Goal: Task Accomplishment & Management: Manage account settings

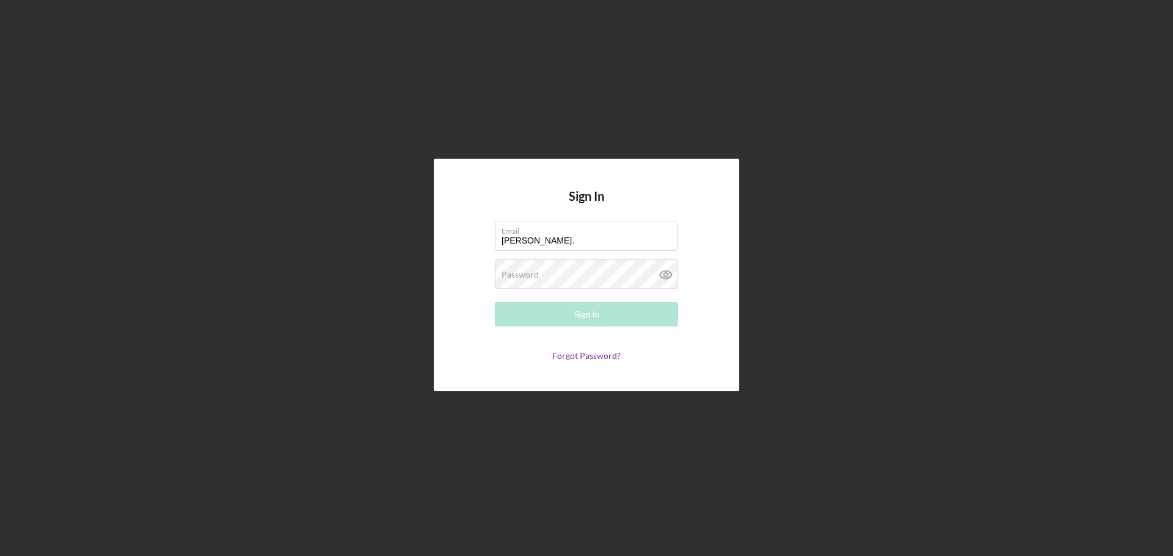
type input "[PERSON_NAME][EMAIL_ADDRESS][PERSON_NAME][DOMAIN_NAME]"
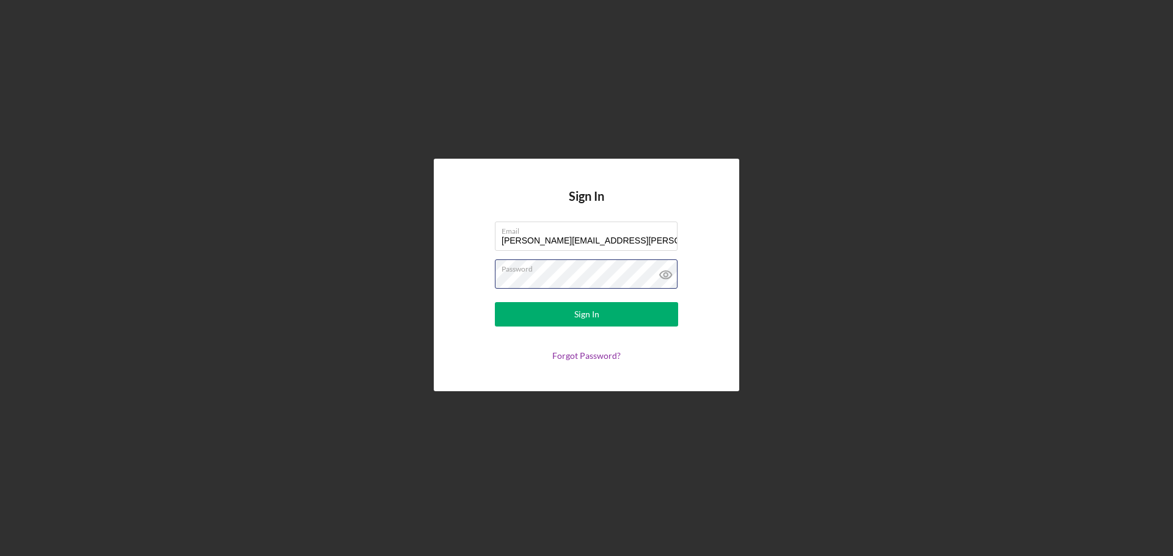
click at [495, 302] on button "Sign In" at bounding box center [586, 314] width 183 height 24
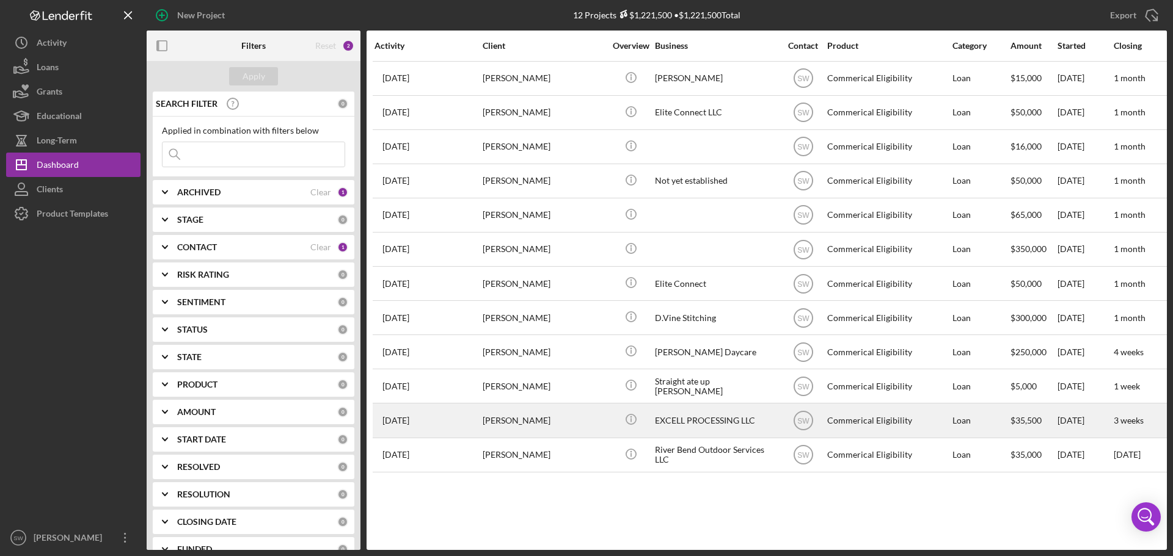
click at [495, 420] on div "[PERSON_NAME]" at bounding box center [543, 420] width 122 height 32
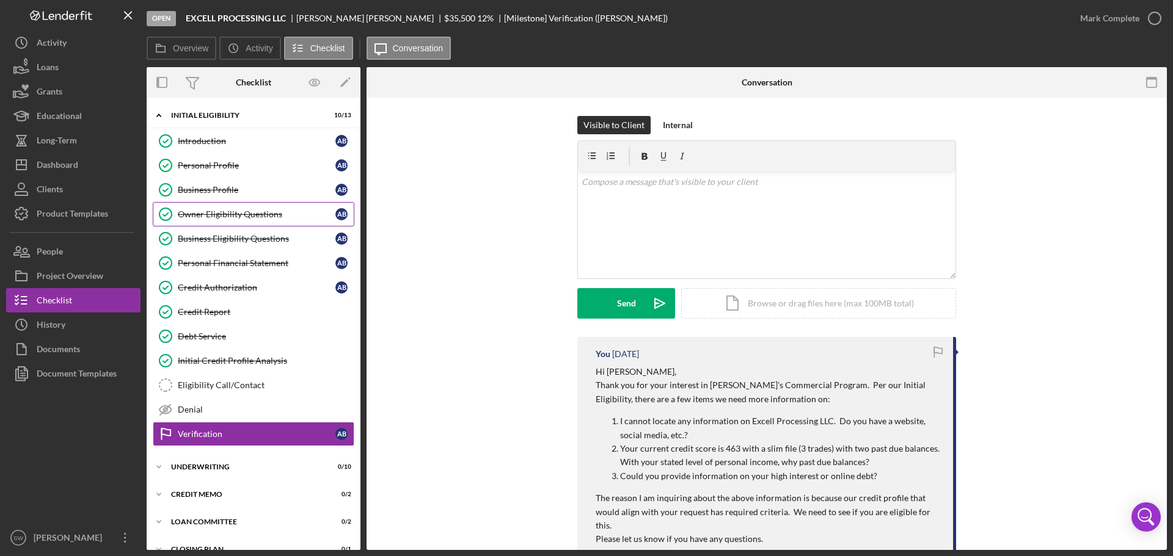
click at [193, 214] on div "Owner Eligibility Questions" at bounding box center [257, 214] width 158 height 10
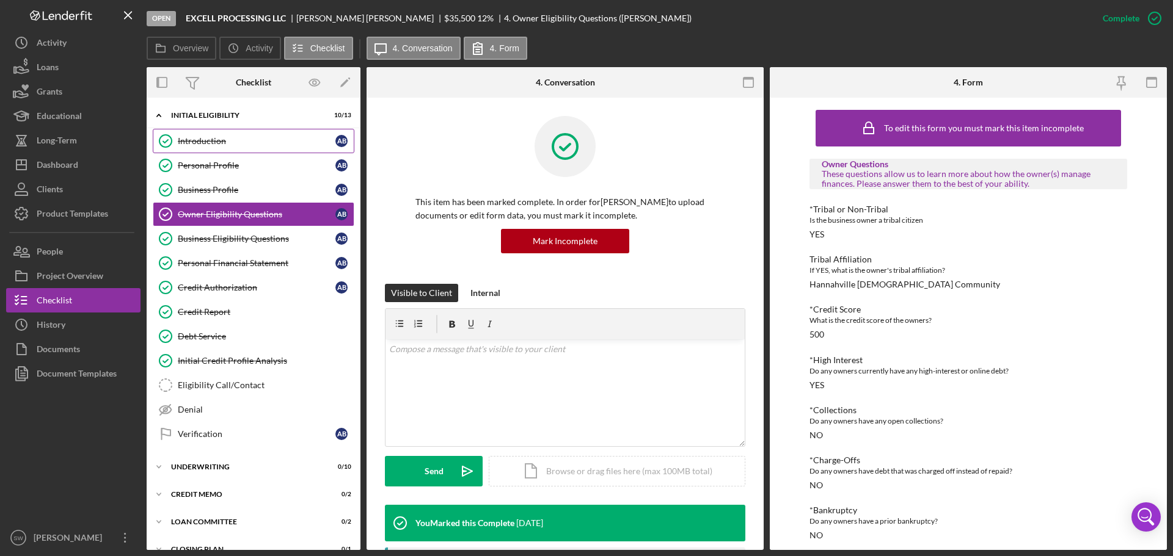
click at [194, 140] on div "Introduction" at bounding box center [257, 141] width 158 height 10
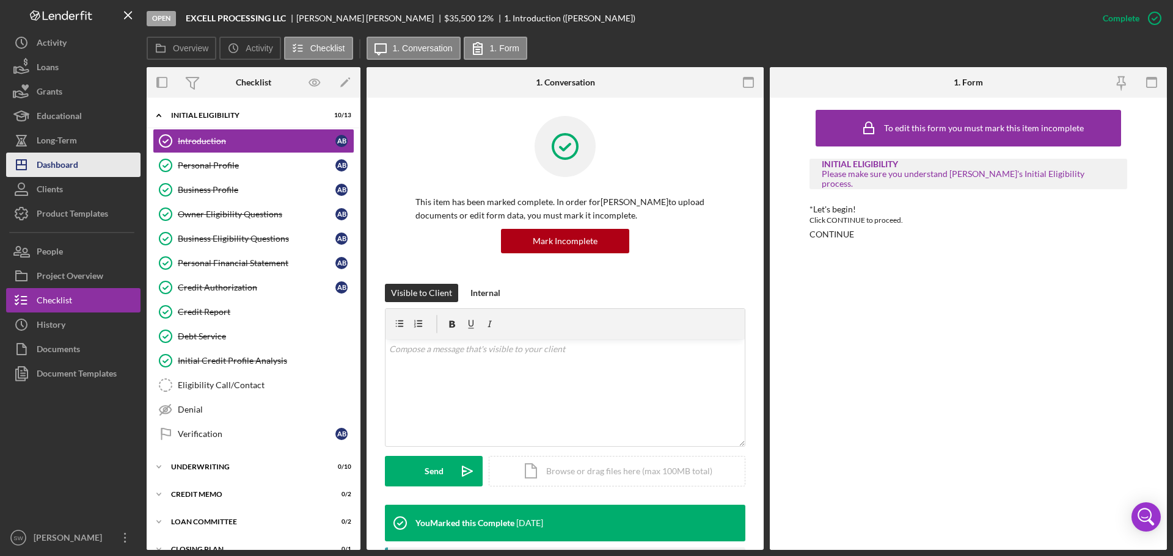
click at [56, 164] on div "Dashboard" at bounding box center [58, 166] width 42 height 27
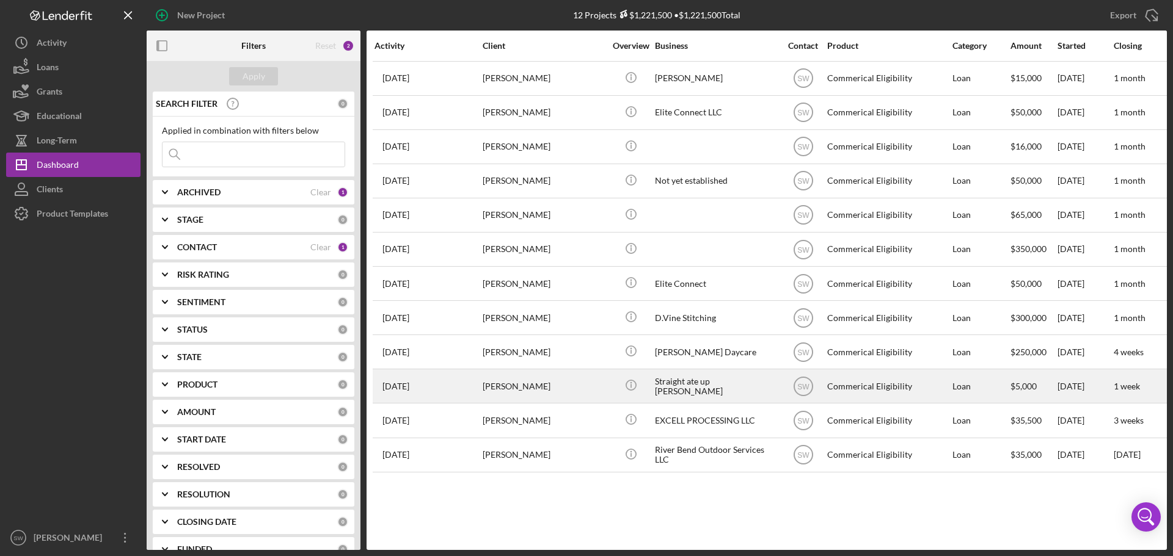
click at [510, 384] on div "[PERSON_NAME]" at bounding box center [543, 386] width 122 height 32
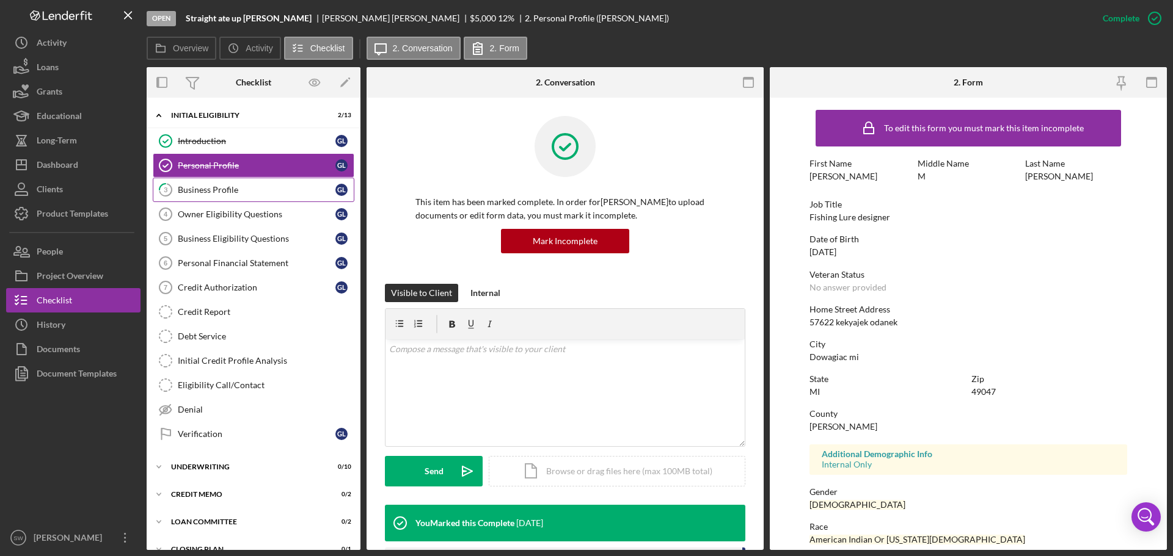
click at [199, 193] on div "Business Profile" at bounding box center [257, 190] width 158 height 10
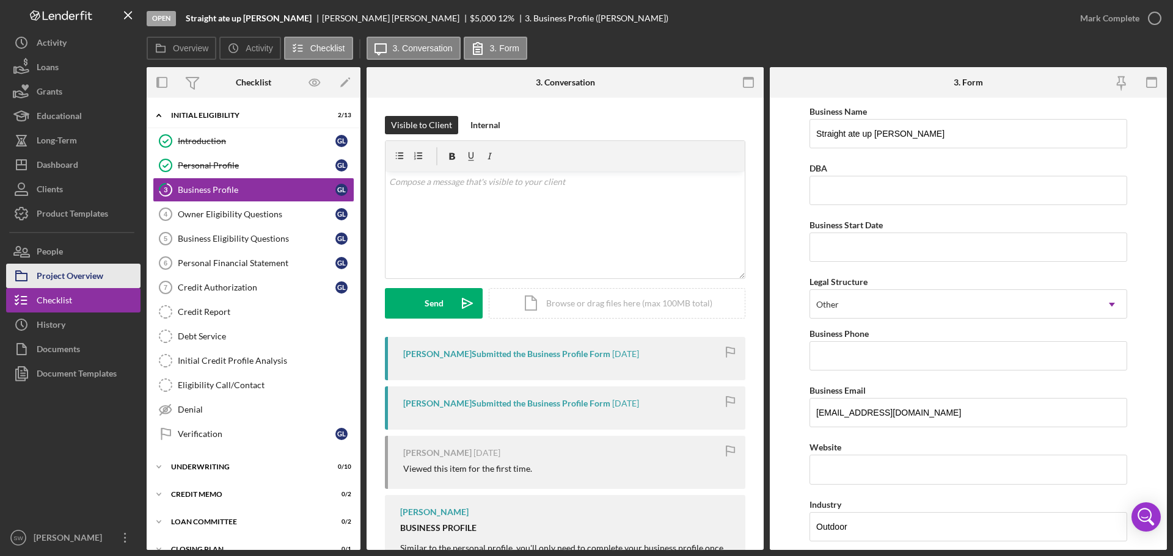
click at [64, 274] on div "Project Overview" at bounding box center [70, 277] width 67 height 27
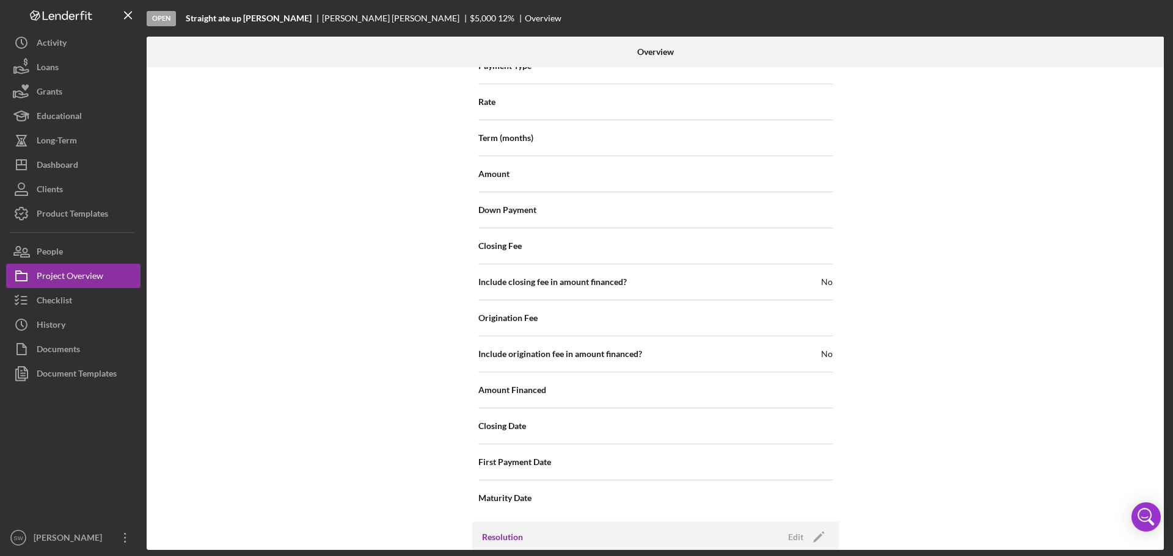
scroll to position [1308, 0]
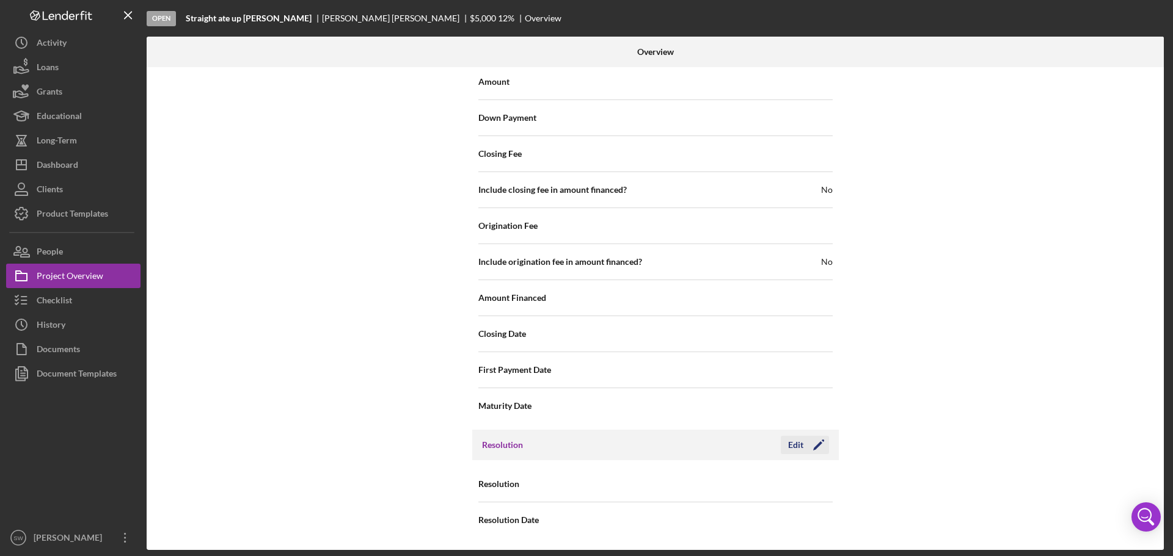
click at [799, 444] on div "Edit" at bounding box center [795, 445] width 15 height 18
click at [704, 484] on div "Select..." at bounding box center [729, 485] width 147 height 28
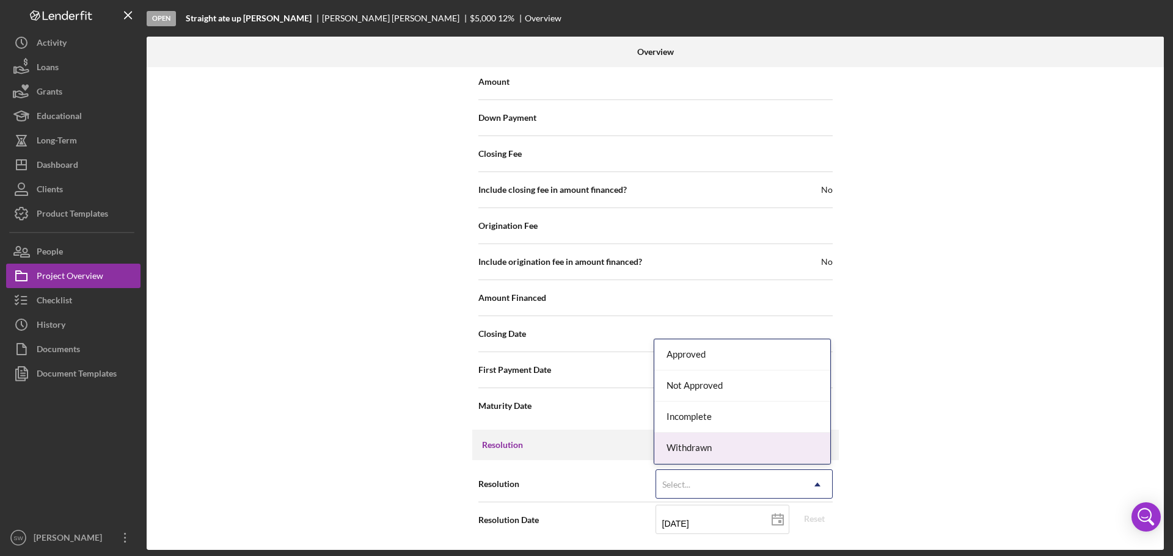
click at [685, 445] on div "Withdrawn" at bounding box center [742, 448] width 176 height 31
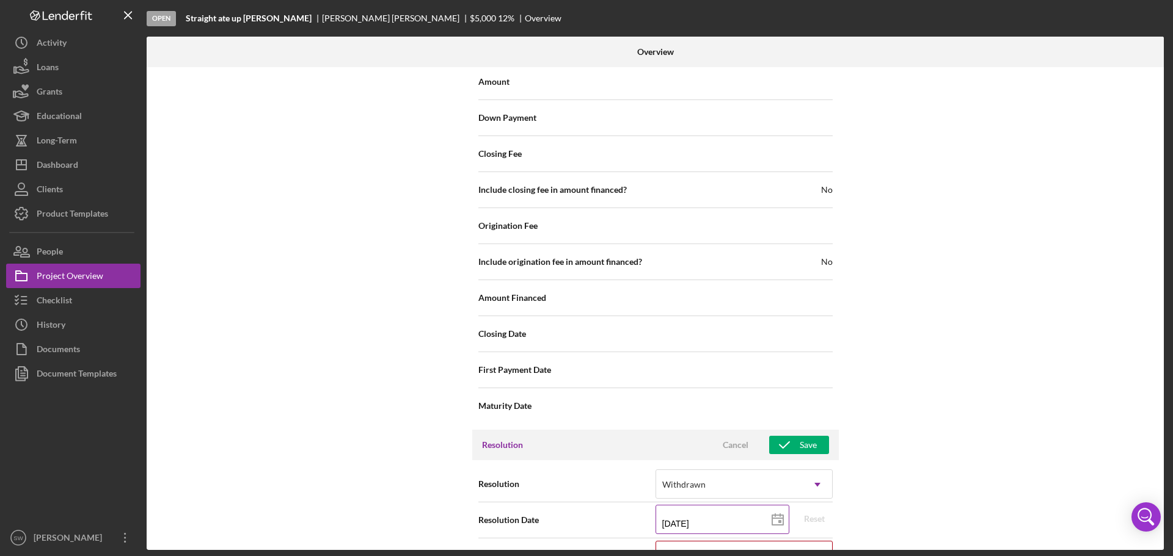
scroll to position [1386, 0]
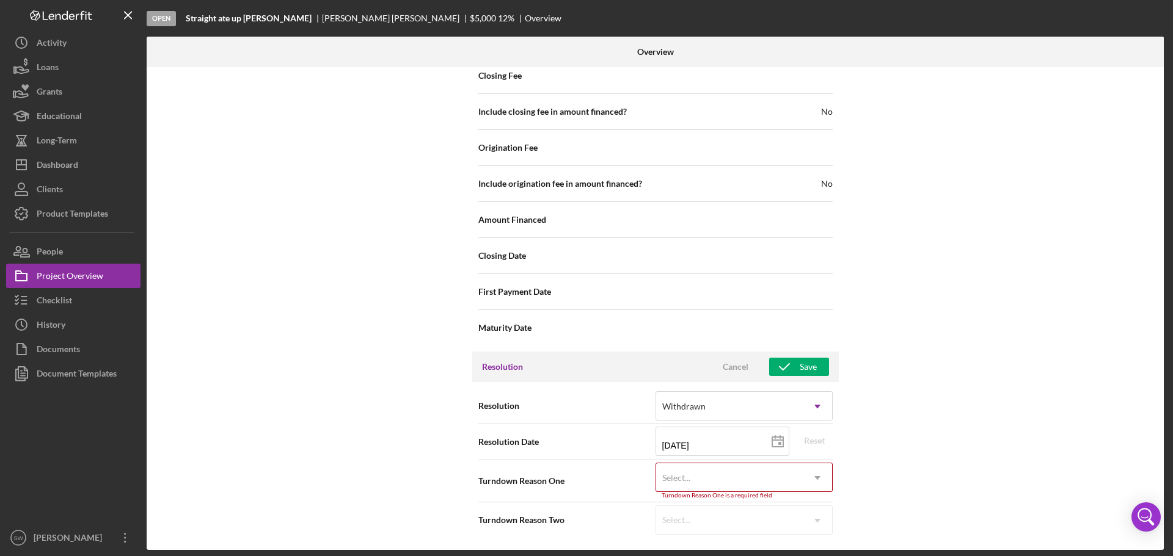
click at [708, 475] on div "Select..." at bounding box center [729, 478] width 147 height 28
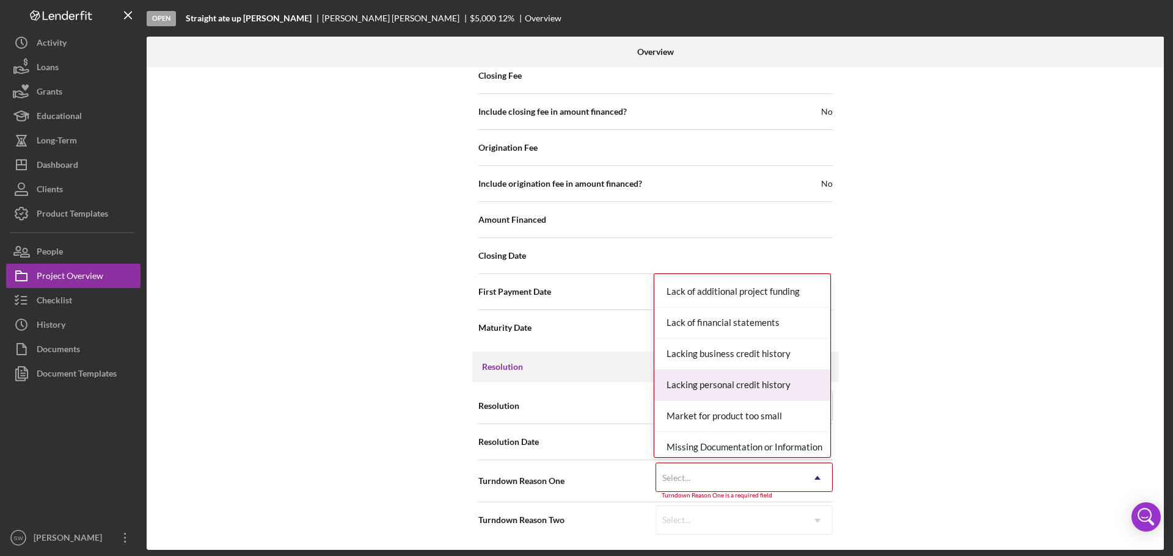
scroll to position [977, 0]
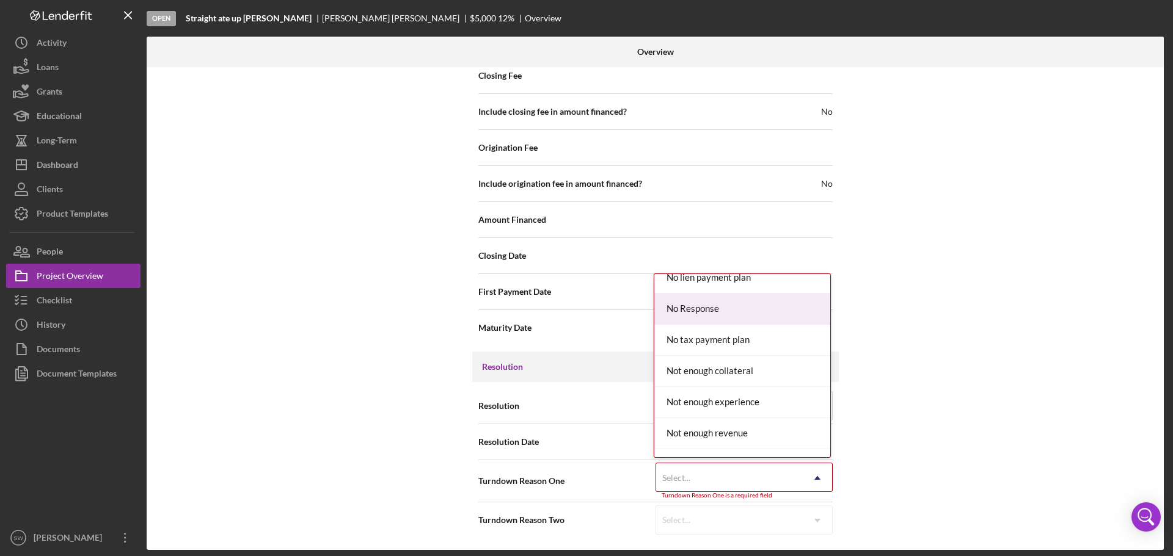
click at [691, 305] on div "No Response" at bounding box center [742, 309] width 176 height 31
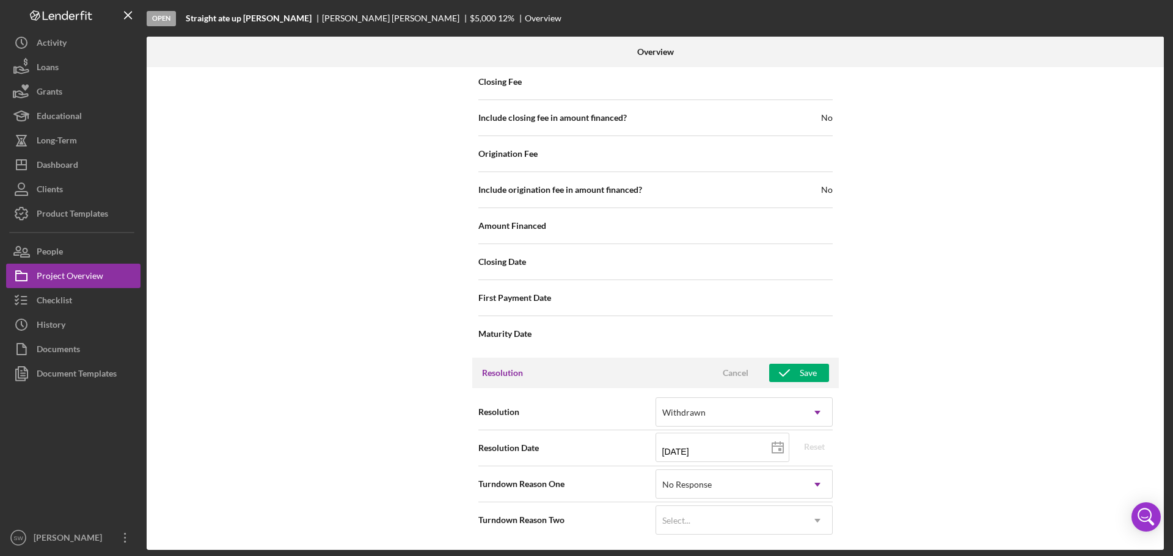
scroll to position [1380, 0]
click at [804, 373] on div "Save" at bounding box center [807, 373] width 17 height 18
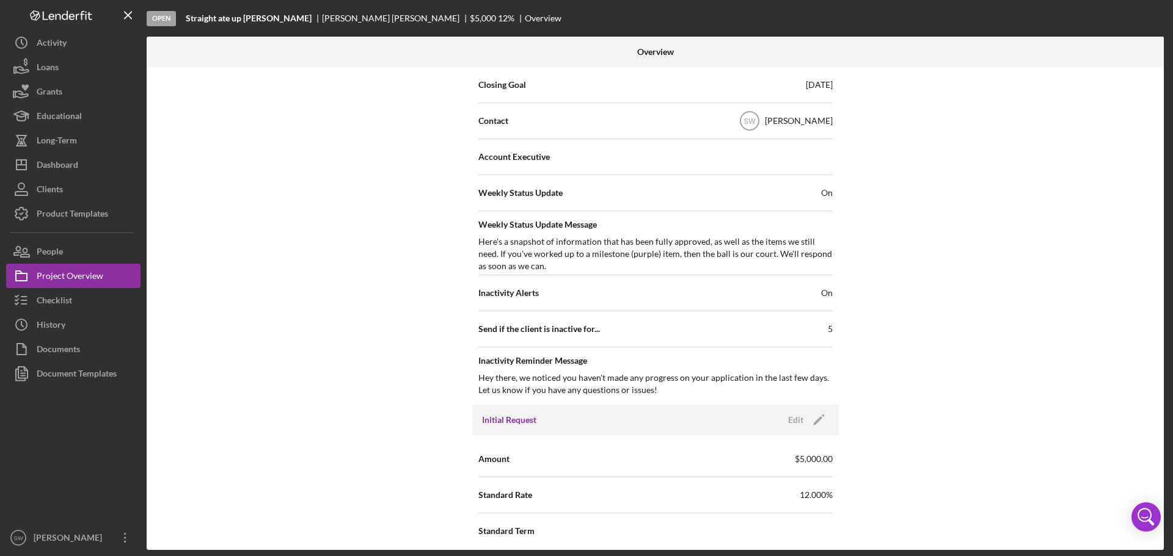
scroll to position [0, 0]
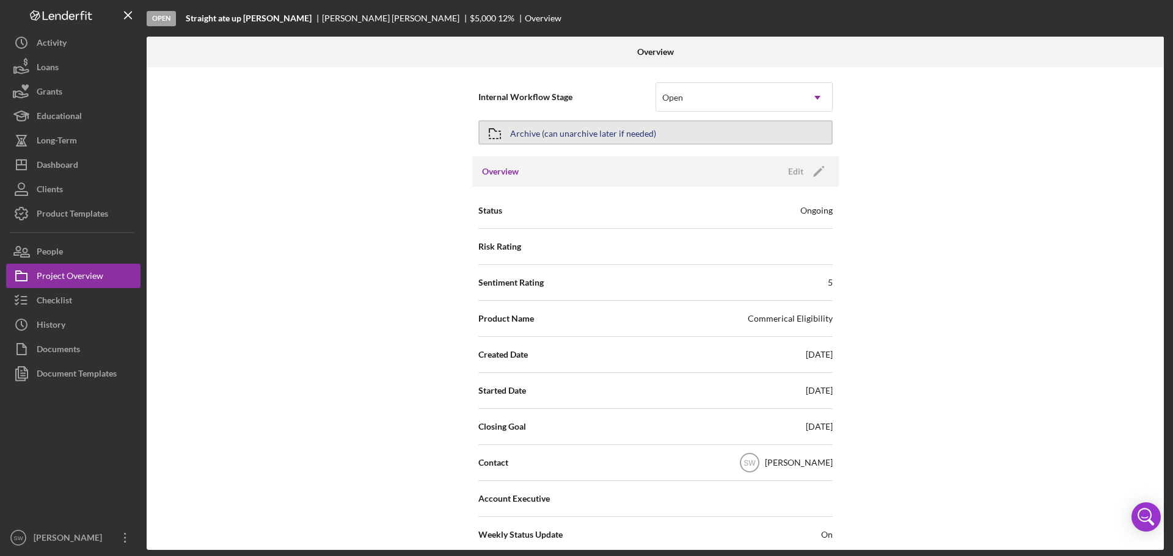
click at [513, 128] on button "Archive (can unarchive later if needed)" at bounding box center [655, 132] width 354 height 24
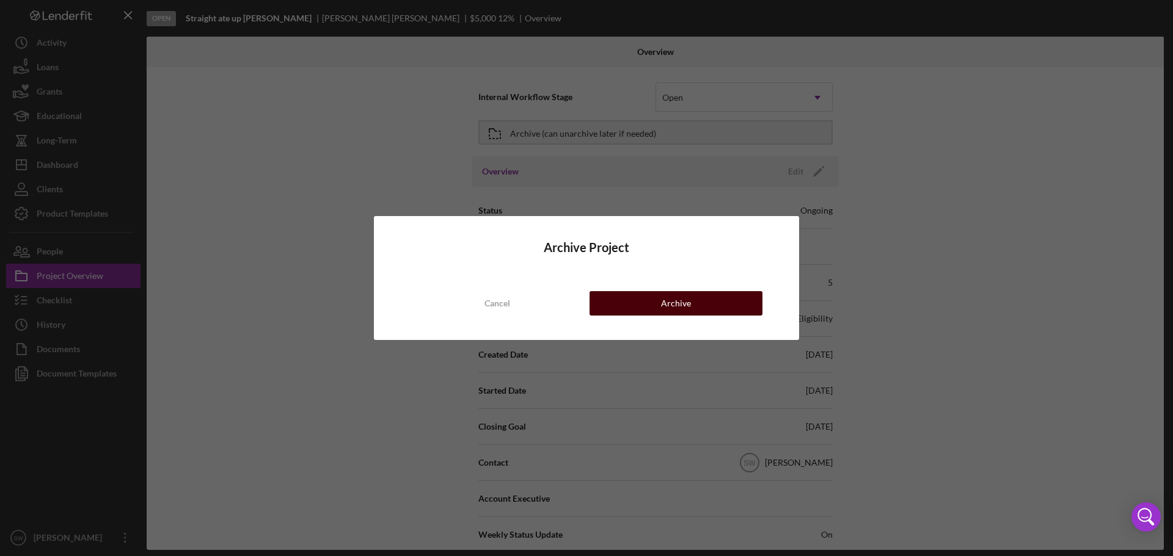
click at [658, 302] on button "Archive" at bounding box center [675, 303] width 173 height 24
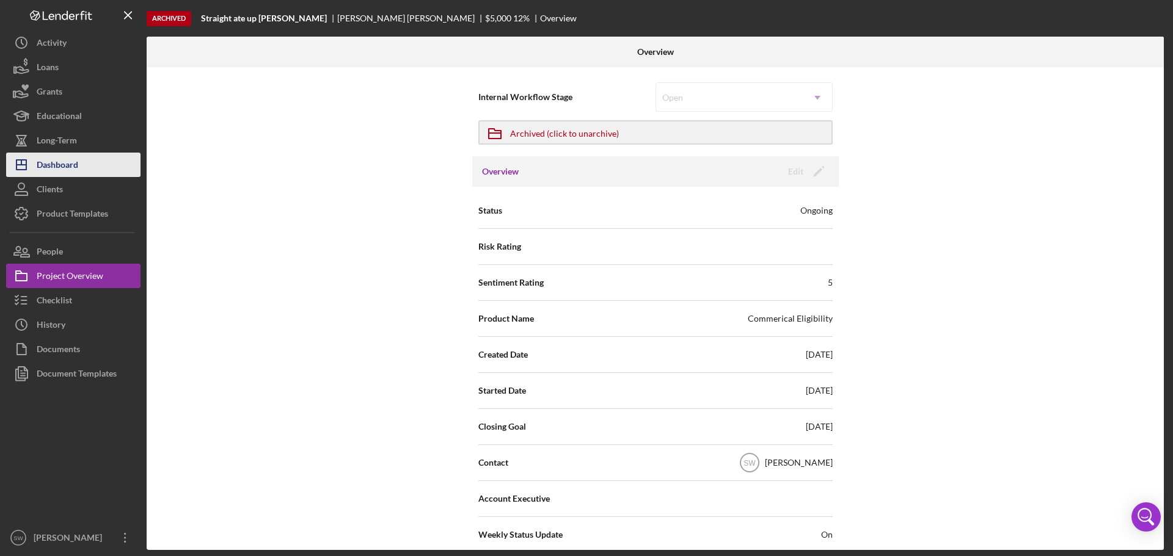
click at [53, 159] on div "Dashboard" at bounding box center [58, 166] width 42 height 27
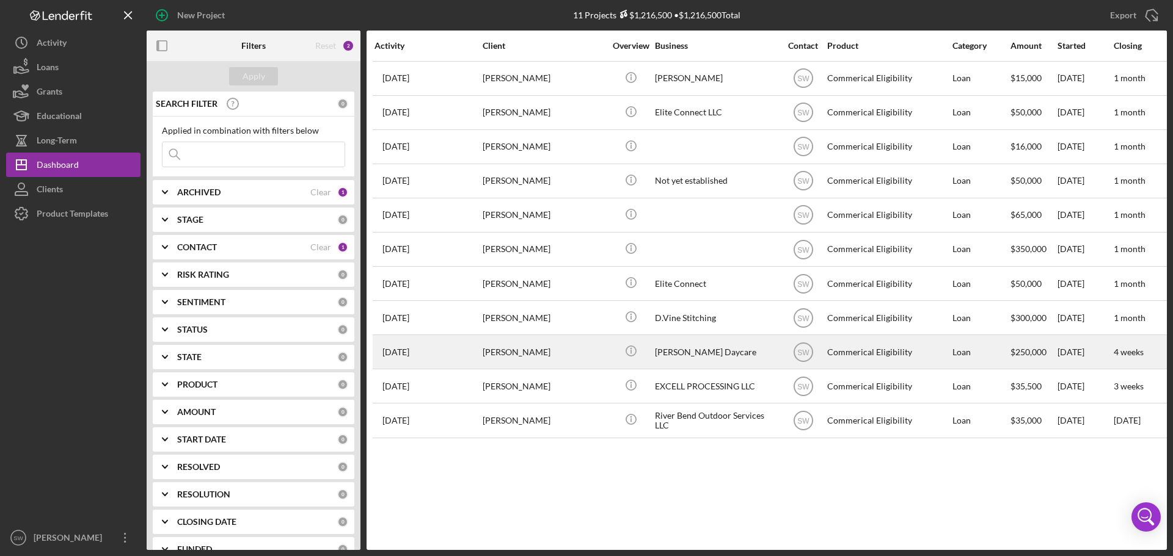
click at [663, 354] on div "[PERSON_NAME] Daycare" at bounding box center [716, 352] width 122 height 32
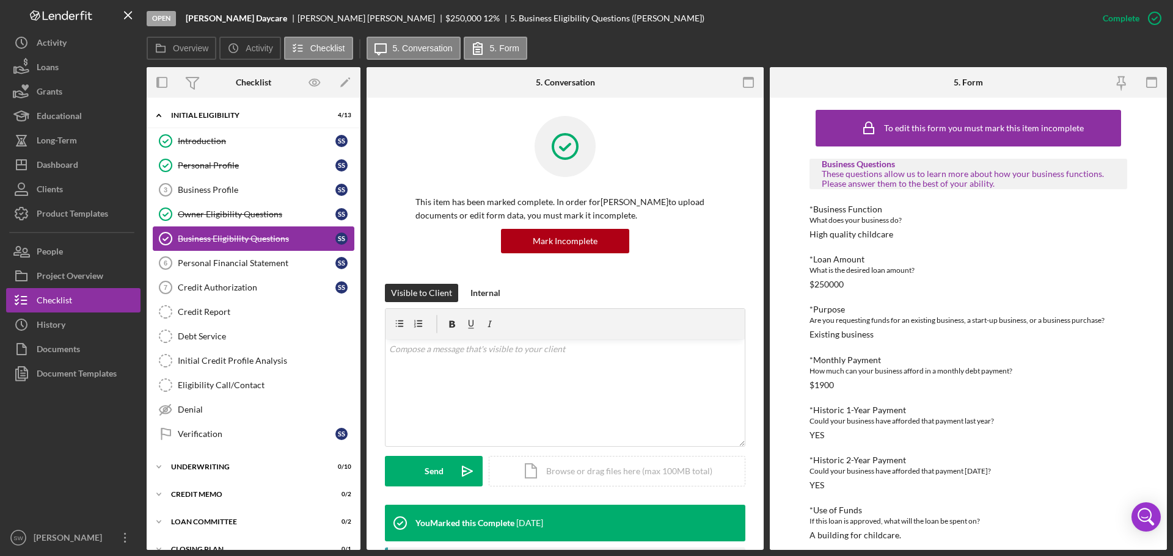
click at [218, 236] on div "Business Eligibility Questions" at bounding box center [257, 239] width 158 height 10
click at [194, 214] on div "Owner Eligibility Questions" at bounding box center [257, 214] width 158 height 10
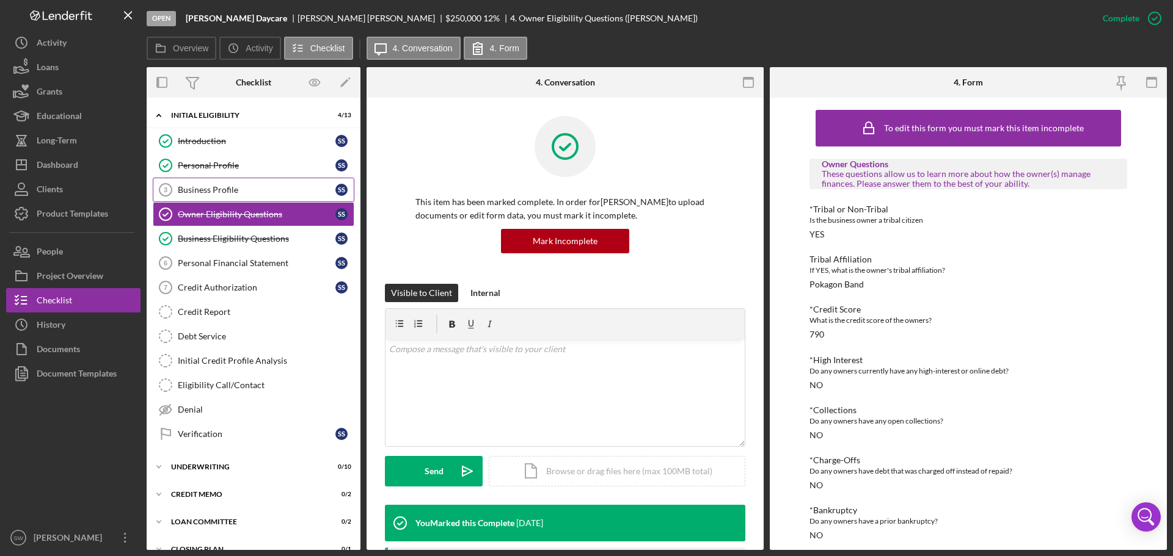
click at [198, 191] on div "Business Profile" at bounding box center [257, 190] width 158 height 10
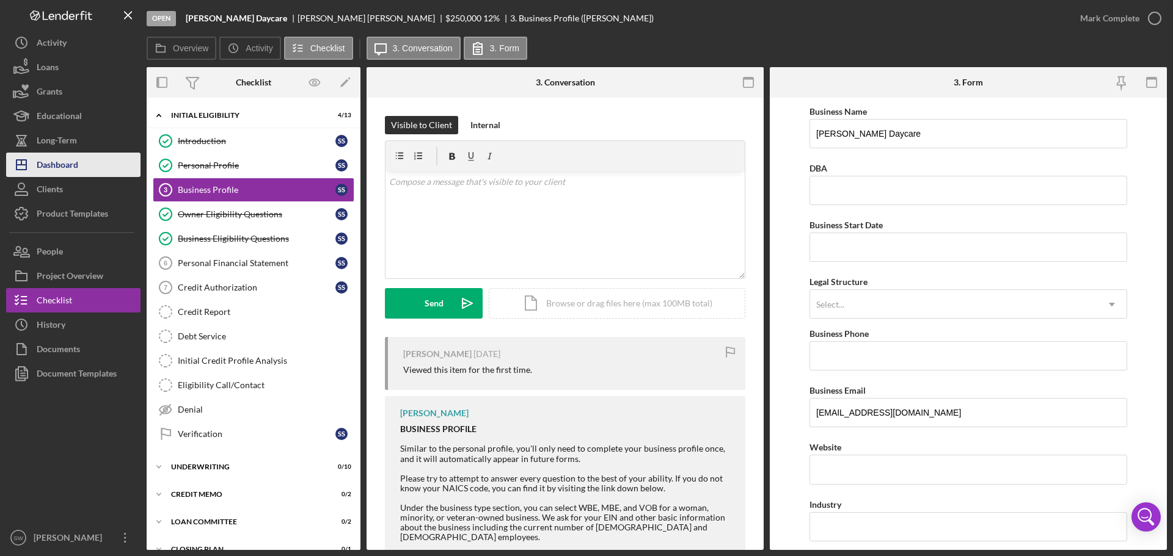
click at [59, 161] on div "Dashboard" at bounding box center [58, 166] width 42 height 27
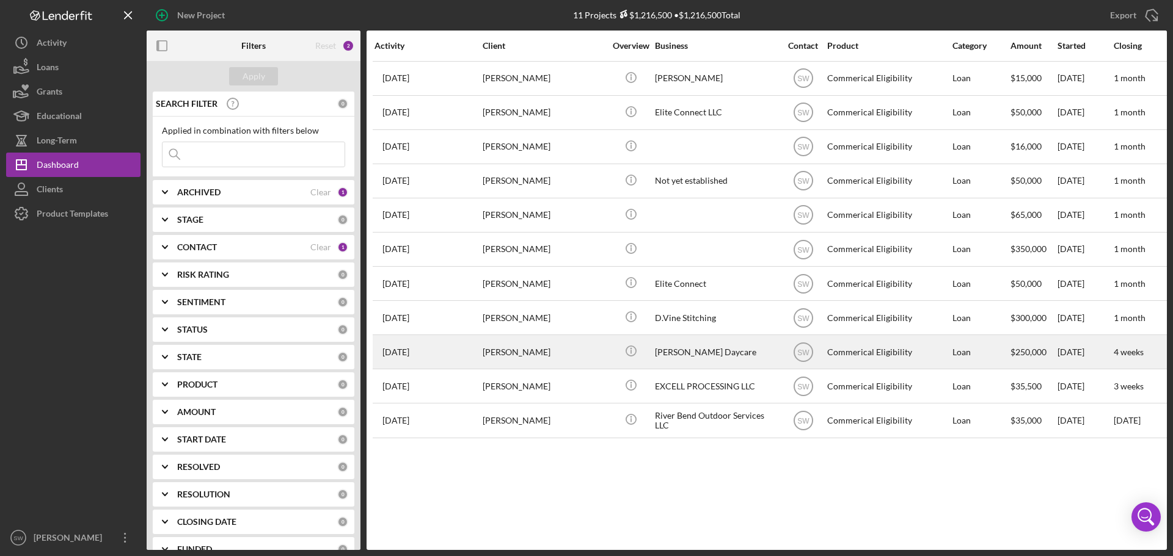
click at [503, 352] on div "[PERSON_NAME]" at bounding box center [543, 352] width 122 height 32
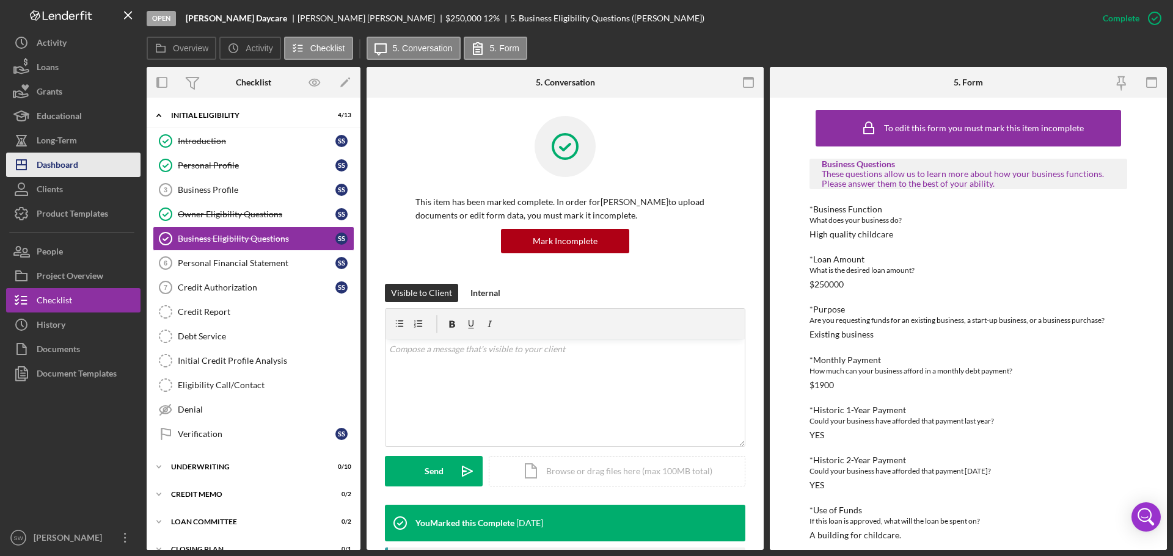
click at [55, 162] on div "Dashboard" at bounding box center [58, 166] width 42 height 27
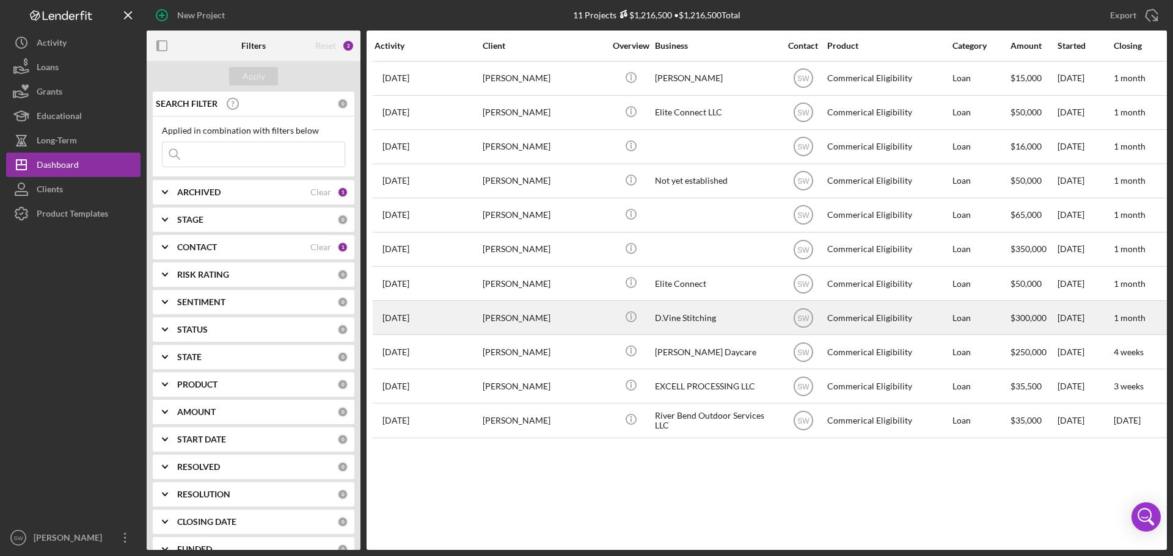
click at [515, 318] on div "[PERSON_NAME]" at bounding box center [543, 318] width 122 height 32
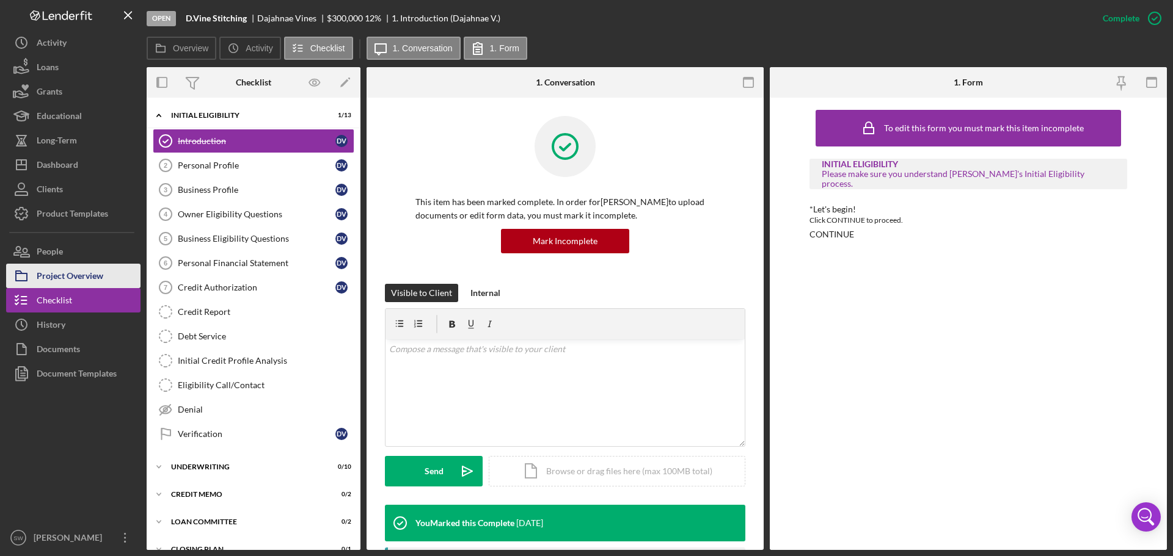
click at [62, 272] on div "Project Overview" at bounding box center [70, 277] width 67 height 27
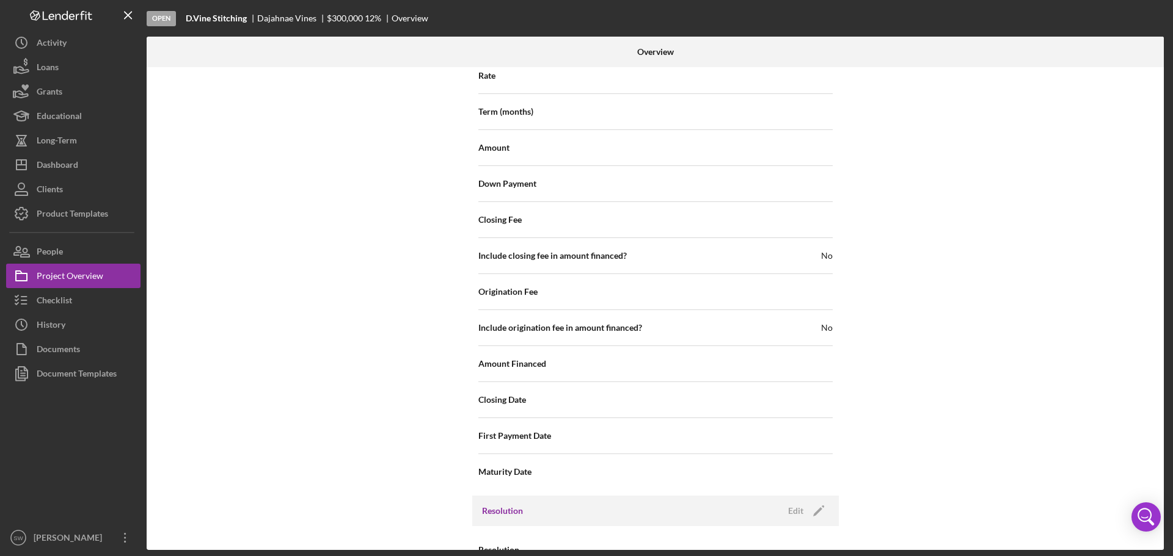
scroll to position [1308, 0]
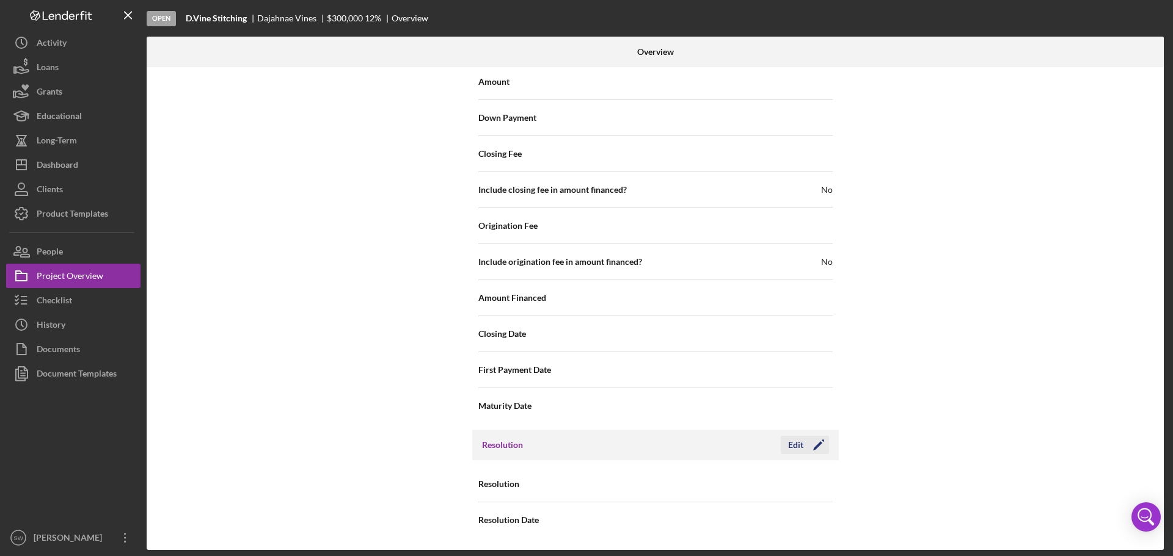
click at [793, 446] on div "Edit" at bounding box center [795, 445] width 15 height 18
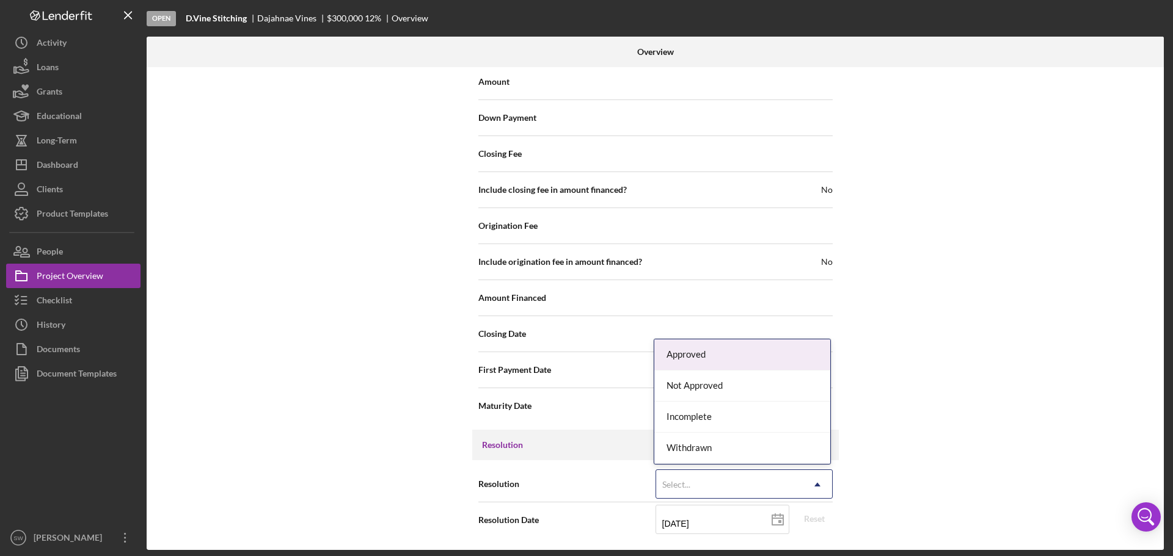
click at [692, 487] on div "Select..." at bounding box center [729, 485] width 147 height 28
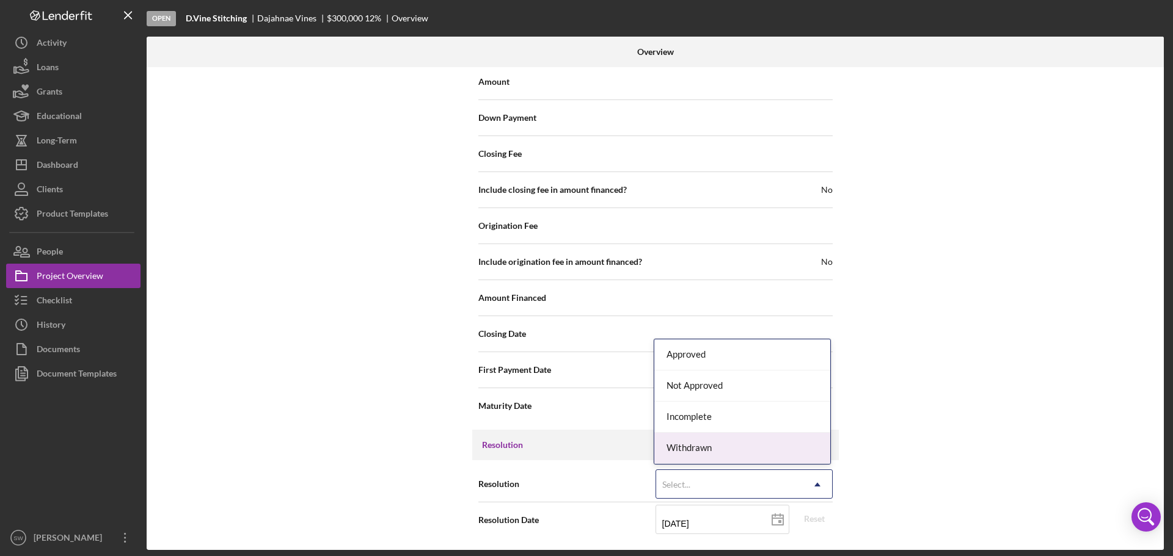
click at [685, 448] on div "Withdrawn" at bounding box center [742, 448] width 176 height 31
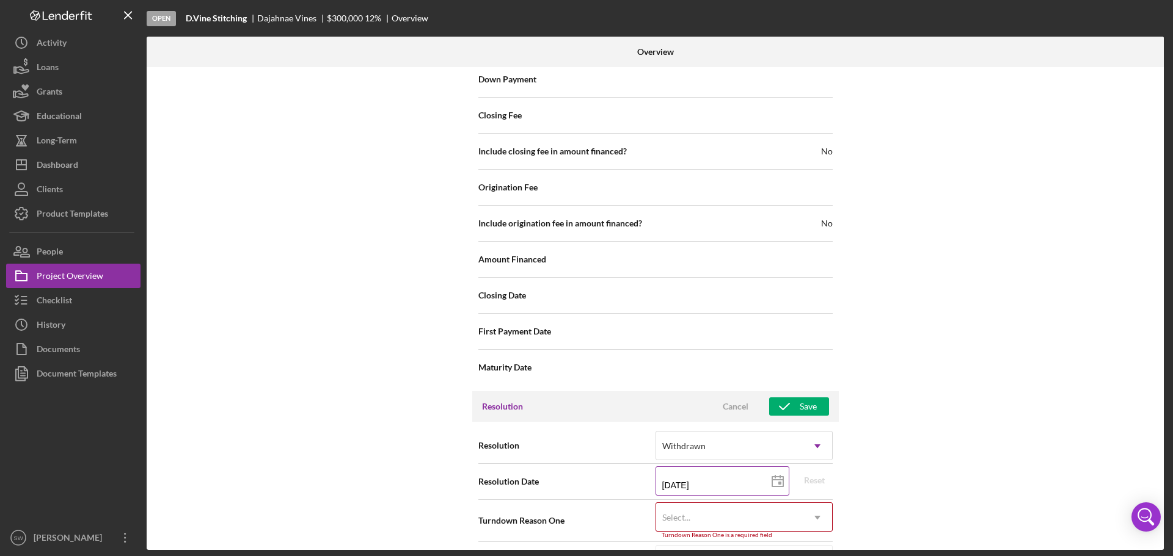
scroll to position [1386, 0]
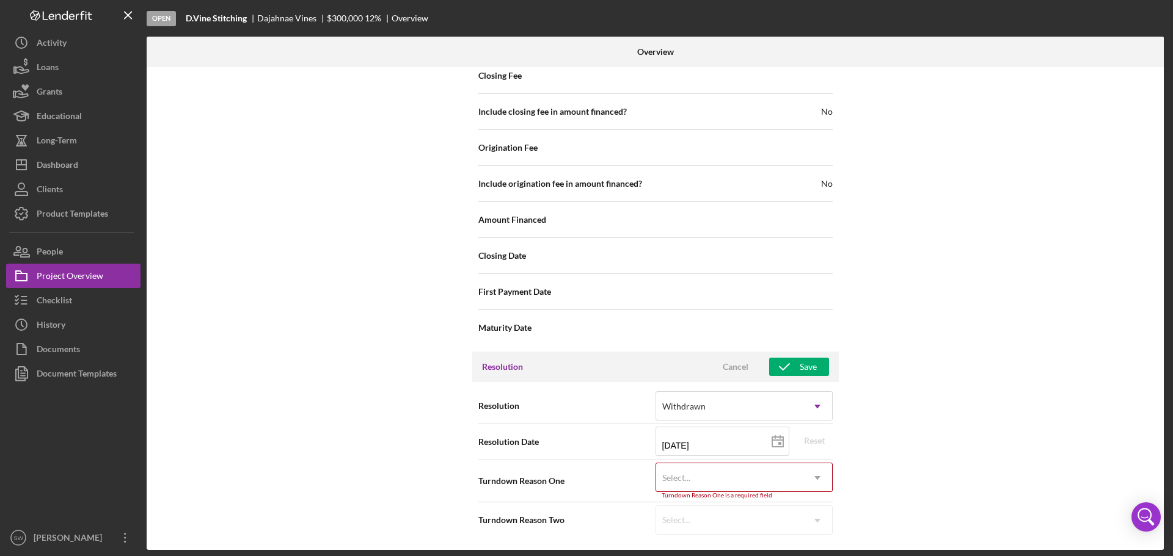
click at [725, 478] on div "Select..." at bounding box center [729, 478] width 147 height 28
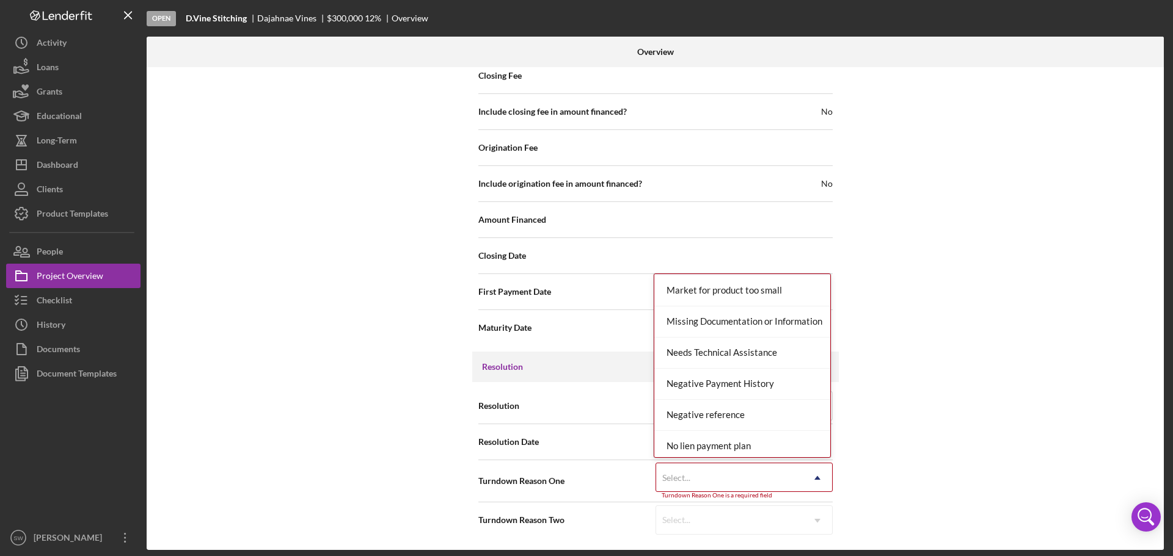
scroll to position [855, 0]
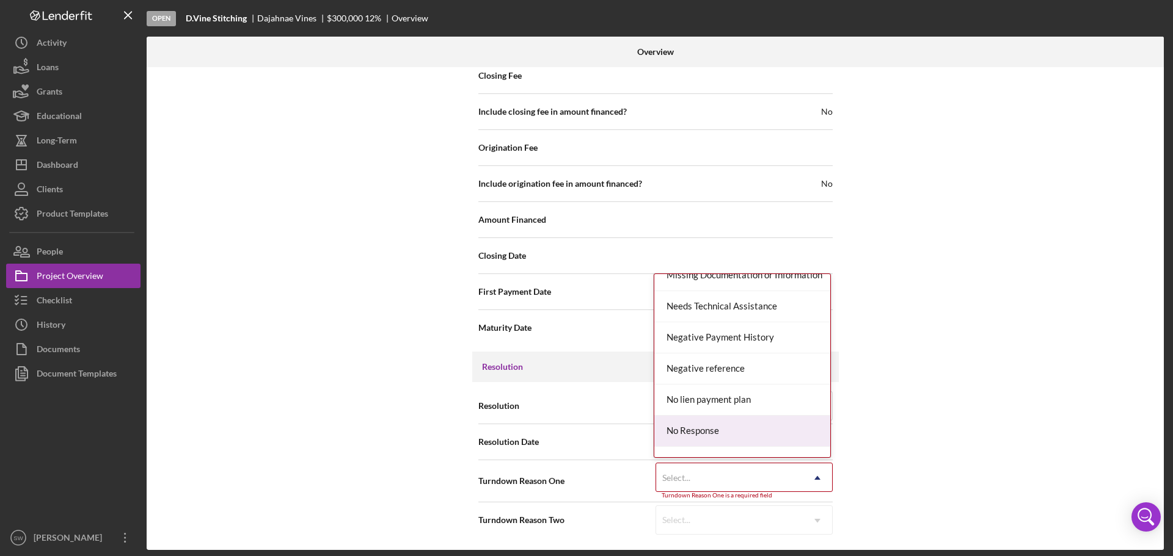
click at [686, 431] on div "No Response" at bounding box center [742, 431] width 176 height 31
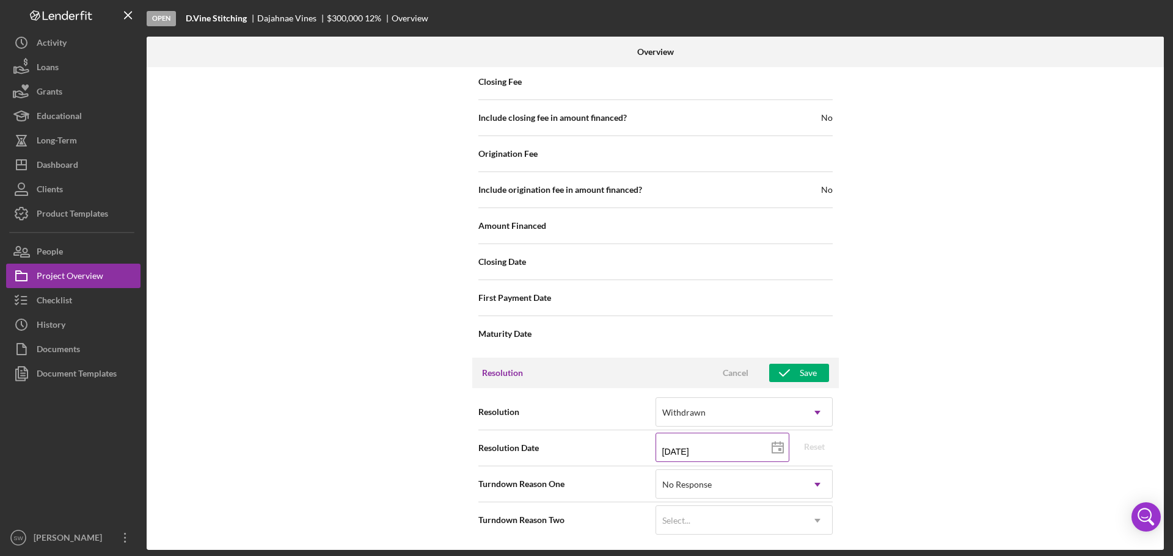
scroll to position [1380, 0]
click at [799, 374] on div "Save" at bounding box center [807, 373] width 17 height 18
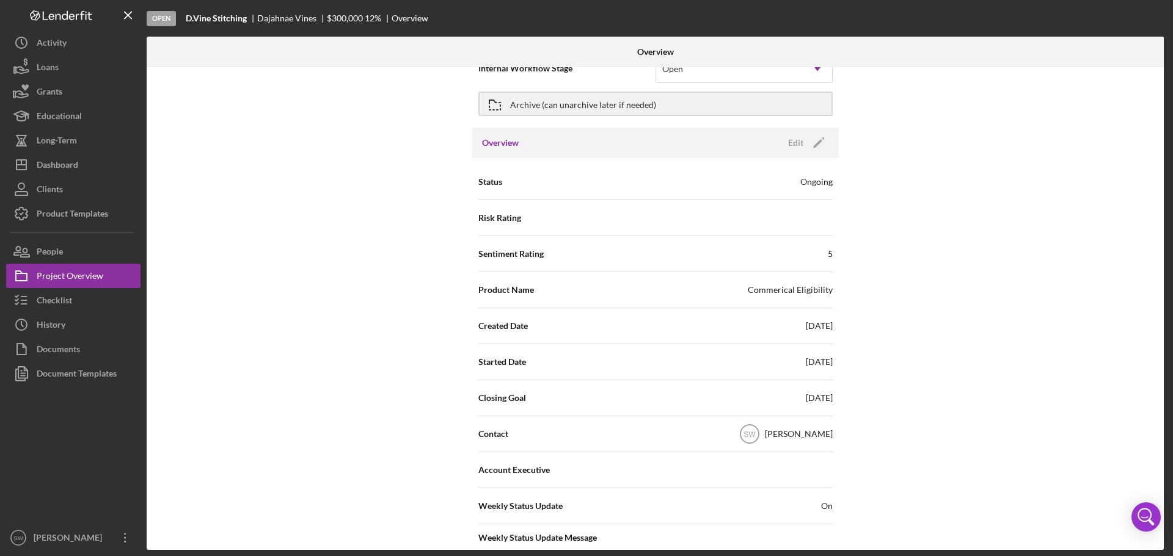
scroll to position [0, 0]
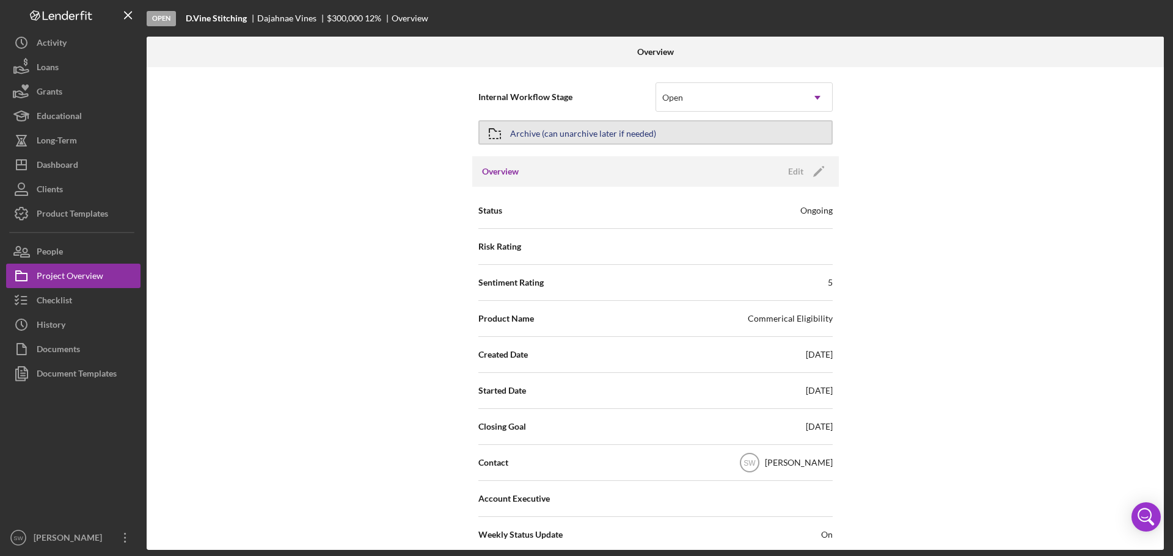
click at [522, 134] on div "Archive (can unarchive later if needed)" at bounding box center [583, 133] width 146 height 22
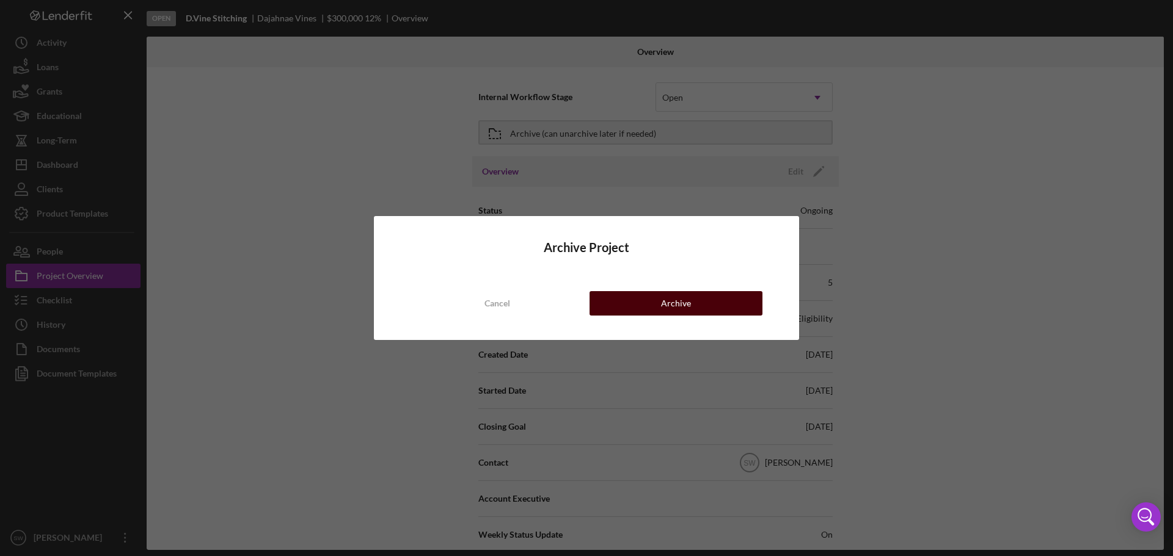
click at [656, 303] on button "Archive" at bounding box center [675, 303] width 173 height 24
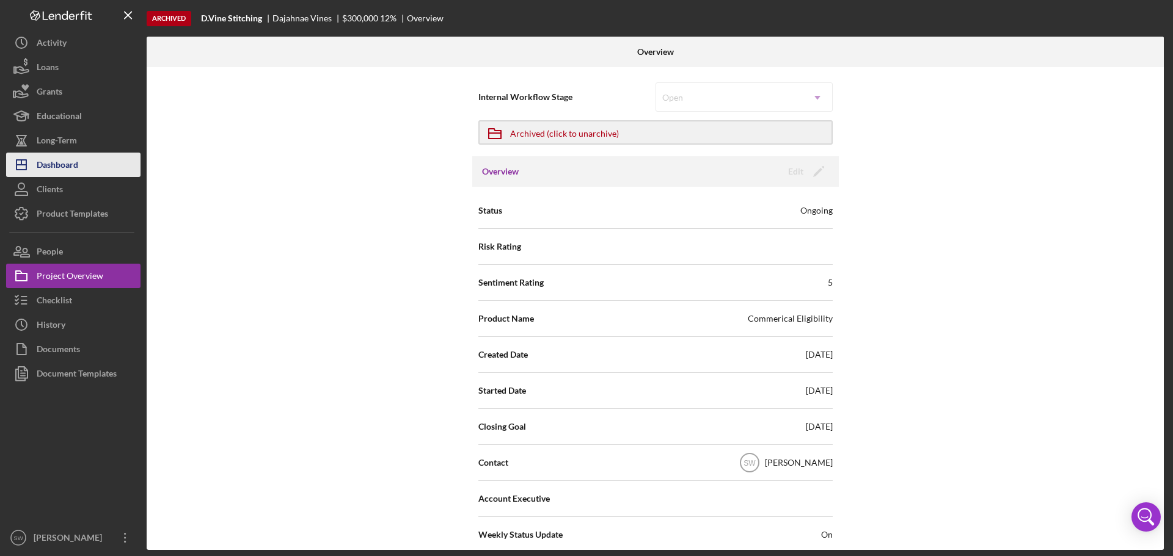
click at [60, 165] on div "Dashboard" at bounding box center [58, 166] width 42 height 27
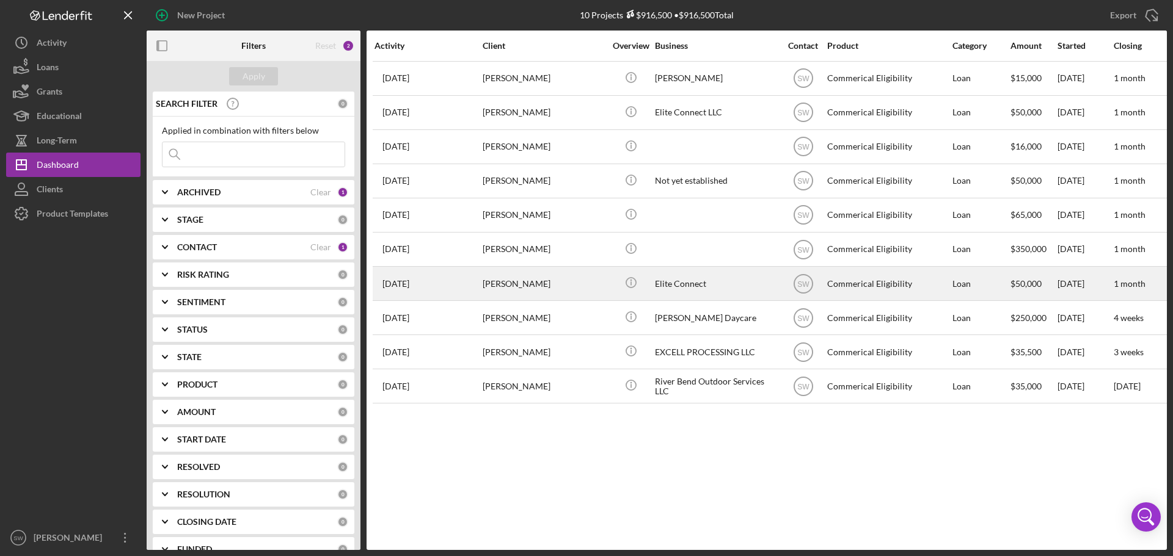
click at [509, 282] on div "[PERSON_NAME]" at bounding box center [543, 283] width 122 height 32
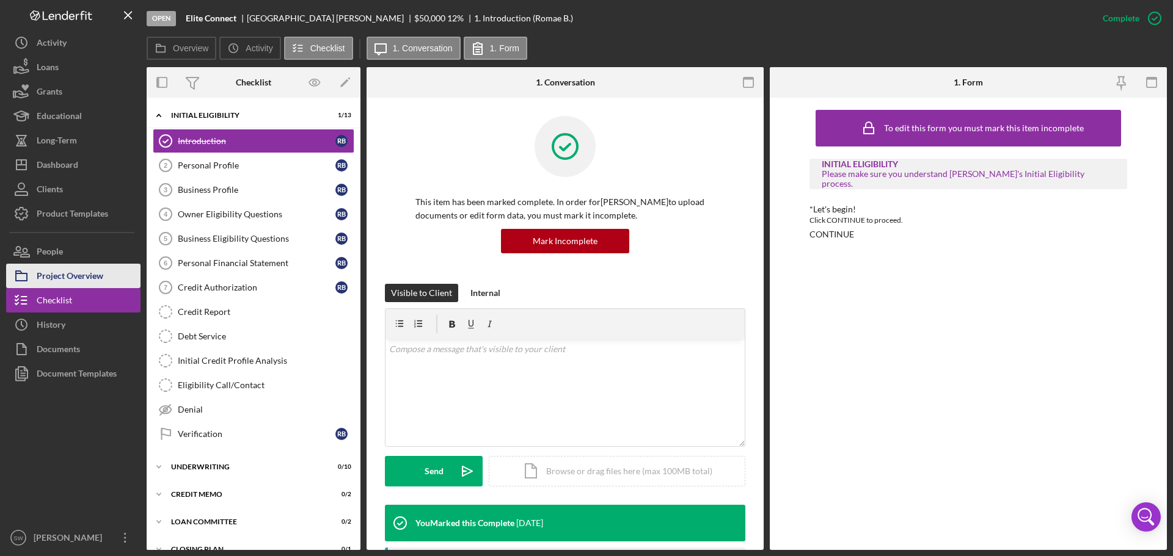
click at [53, 276] on div "Project Overview" at bounding box center [70, 277] width 67 height 27
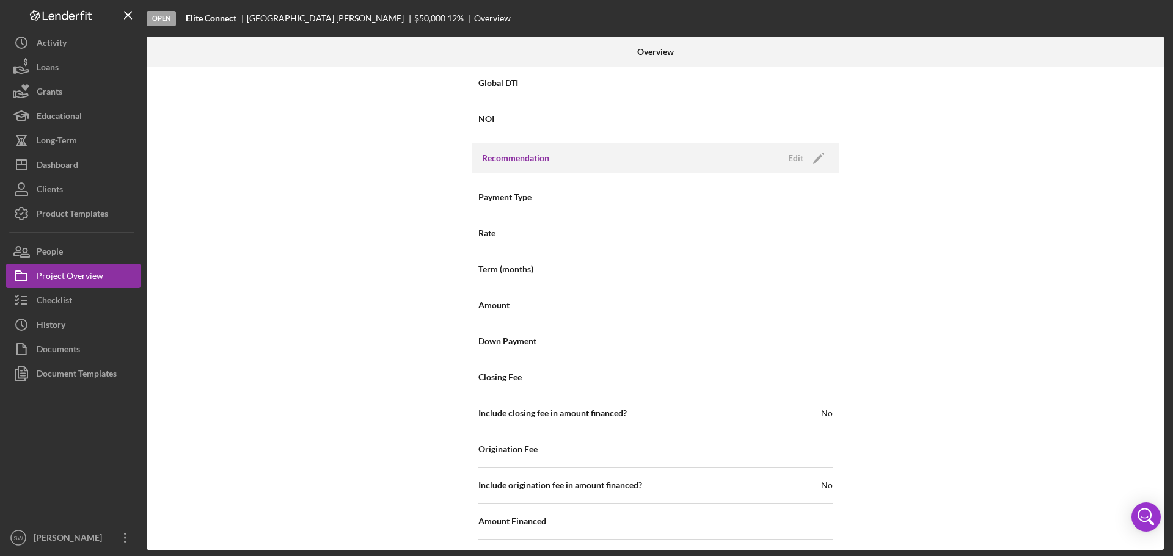
scroll to position [1308, 0]
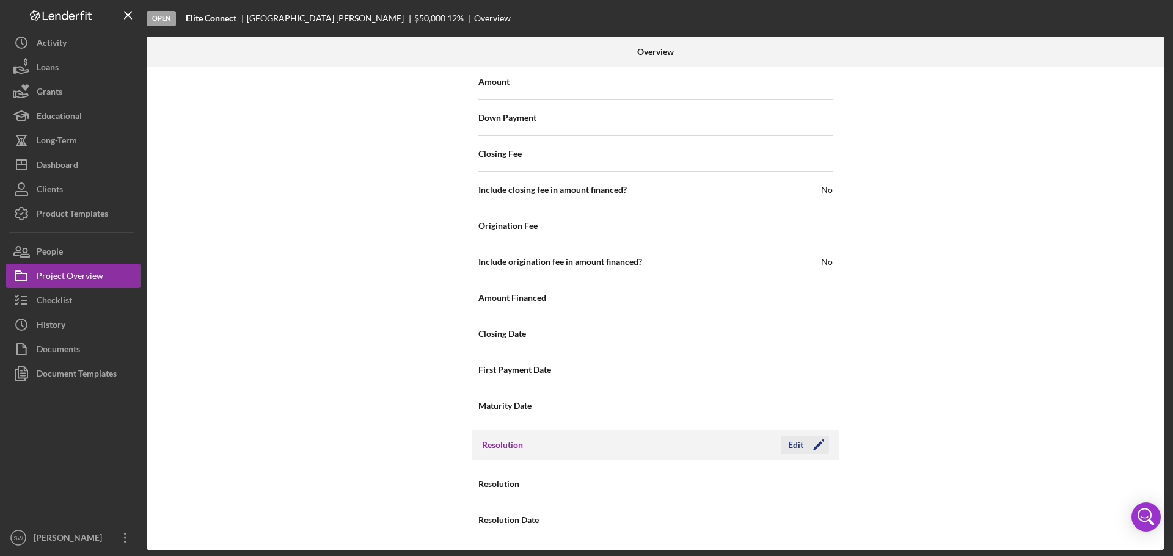
click at [796, 443] on div "Edit" at bounding box center [795, 445] width 15 height 18
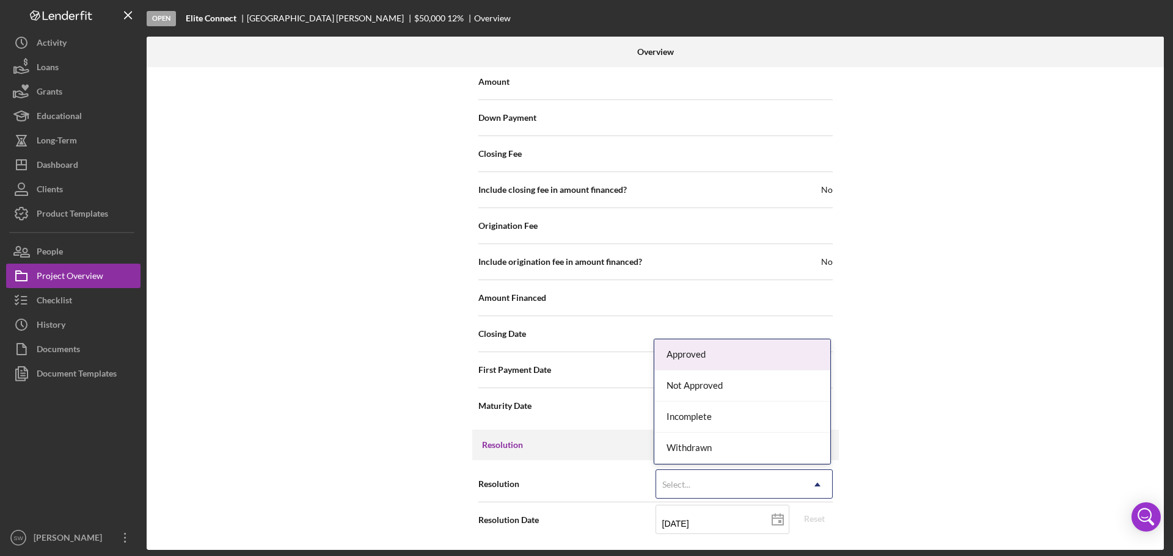
click at [688, 484] on div "Select..." at bounding box center [676, 485] width 31 height 10
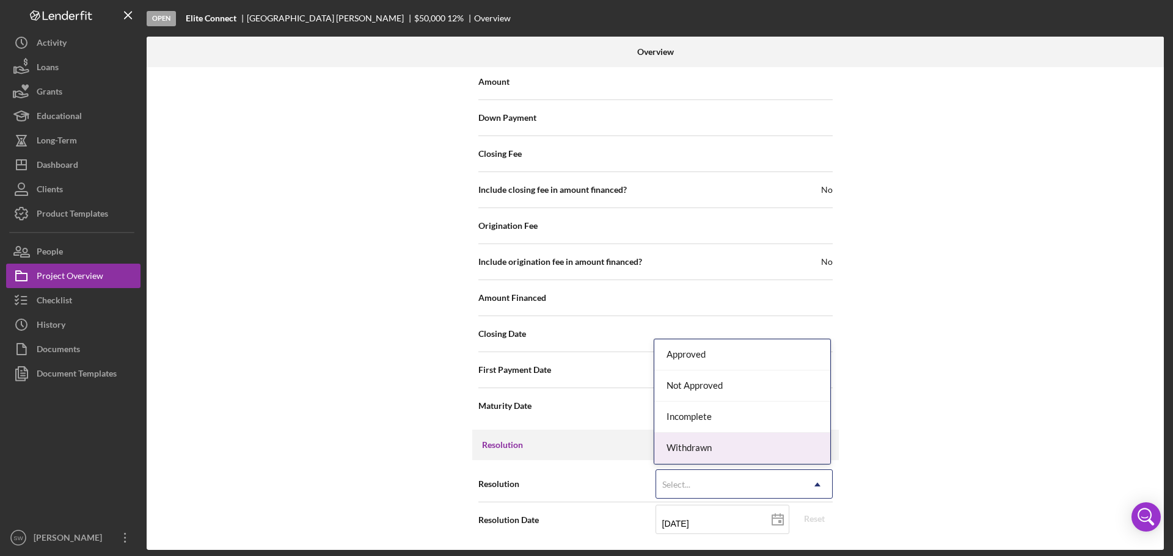
click at [689, 449] on div "Withdrawn" at bounding box center [742, 448] width 176 height 31
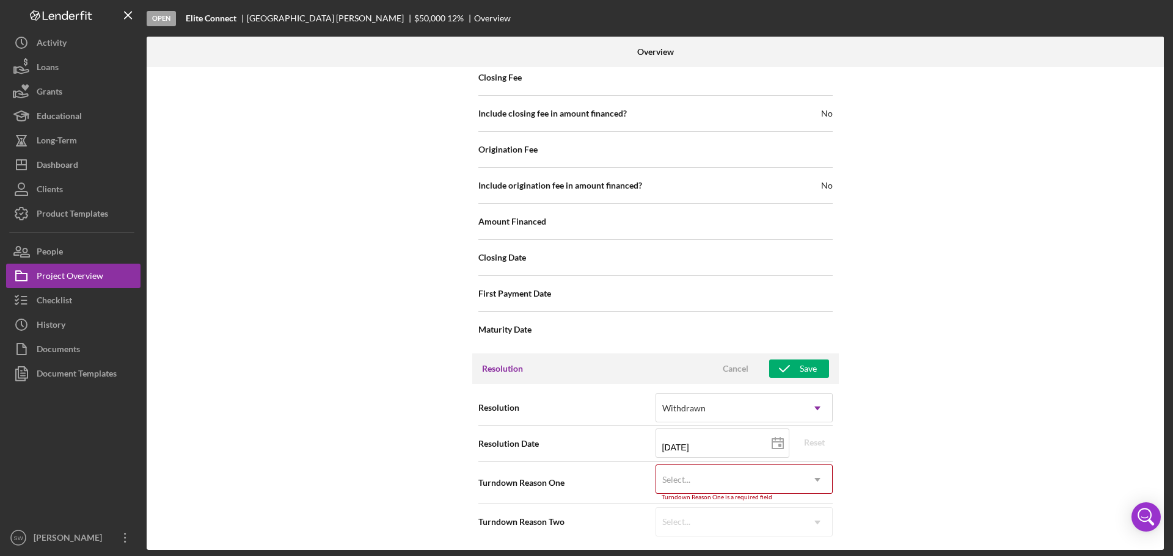
scroll to position [1386, 0]
click at [755, 479] on div "Select..." at bounding box center [729, 478] width 147 height 28
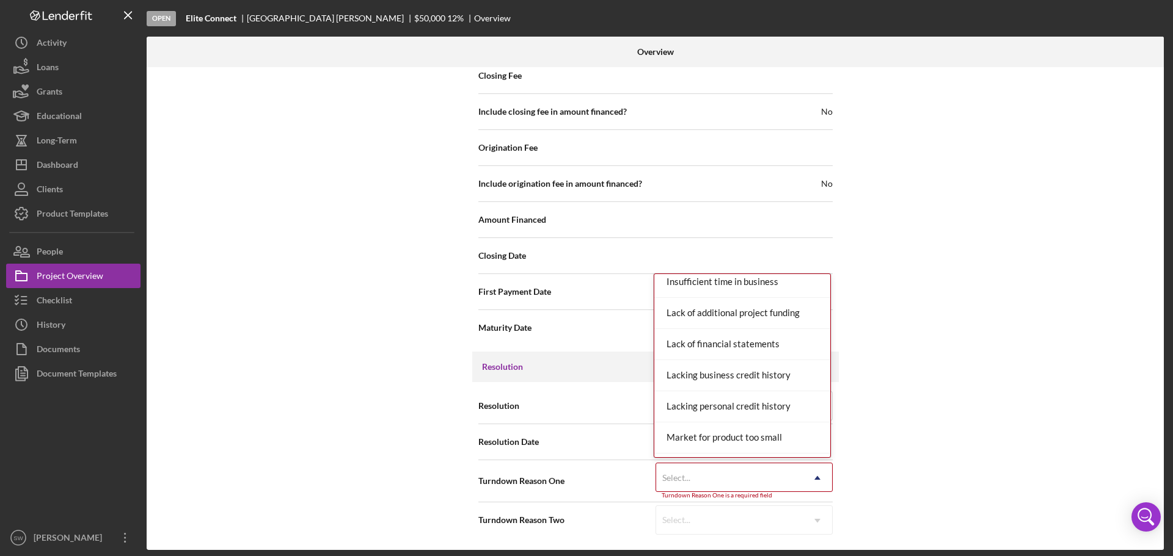
scroll to position [977, 0]
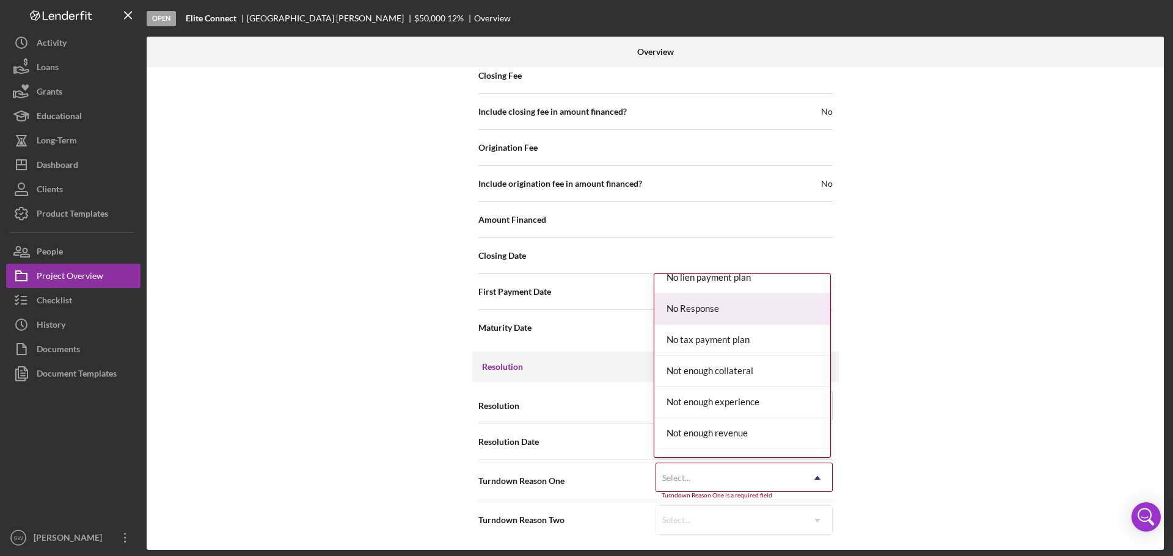
click at [696, 309] on div "No Response" at bounding box center [742, 309] width 176 height 31
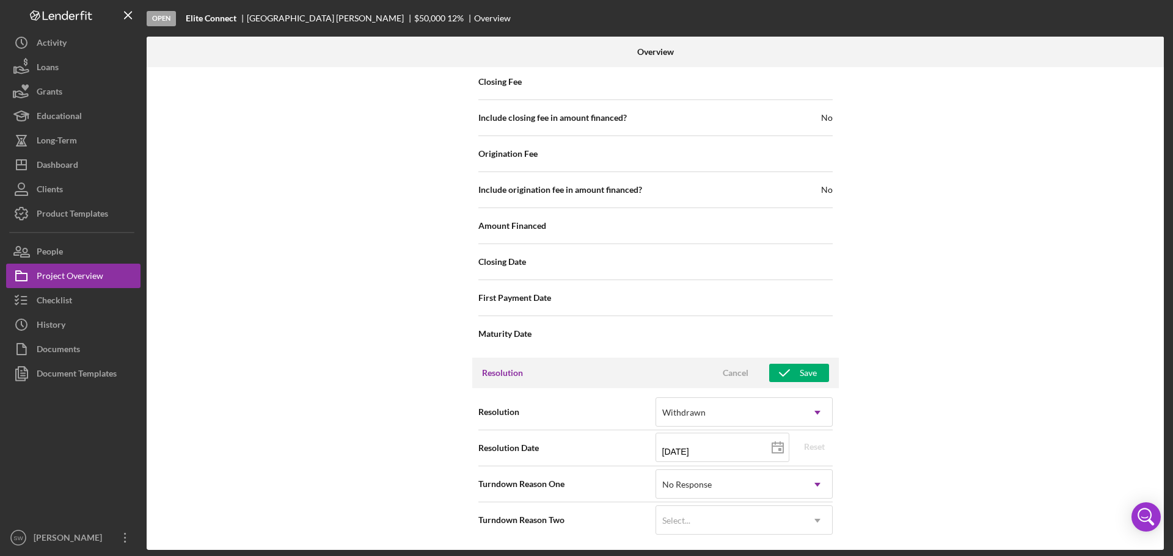
scroll to position [1380, 0]
click at [795, 371] on icon "button" at bounding box center [784, 373] width 31 height 31
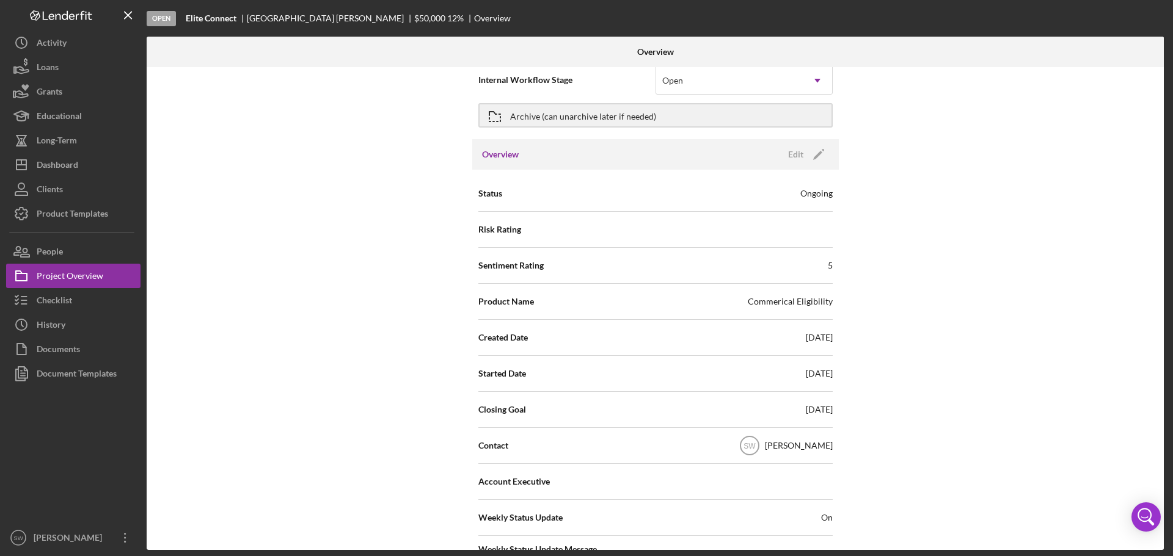
scroll to position [0, 0]
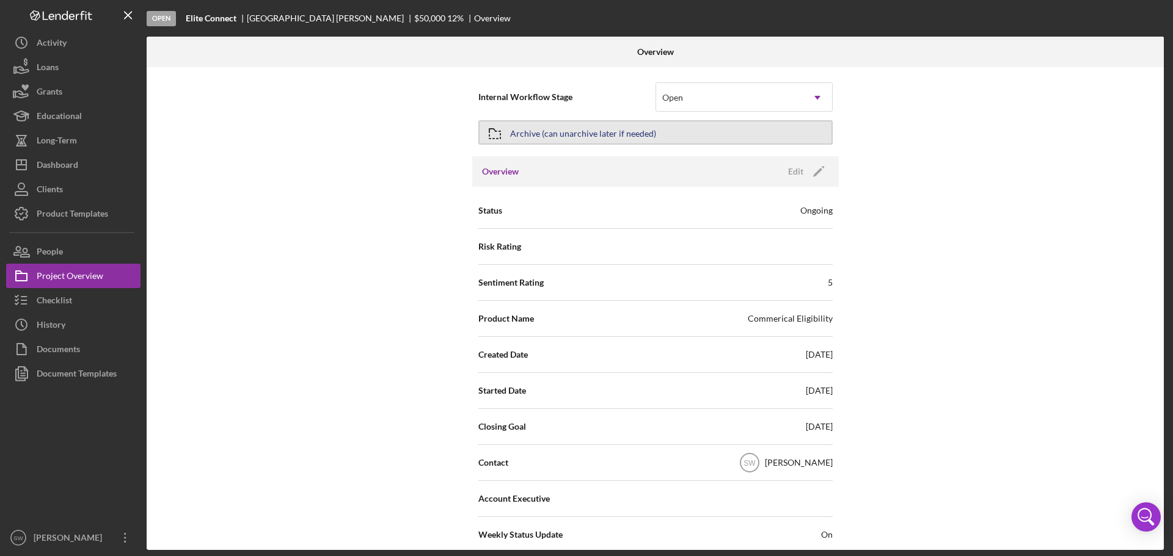
click at [490, 134] on icon "button" at bounding box center [494, 133] width 31 height 31
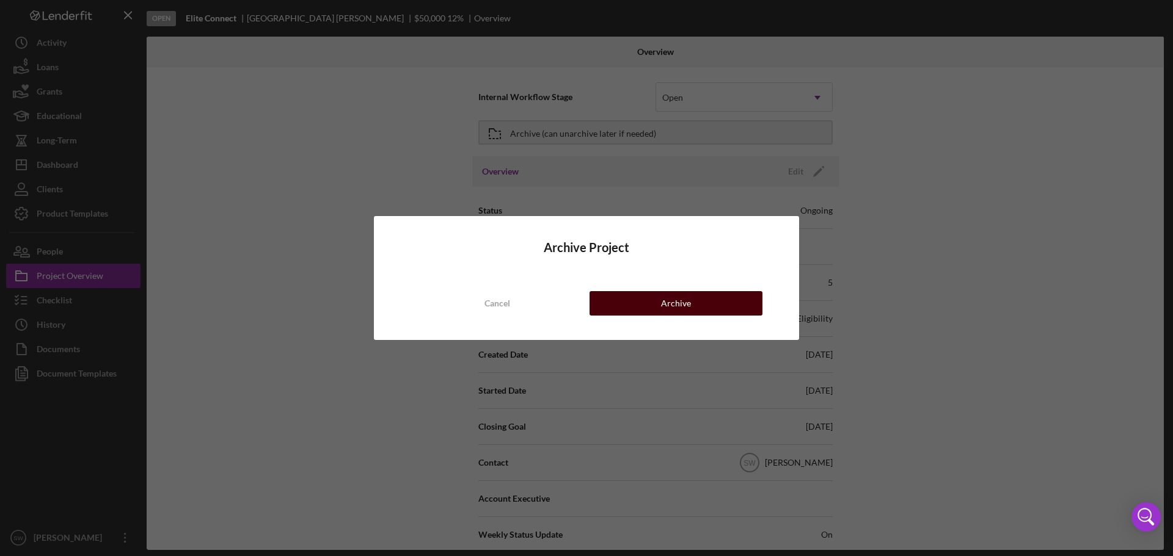
click at [652, 306] on button "Archive" at bounding box center [675, 303] width 173 height 24
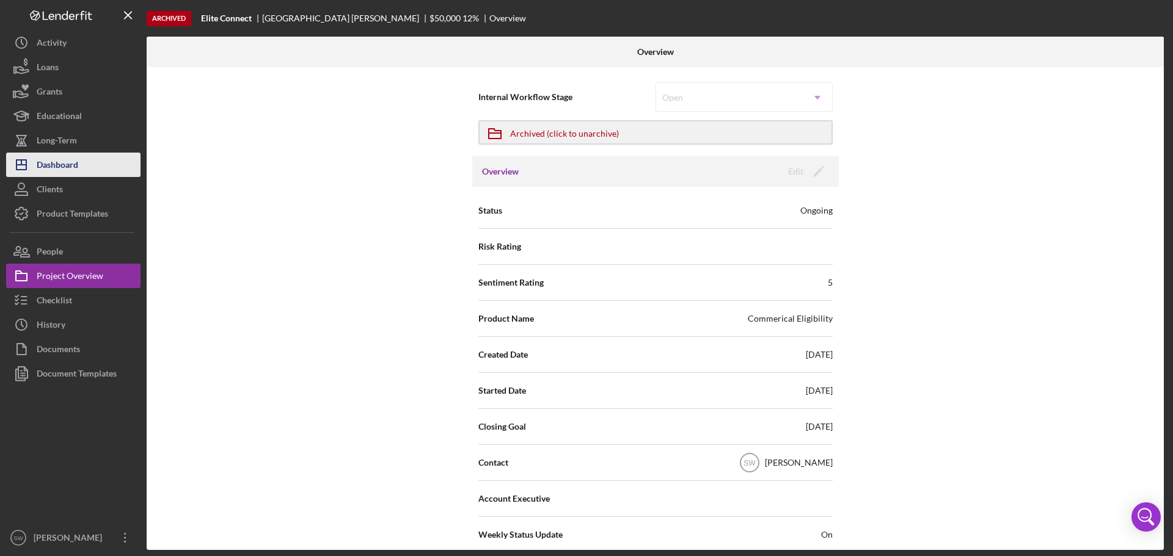
click at [54, 167] on div "Dashboard" at bounding box center [58, 166] width 42 height 27
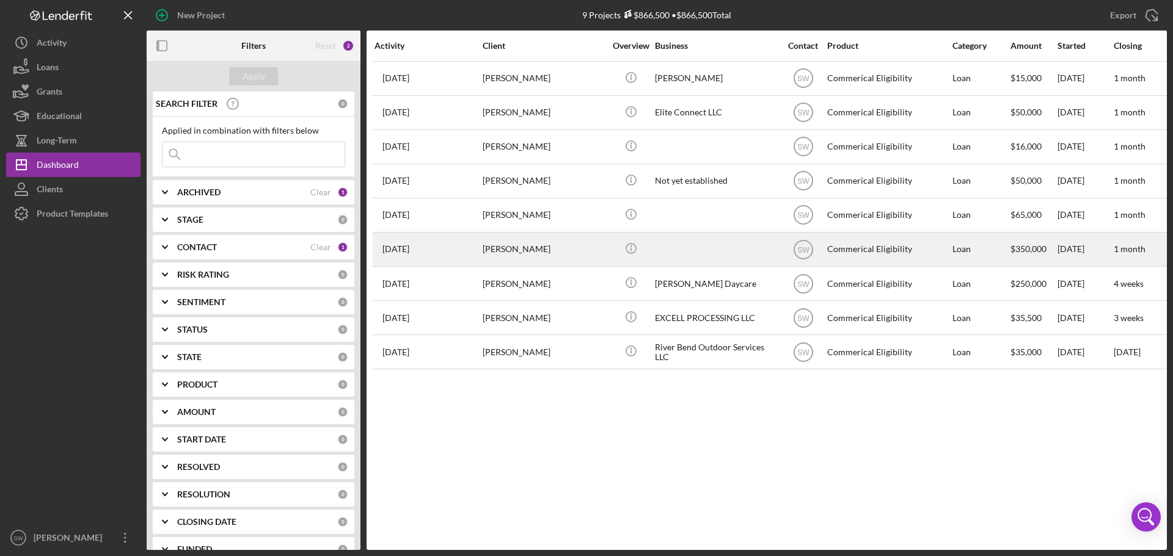
click at [511, 247] on div "[PERSON_NAME]" at bounding box center [543, 249] width 122 height 32
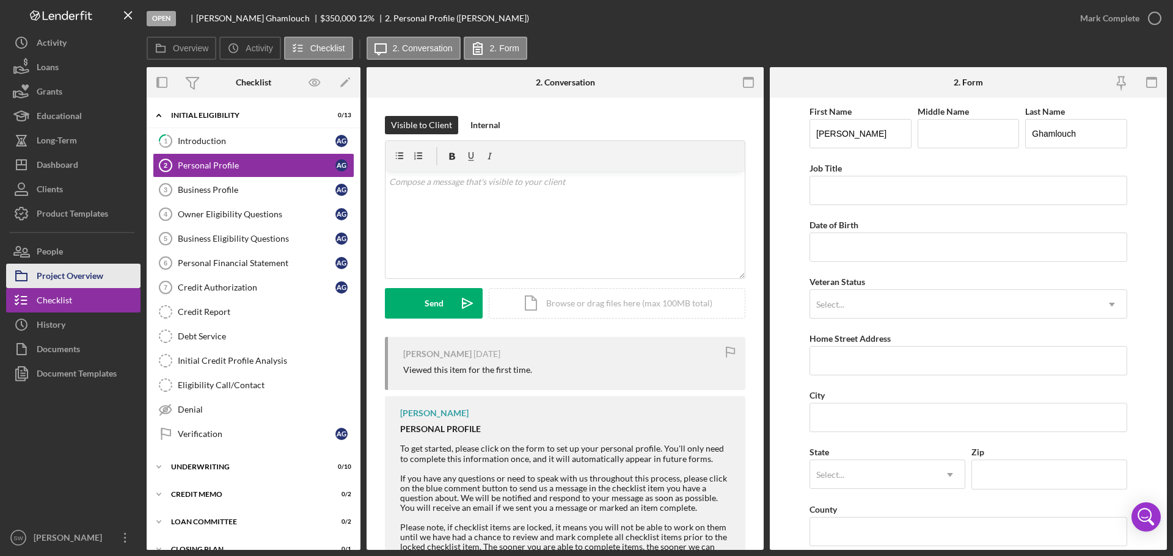
click at [60, 273] on div "Project Overview" at bounding box center [70, 277] width 67 height 27
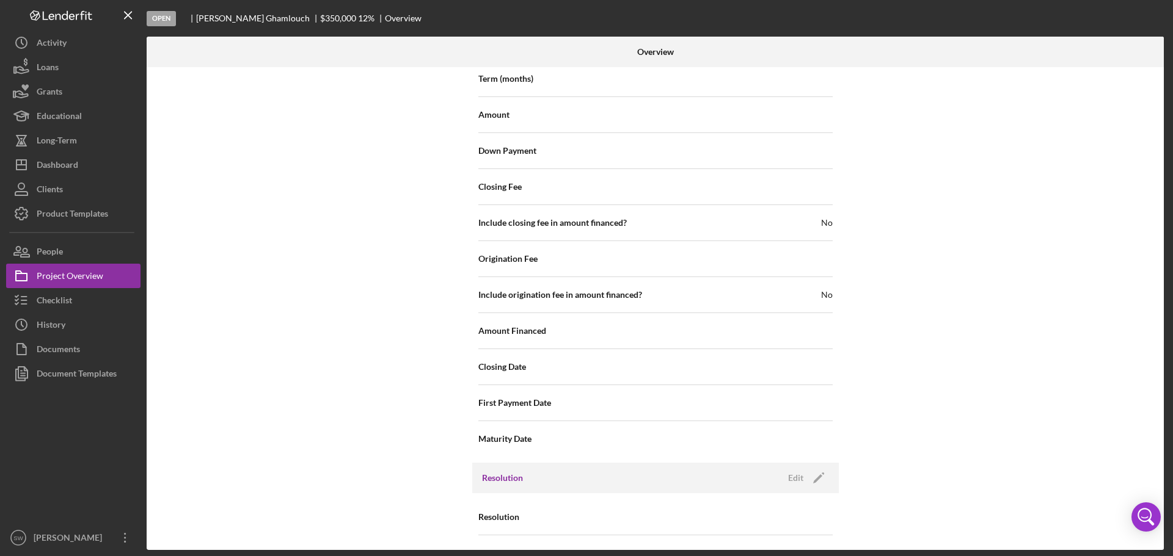
scroll to position [1308, 0]
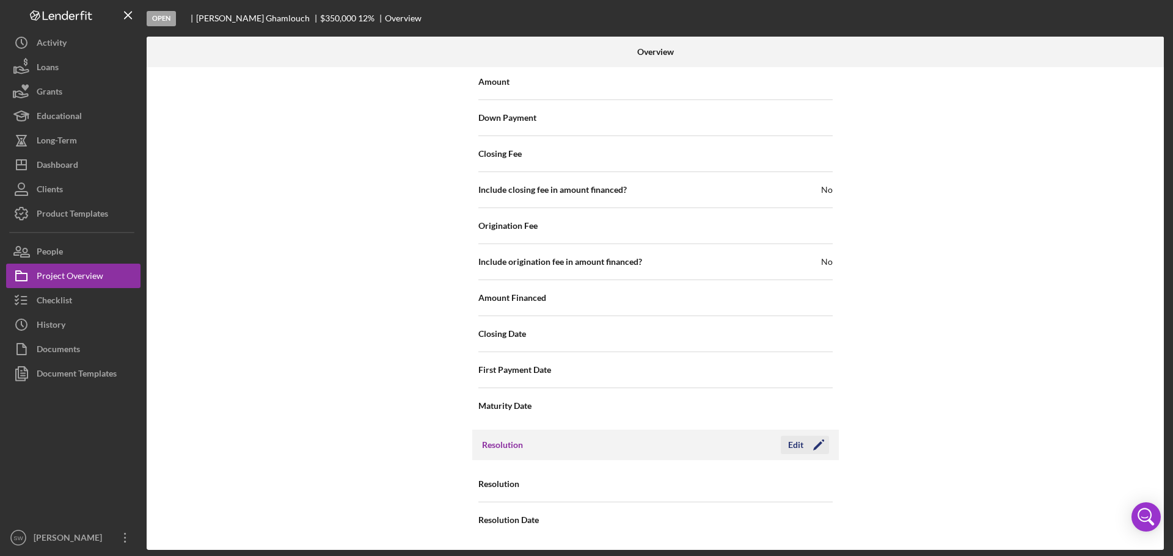
click at [794, 448] on div "Edit" at bounding box center [795, 445] width 15 height 18
click at [694, 487] on div "Select..." at bounding box center [729, 485] width 147 height 28
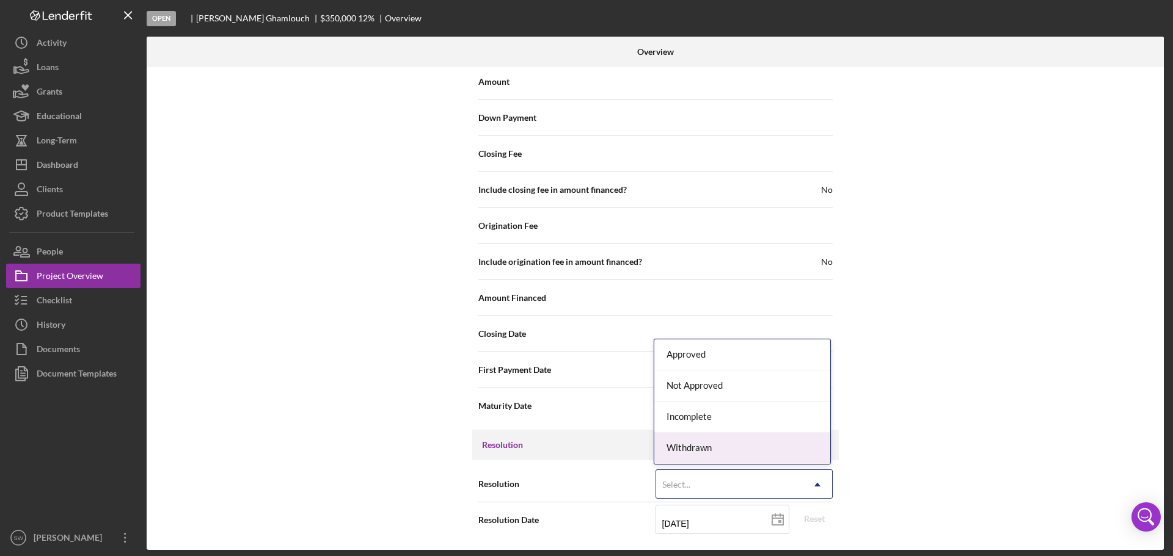
click at [689, 448] on div "Withdrawn" at bounding box center [742, 448] width 176 height 31
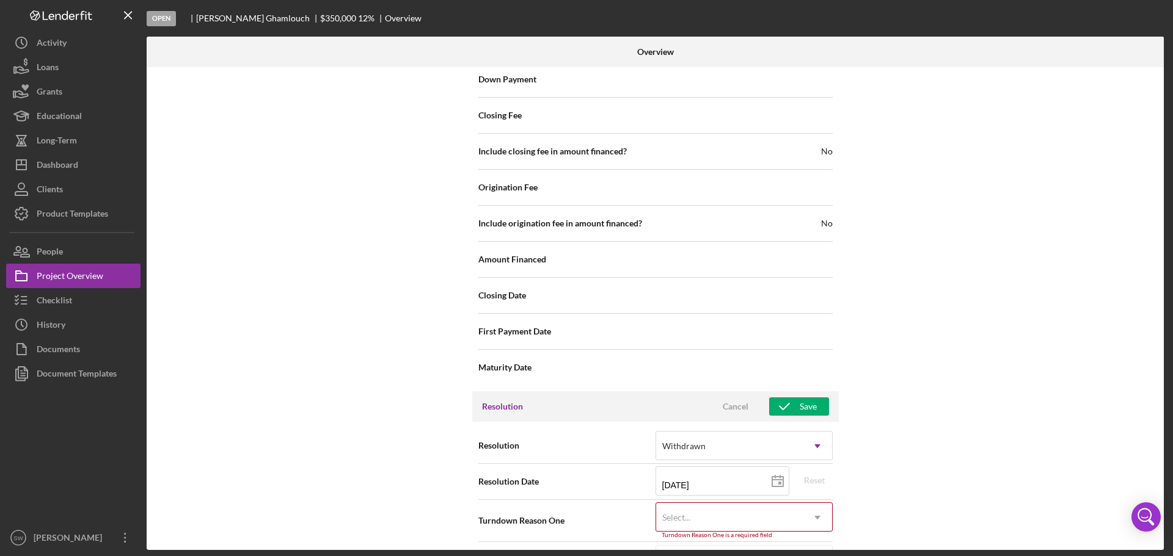
scroll to position [1386, 0]
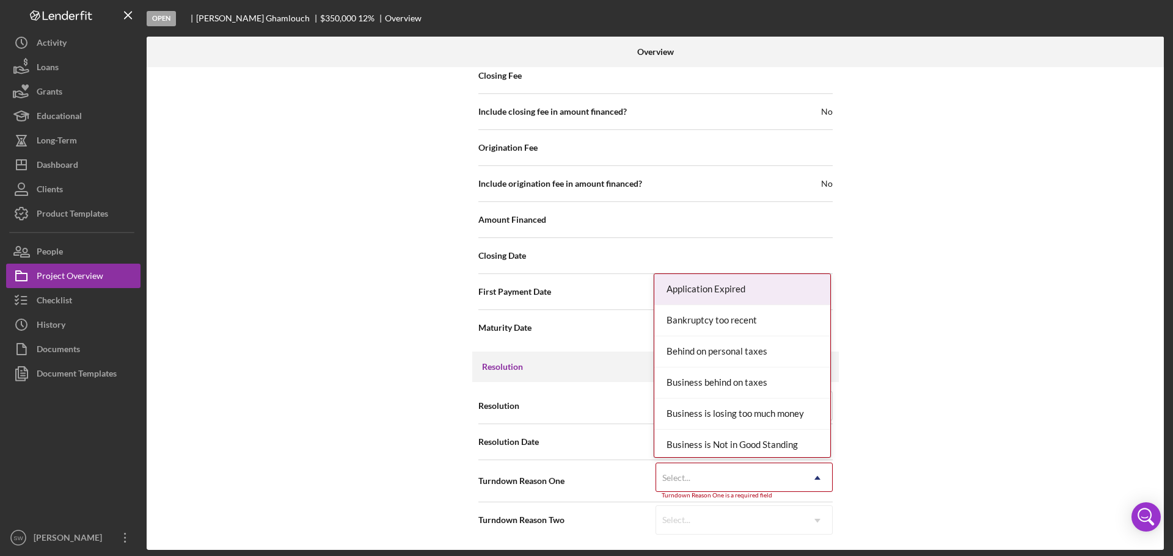
click at [693, 478] on div "Select..." at bounding box center [729, 478] width 147 height 28
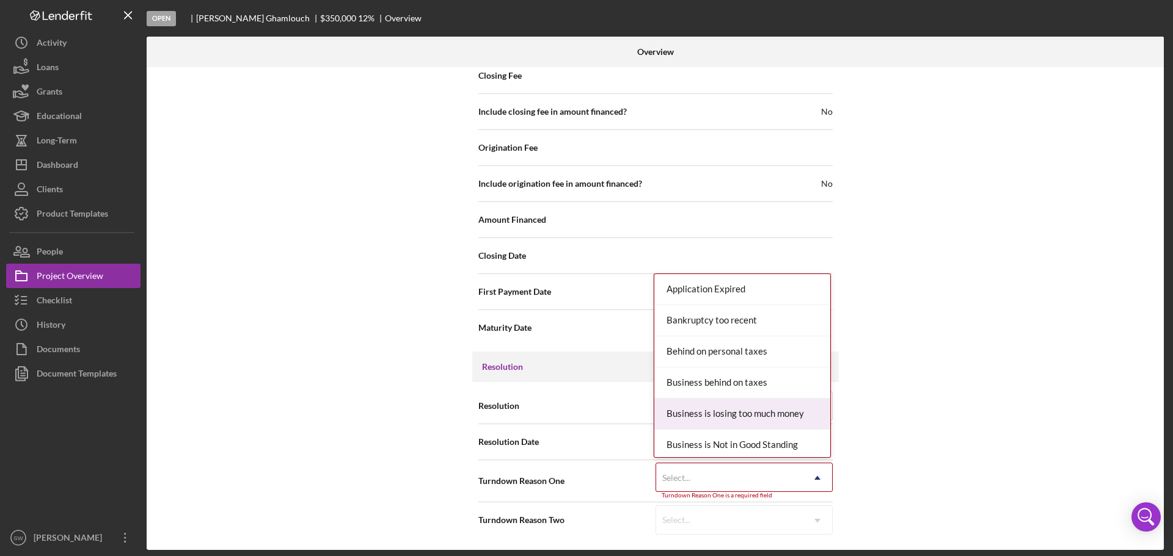
click at [958, 396] on div "Internal Workflow Stage Open Icon/Dropdown Arrow Archive (can unarchive later i…" at bounding box center [655, 308] width 1017 height 483
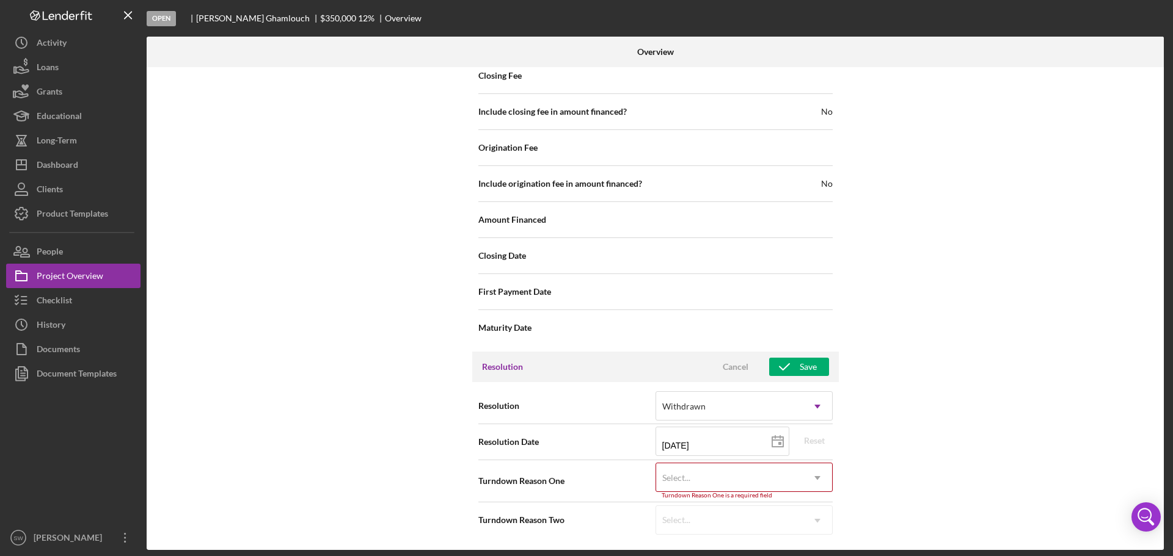
click at [702, 479] on div "Select..." at bounding box center [729, 478] width 147 height 28
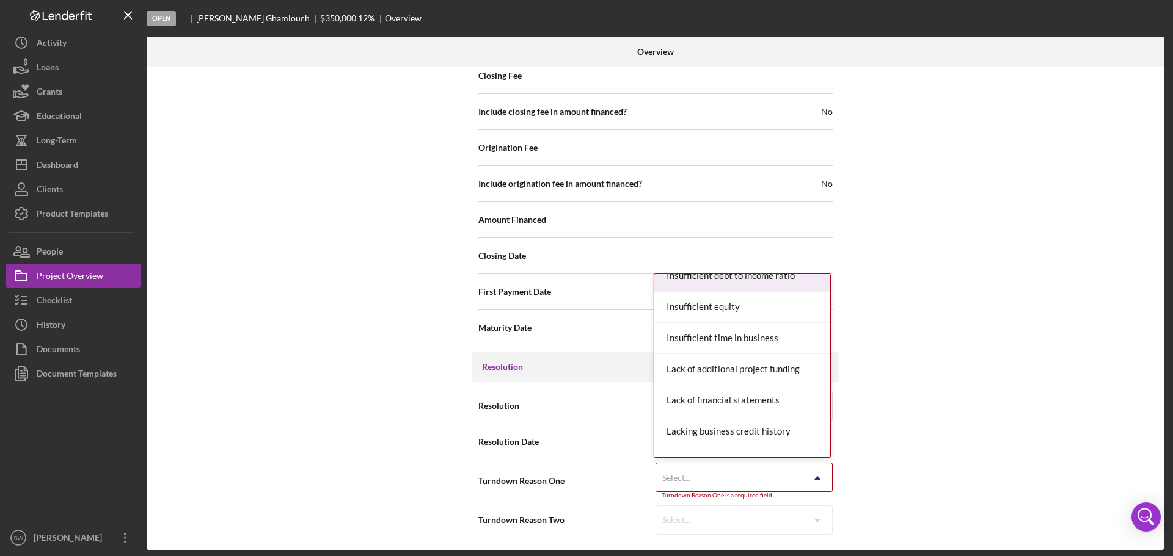
scroll to position [916, 0]
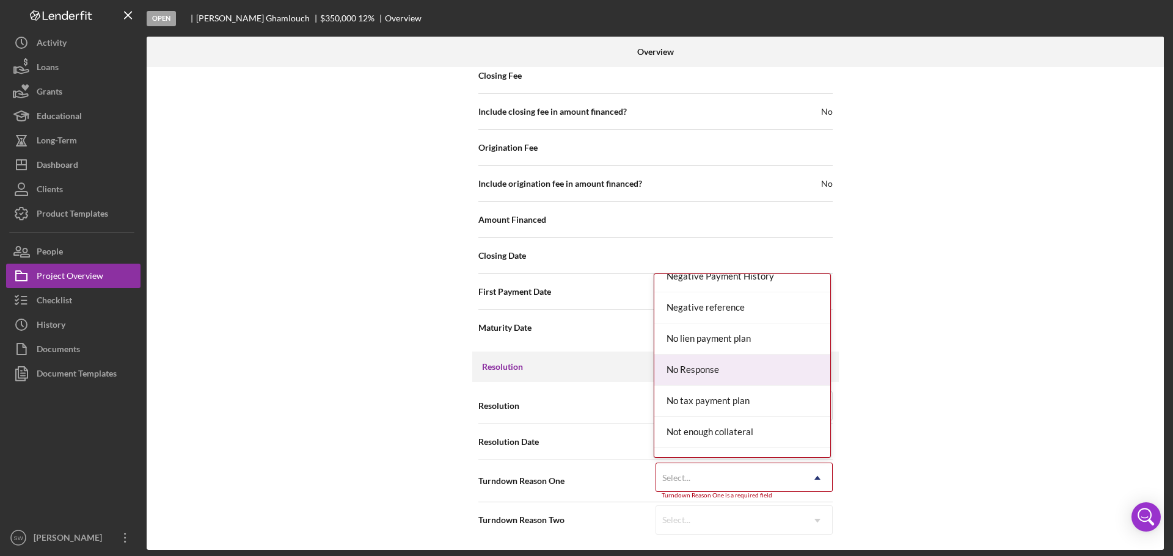
click at [696, 368] on div "No Response" at bounding box center [742, 370] width 176 height 31
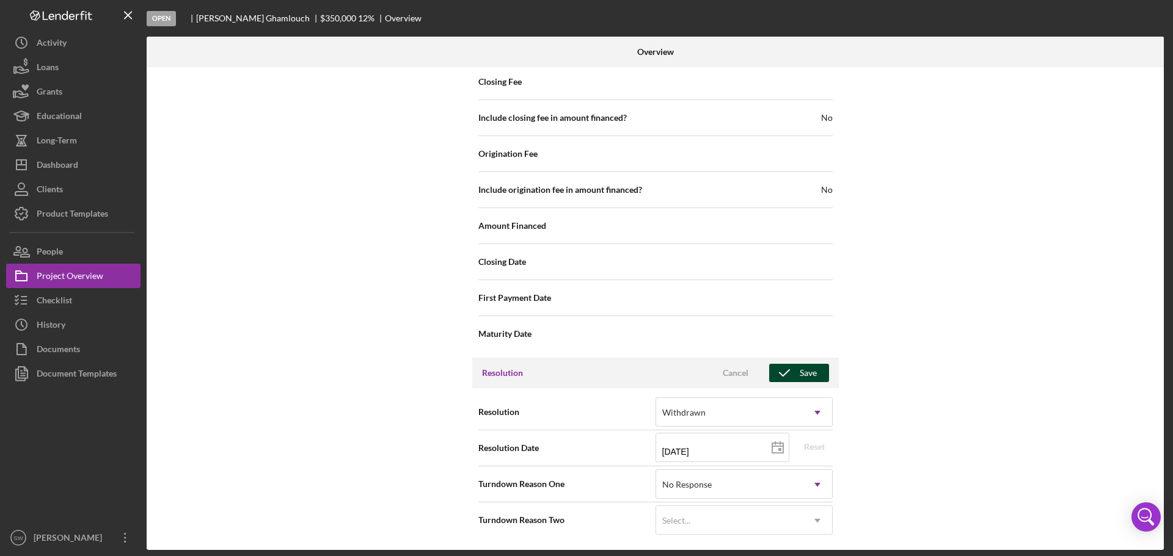
click at [795, 378] on icon "button" at bounding box center [784, 373] width 31 height 31
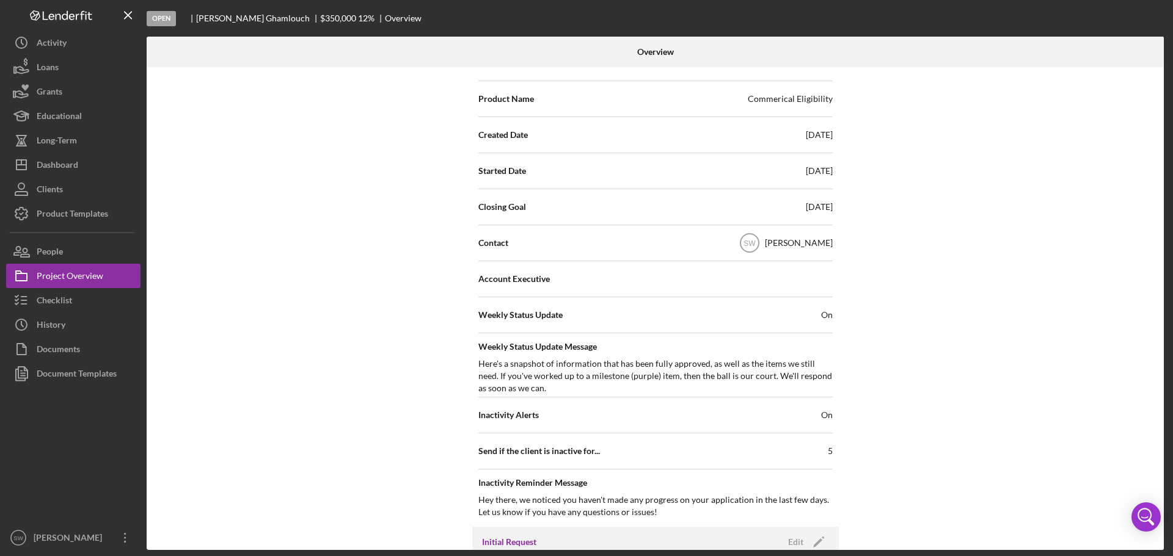
scroll to position [0, 0]
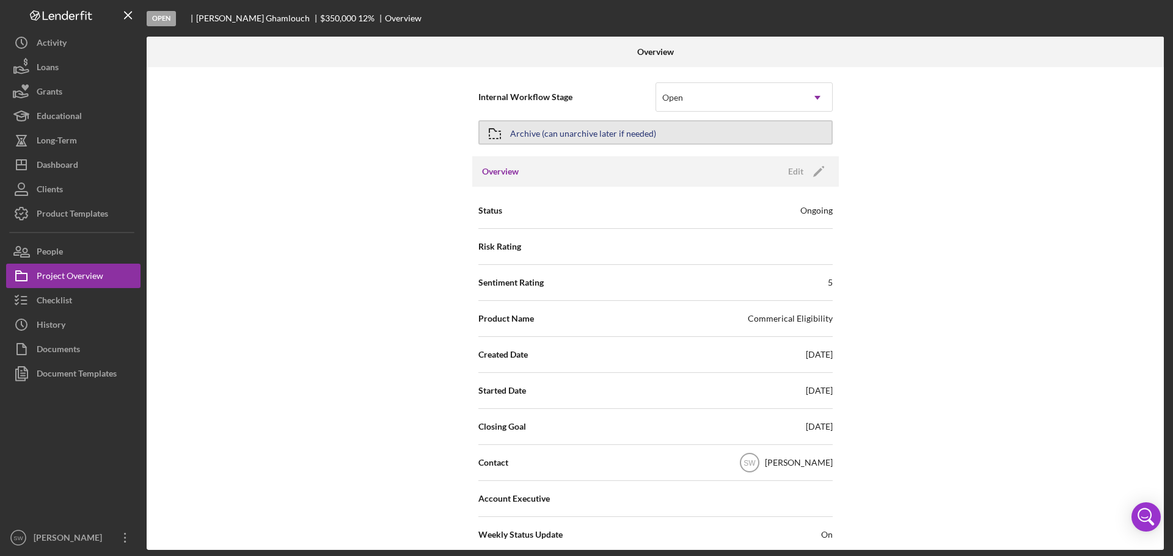
click at [491, 131] on icon "button" at bounding box center [494, 133] width 31 height 31
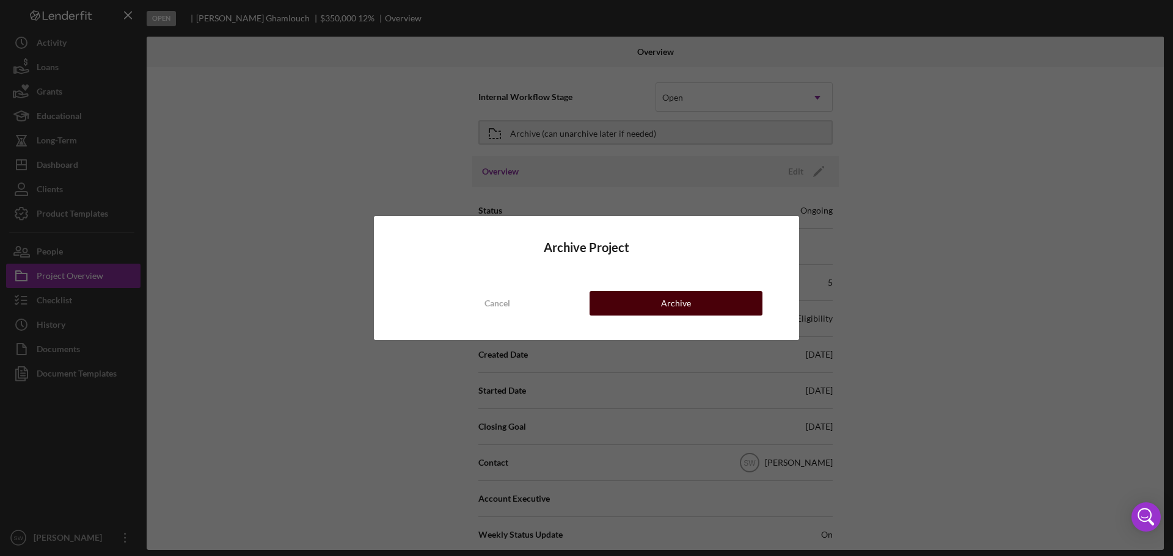
click at [651, 302] on button "Archive" at bounding box center [675, 303] width 173 height 24
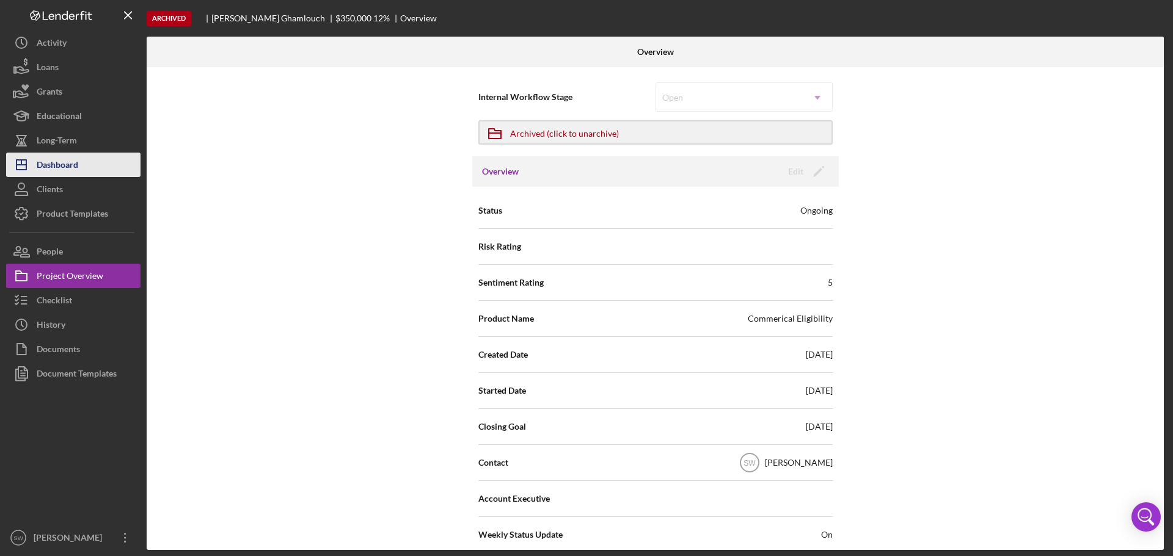
click at [54, 162] on div "Dashboard" at bounding box center [58, 166] width 42 height 27
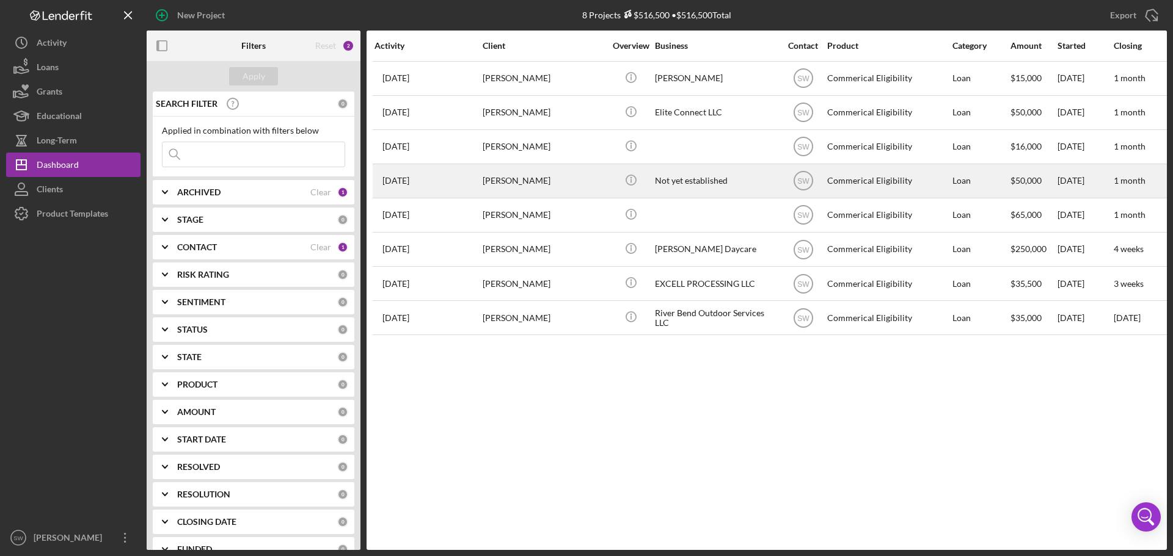
click at [501, 179] on div "[PERSON_NAME]" at bounding box center [543, 181] width 122 height 32
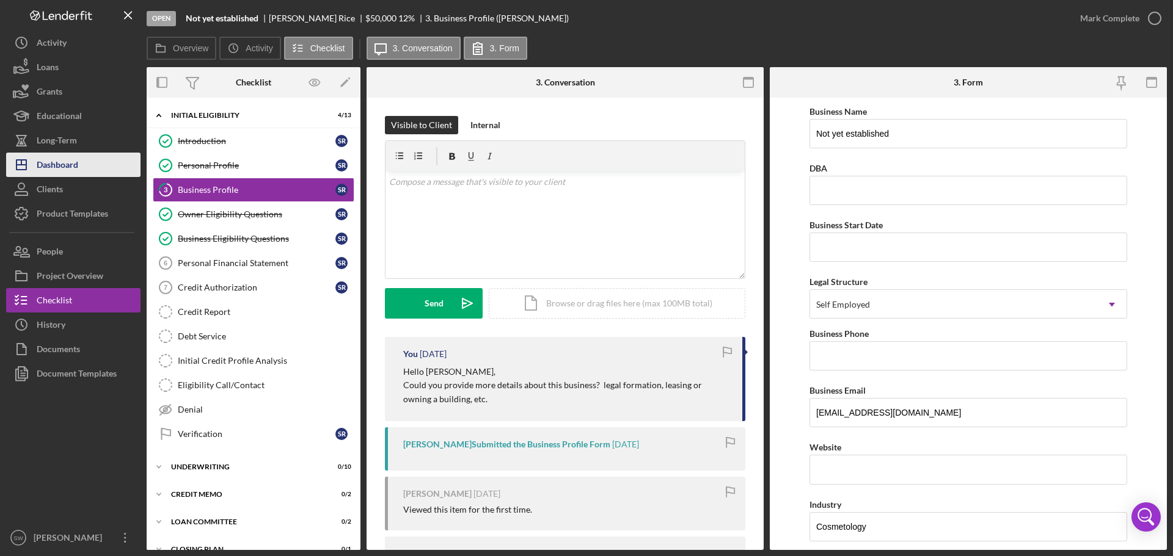
click at [51, 164] on div "Dashboard" at bounding box center [58, 166] width 42 height 27
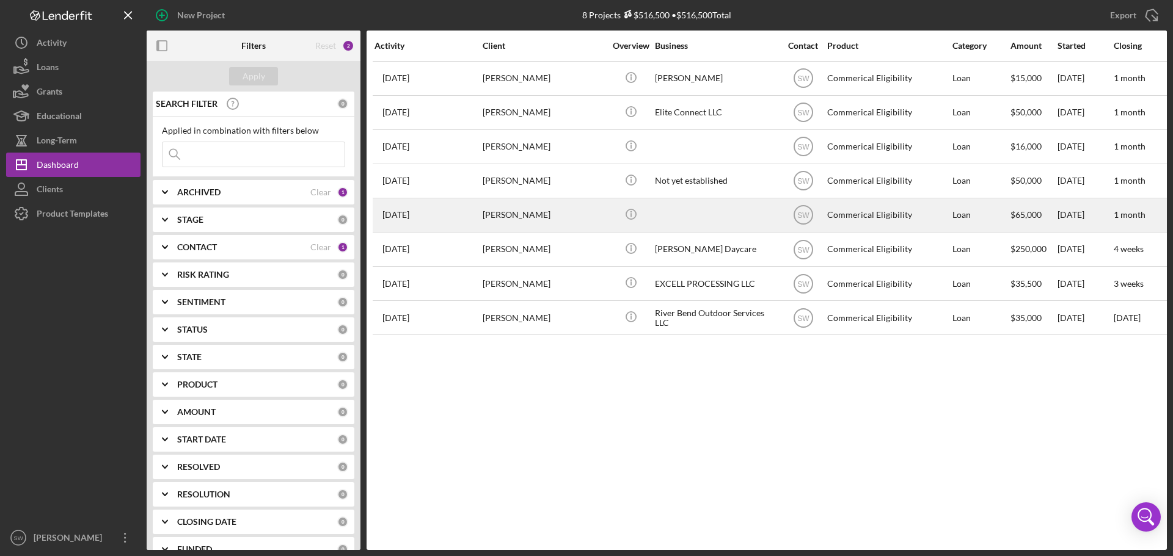
click at [506, 213] on div "[PERSON_NAME]" at bounding box center [543, 215] width 122 height 32
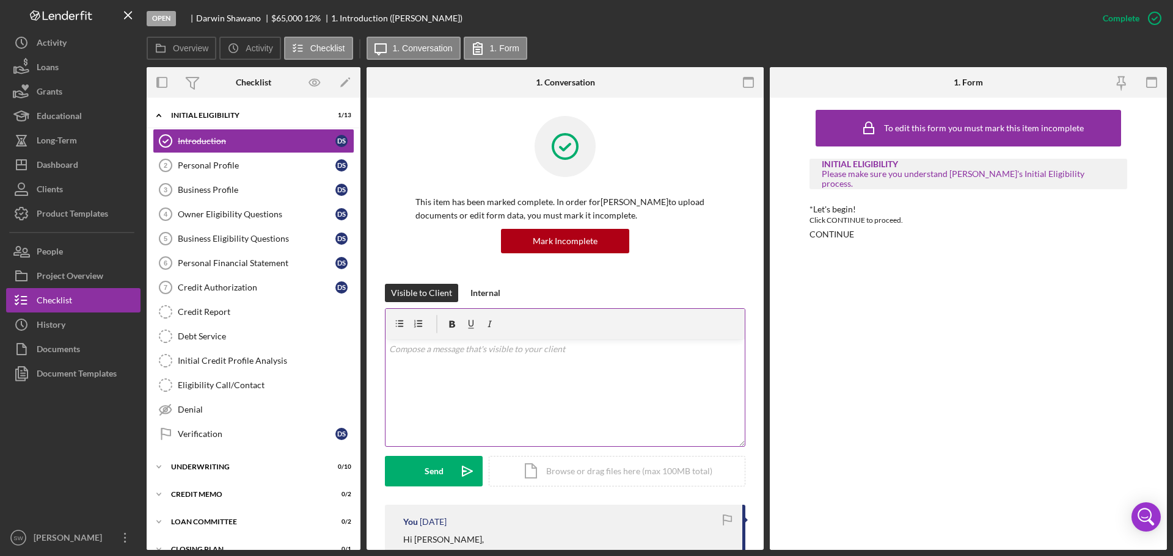
click at [416, 355] on p at bounding box center [565, 349] width 352 height 13
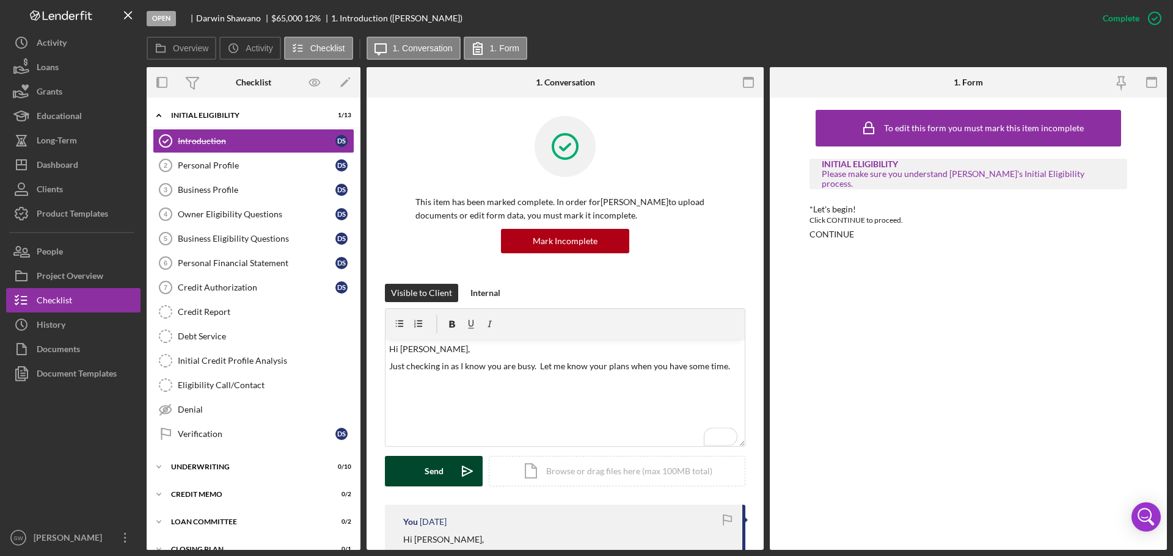
click at [421, 472] on button "Send Icon/icon-invite-send" at bounding box center [434, 471] width 98 height 31
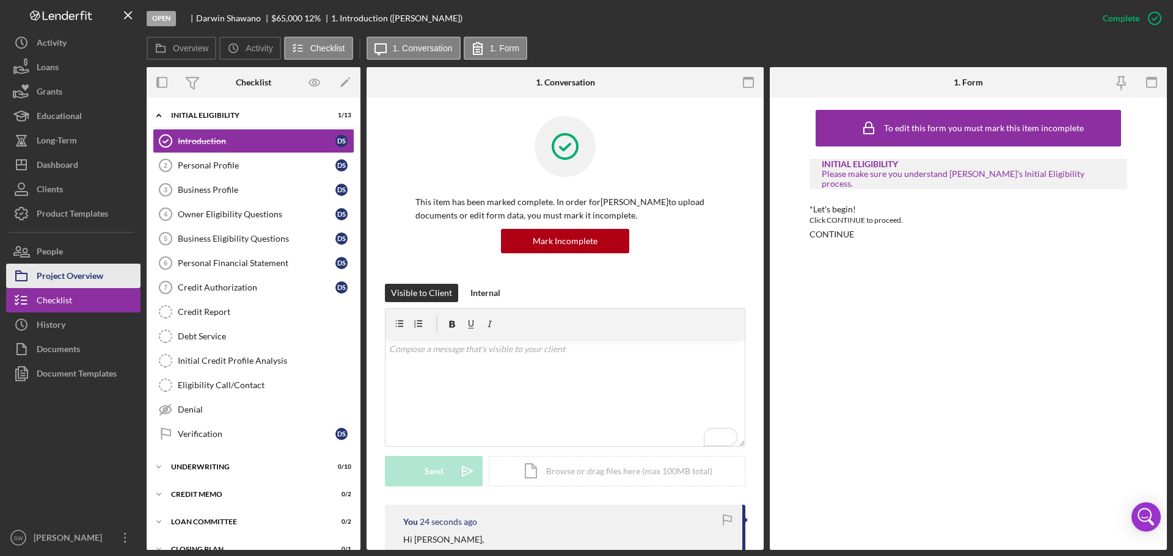
click at [58, 277] on div "Project Overview" at bounding box center [70, 277] width 67 height 27
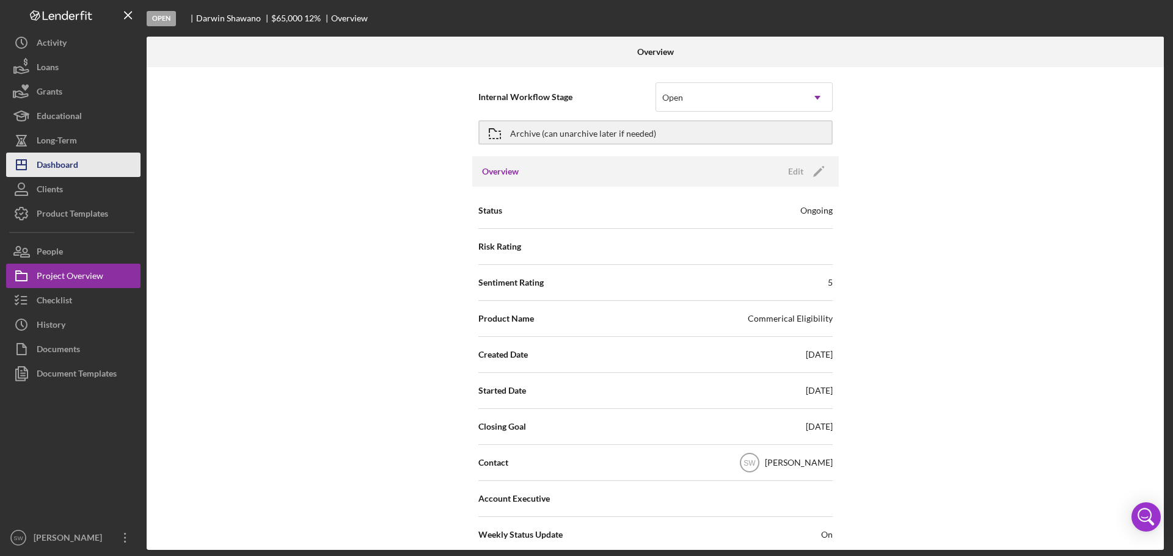
click at [55, 166] on div "Dashboard" at bounding box center [58, 166] width 42 height 27
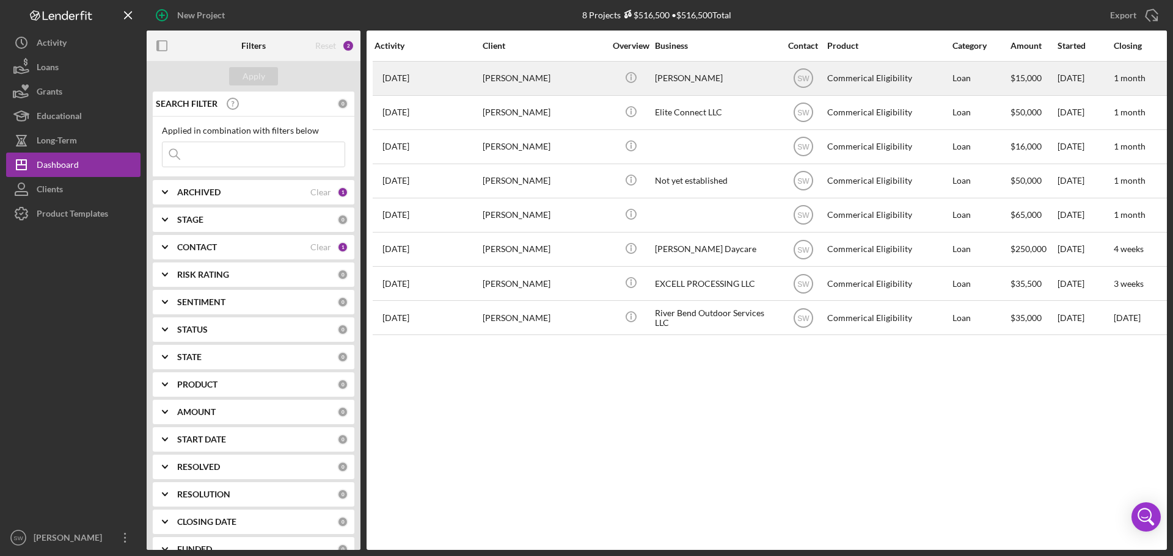
click at [501, 75] on div "[PERSON_NAME]" at bounding box center [543, 78] width 122 height 32
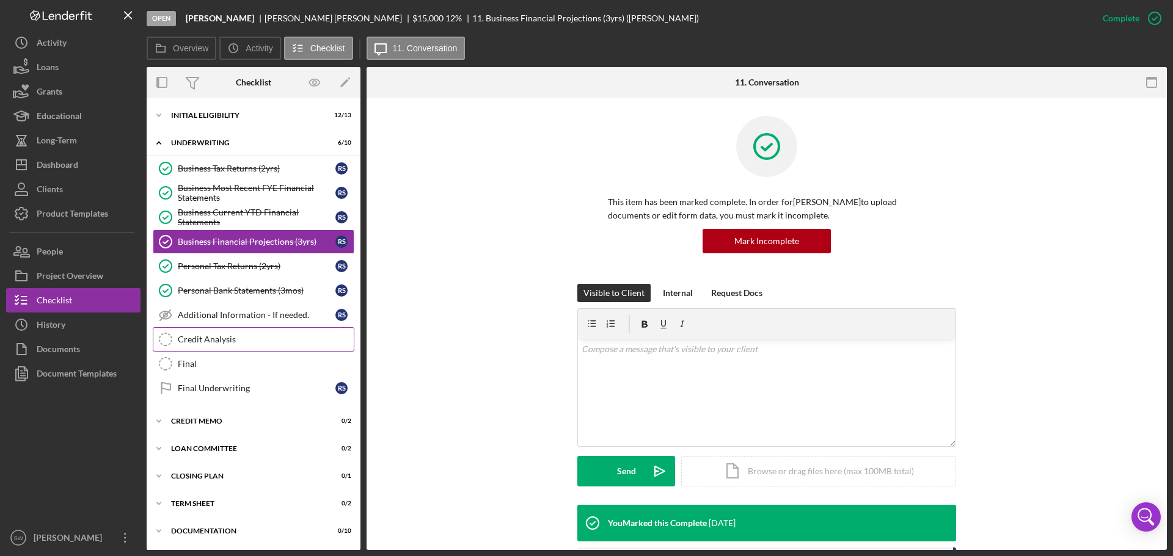
click at [195, 338] on div "Credit Analysis" at bounding box center [266, 340] width 176 height 10
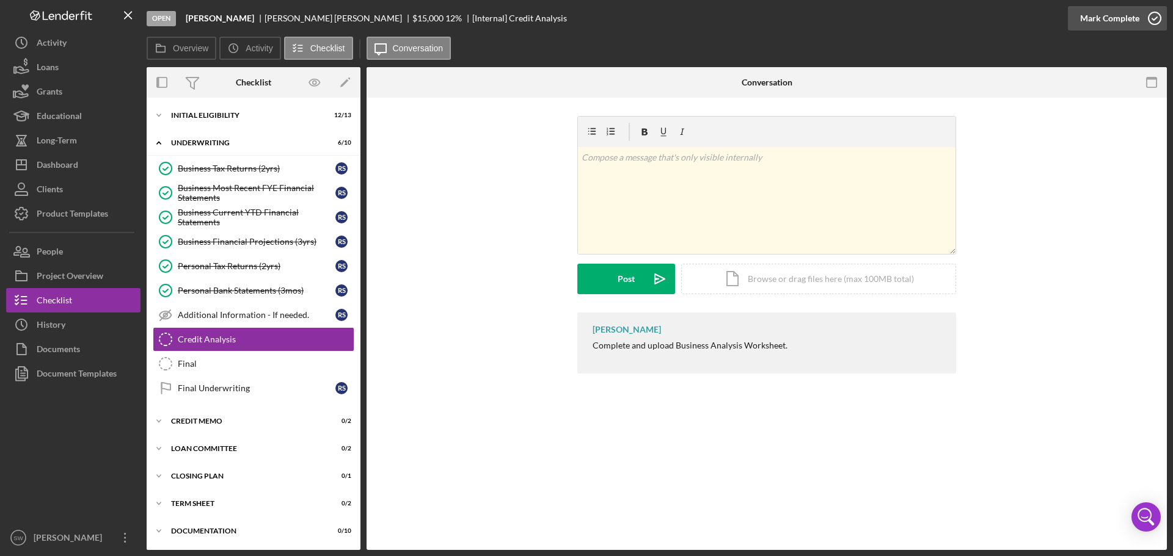
click at [1152, 18] on icon "button" at bounding box center [1154, 18] width 31 height 31
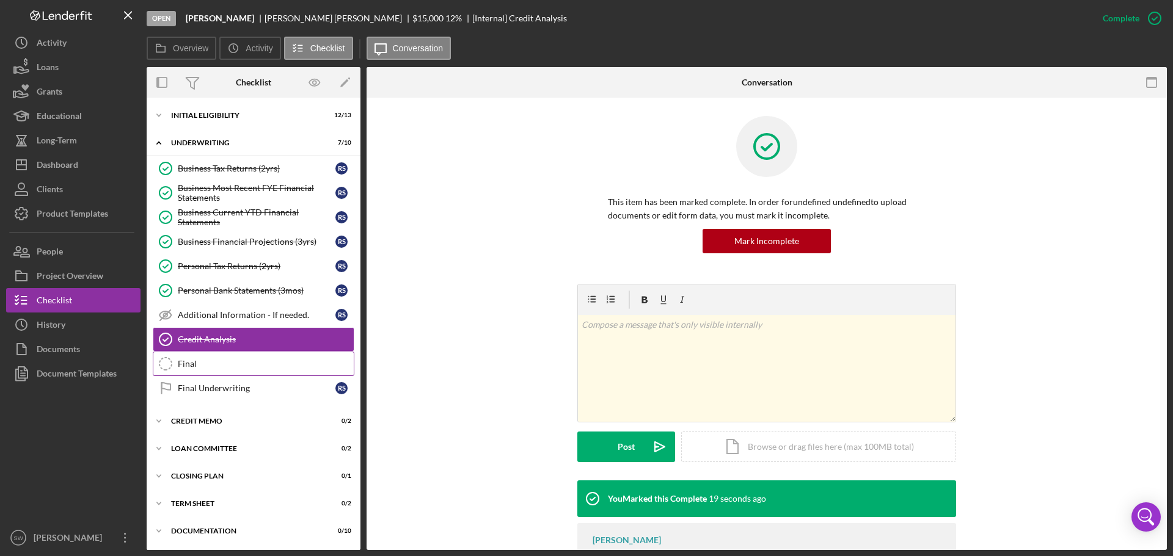
click at [184, 357] on link "Final Final" at bounding box center [254, 364] width 202 height 24
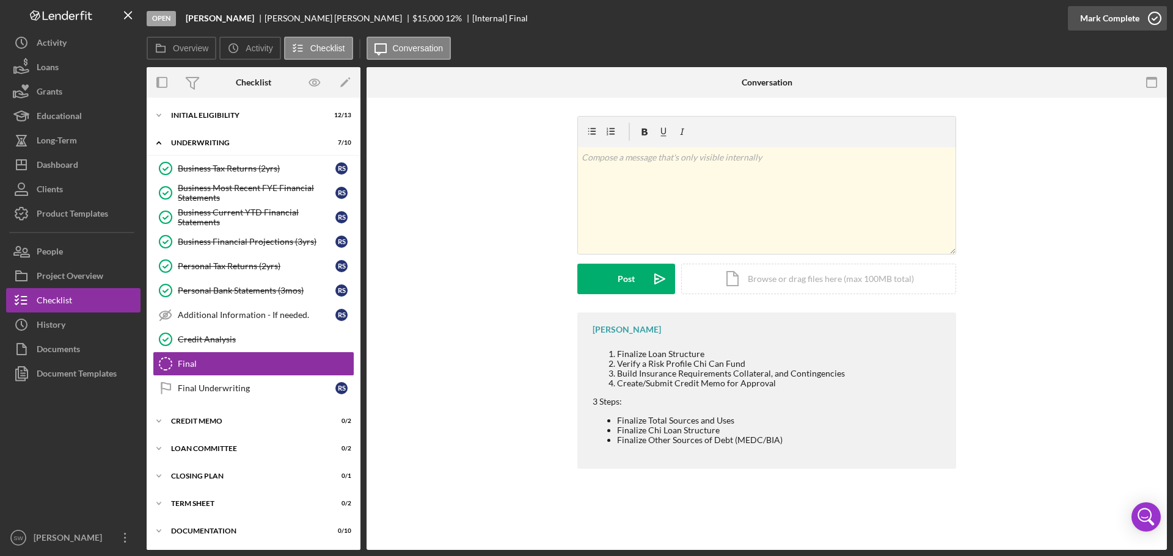
click at [1154, 16] on icon "button" at bounding box center [1154, 18] width 31 height 31
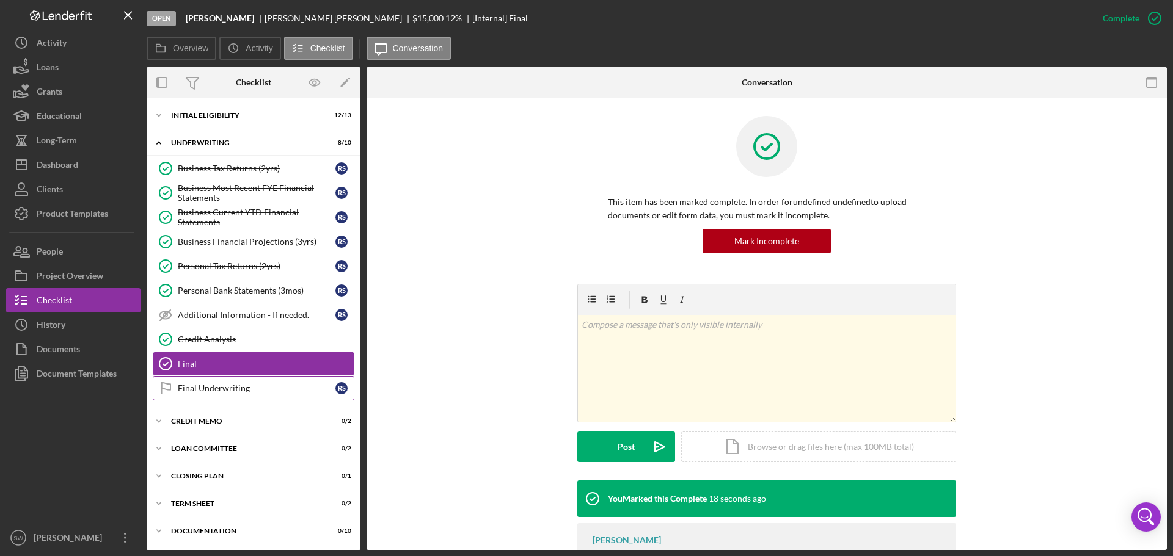
click at [195, 388] on div "Final Underwriting" at bounding box center [257, 389] width 158 height 10
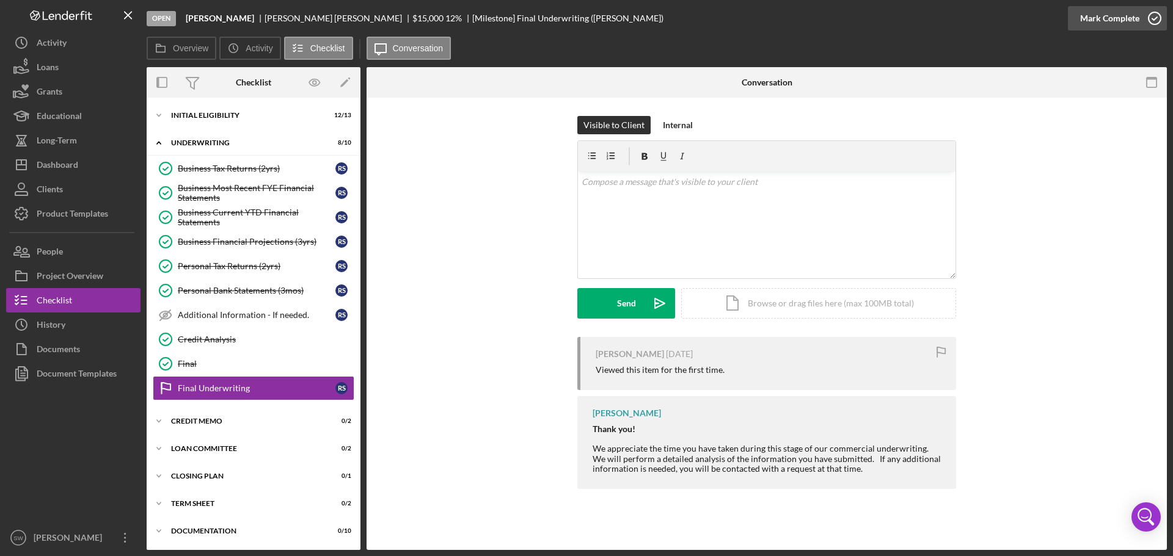
click at [1155, 18] on icon "button" at bounding box center [1154, 18] width 31 height 31
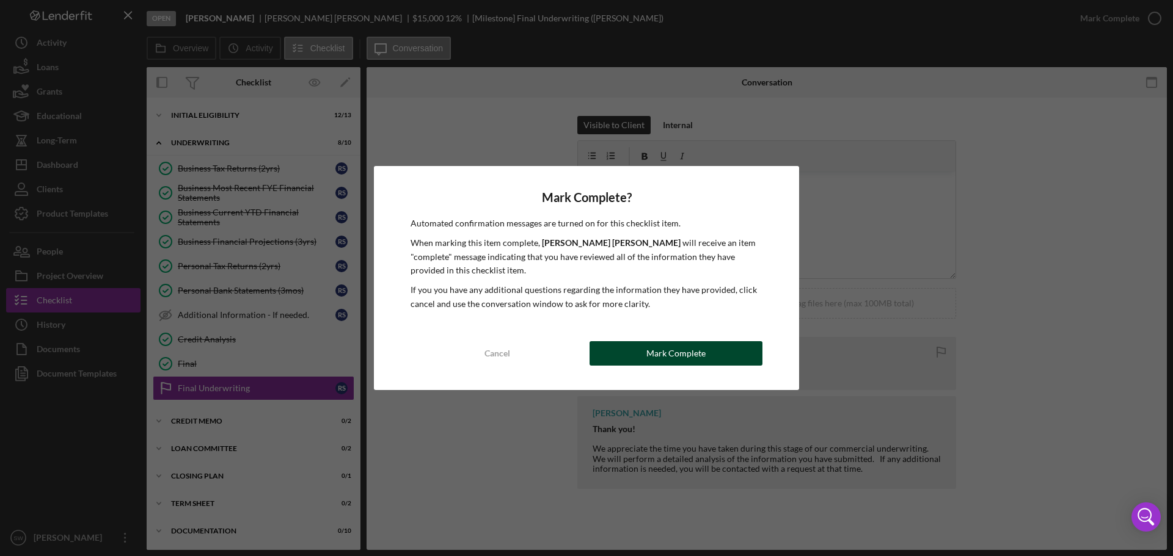
click at [670, 351] on div "Mark Complete" at bounding box center [675, 353] width 59 height 24
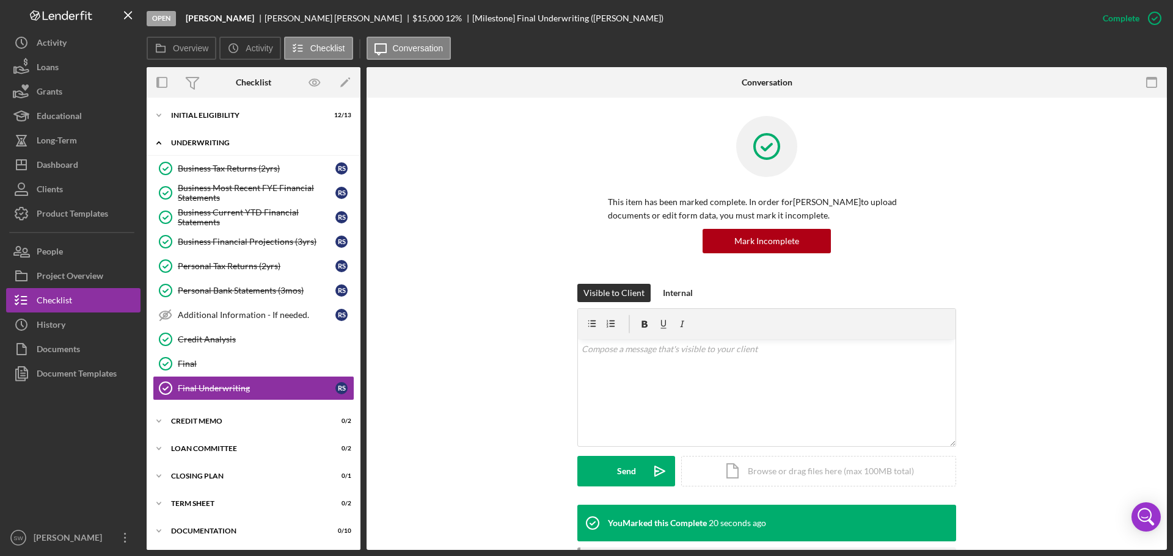
click at [158, 144] on icon "Icon/Expander" at bounding box center [159, 143] width 24 height 24
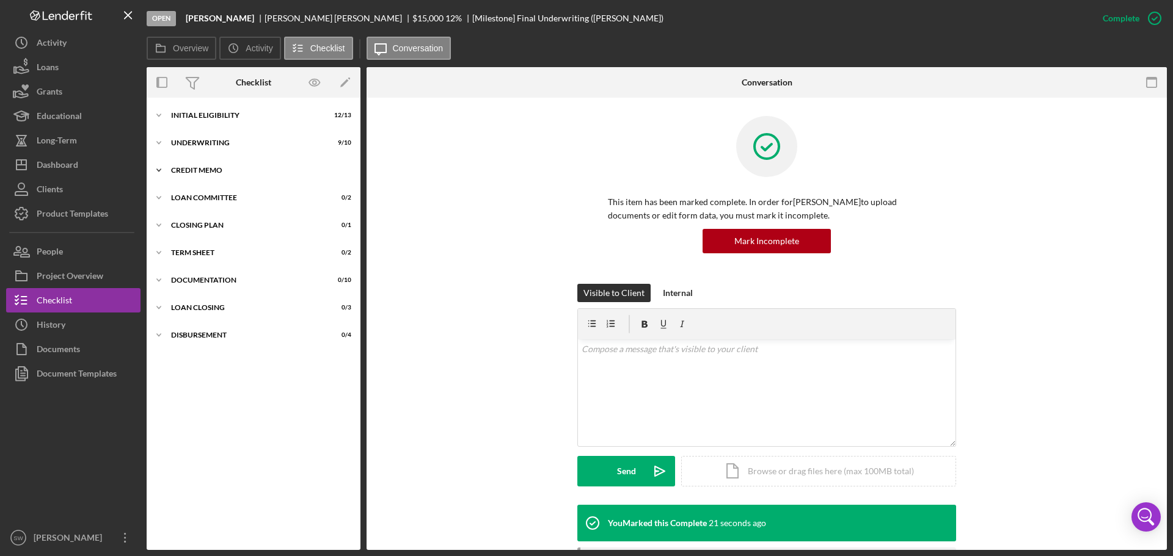
click at [158, 169] on icon "Icon/Expander" at bounding box center [159, 170] width 24 height 24
click at [193, 197] on div "Credit Memo" at bounding box center [266, 196] width 176 height 10
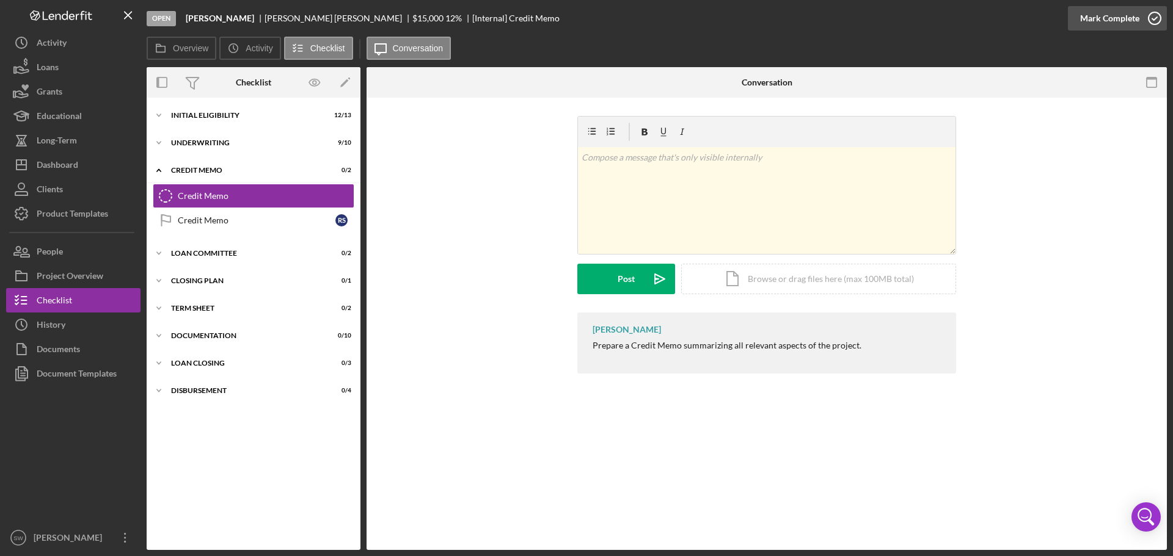
click at [1152, 20] on polyline "button" at bounding box center [1154, 18] width 5 height 3
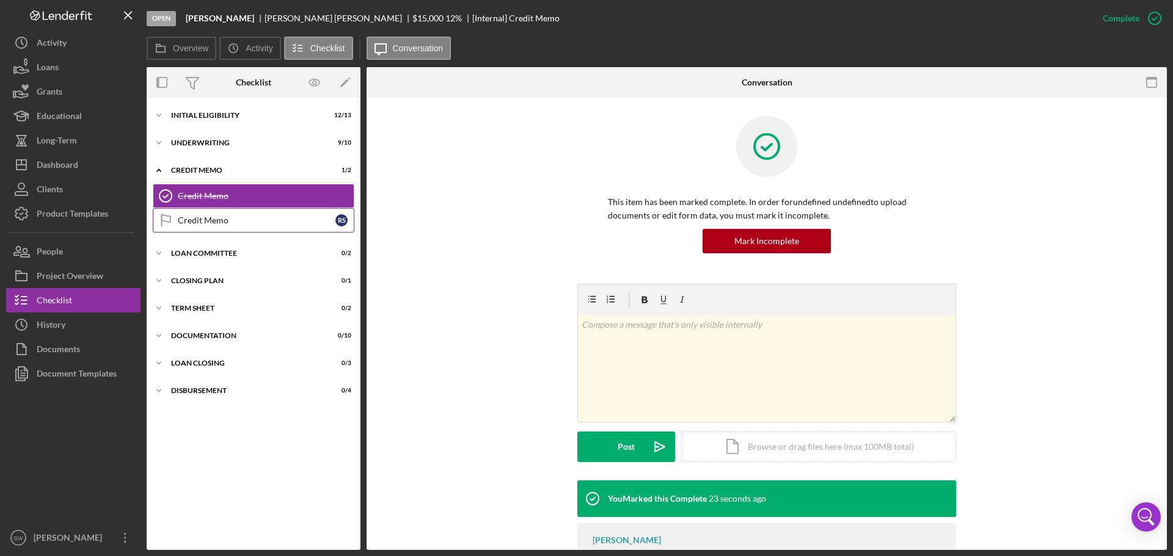
click at [197, 220] on div "Credit Memo" at bounding box center [257, 221] width 158 height 10
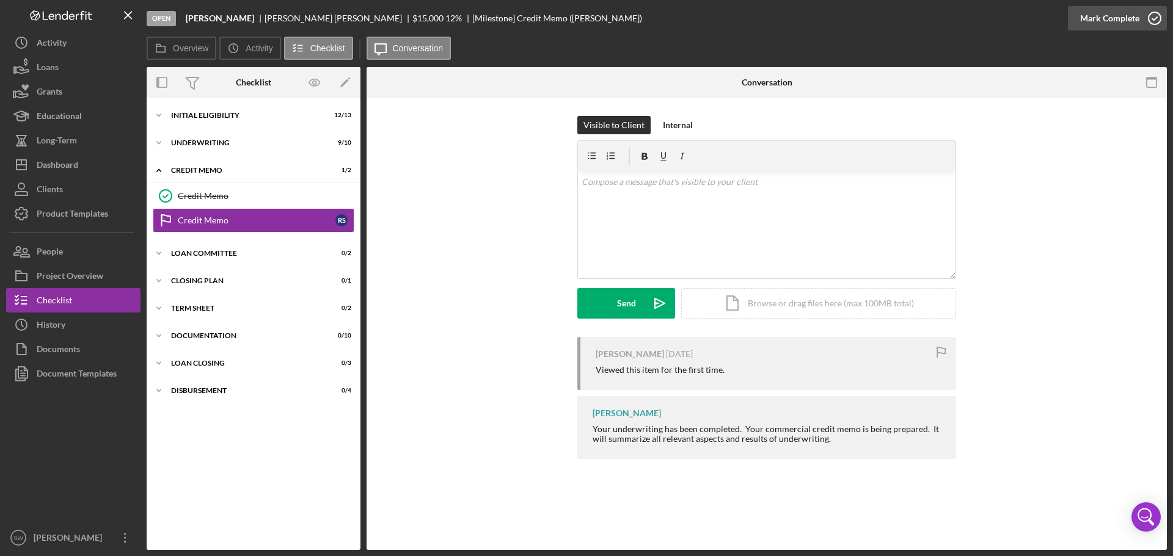
click at [1154, 19] on icon "button" at bounding box center [1154, 18] width 31 height 31
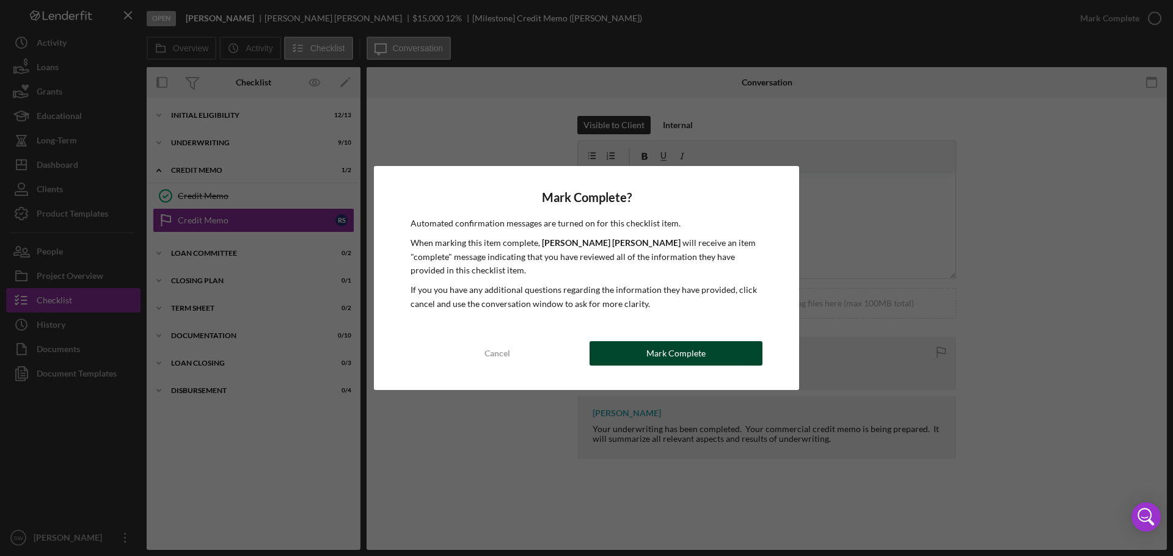
click at [658, 355] on div "Mark Complete" at bounding box center [675, 353] width 59 height 24
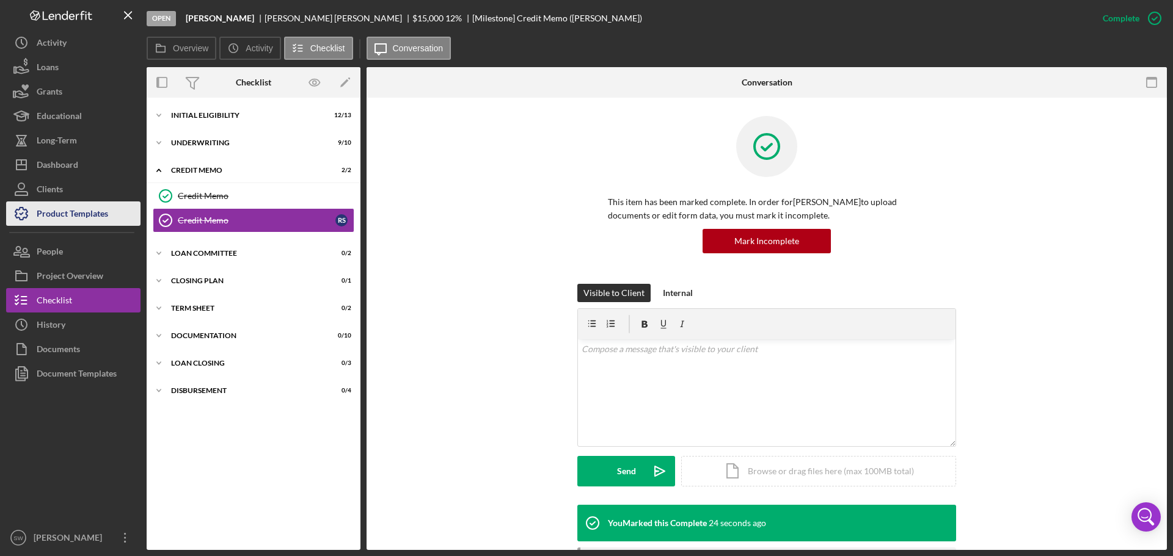
click at [53, 214] on div "Product Templates" at bounding box center [72, 215] width 71 height 27
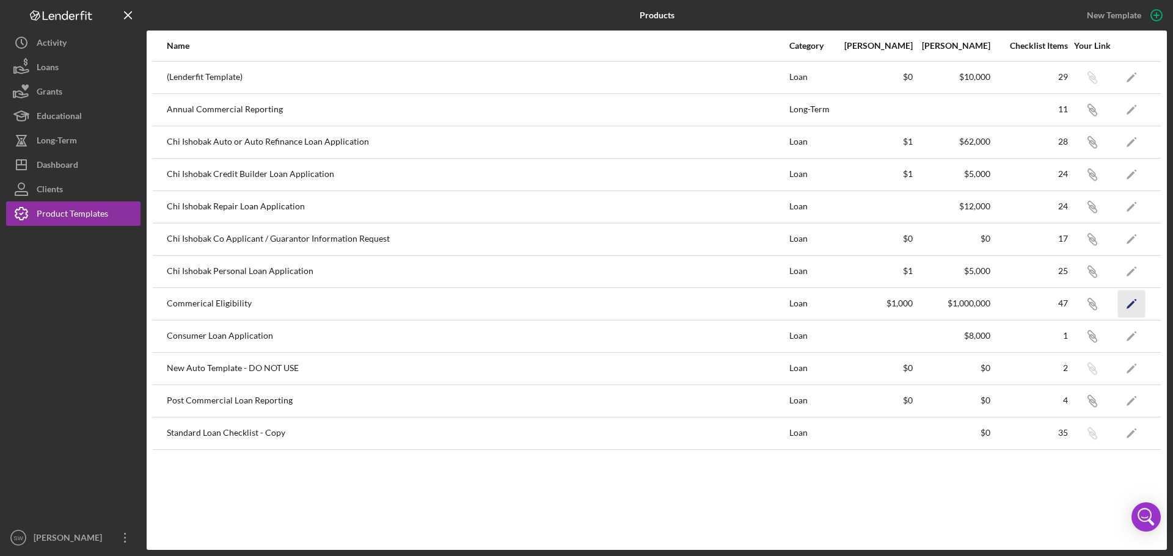
click at [1133, 304] on icon "Icon/Edit" at bounding box center [1131, 303] width 27 height 27
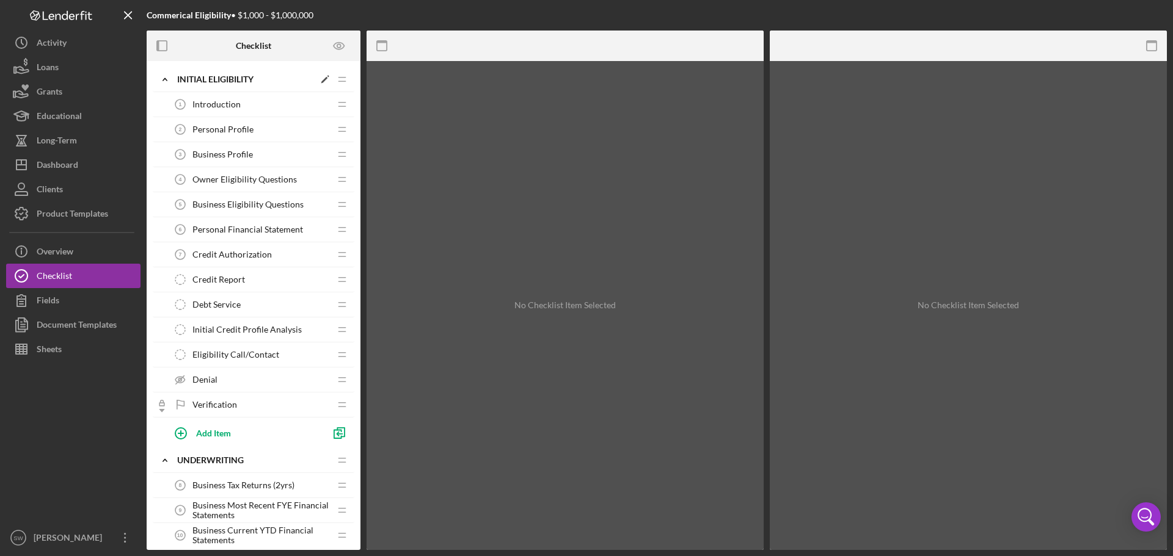
click at [162, 81] on icon "Icon/Expander" at bounding box center [165, 79] width 24 height 24
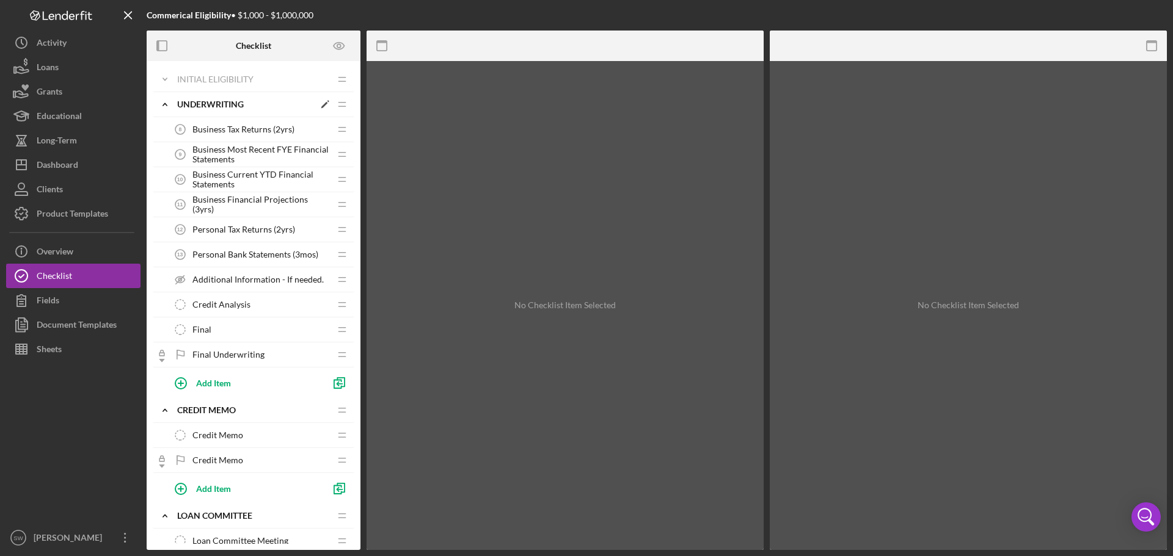
click at [164, 104] on polyline at bounding box center [165, 104] width 4 height 2
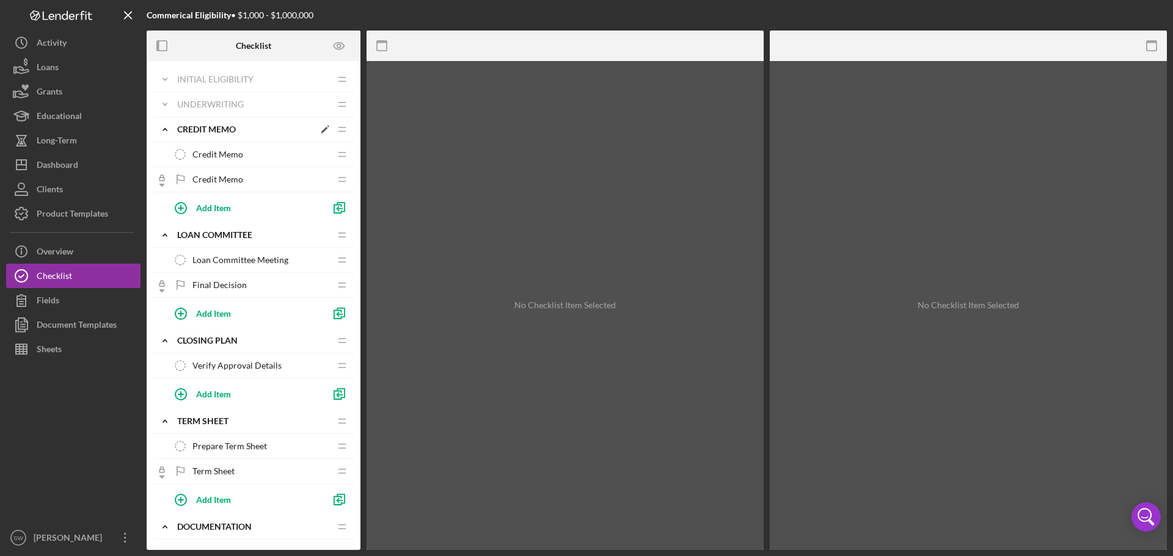
click at [163, 130] on polyline at bounding box center [165, 129] width 4 height 2
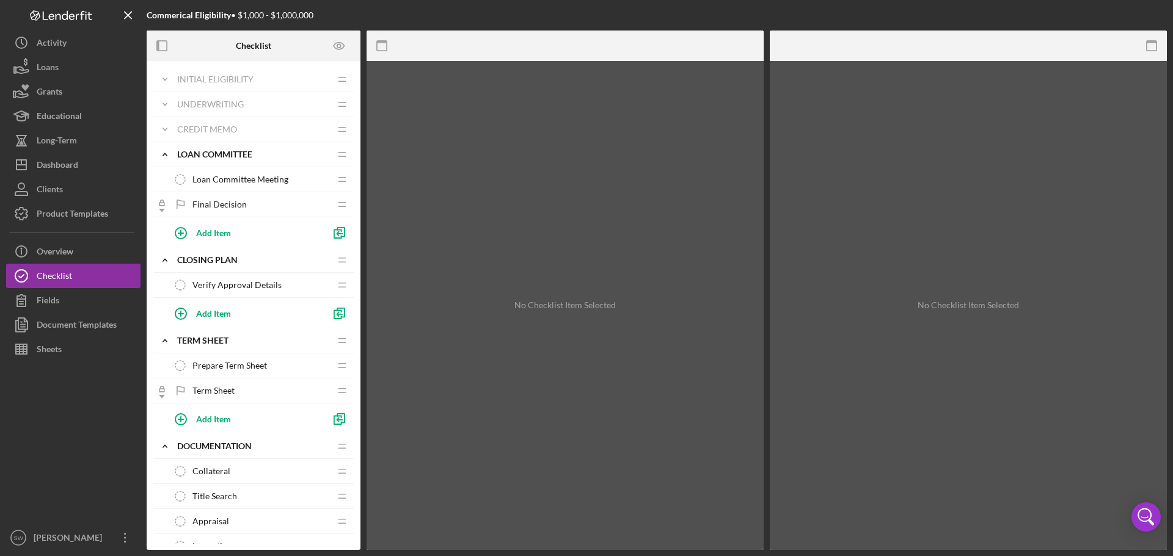
click at [207, 200] on span "Final Decision" at bounding box center [219, 205] width 54 height 10
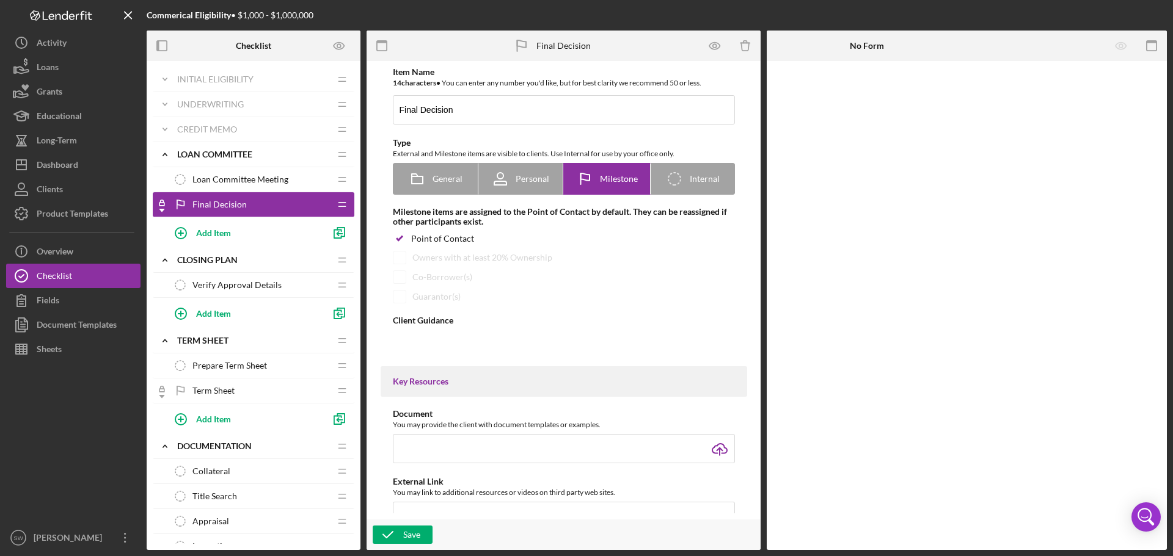
type textarea "<div>Your Credit Memo has been completed and received by the Loan Committee.&nb…"
type textarea "<div>The Loan Committee has made an official decision regarding your official c…"
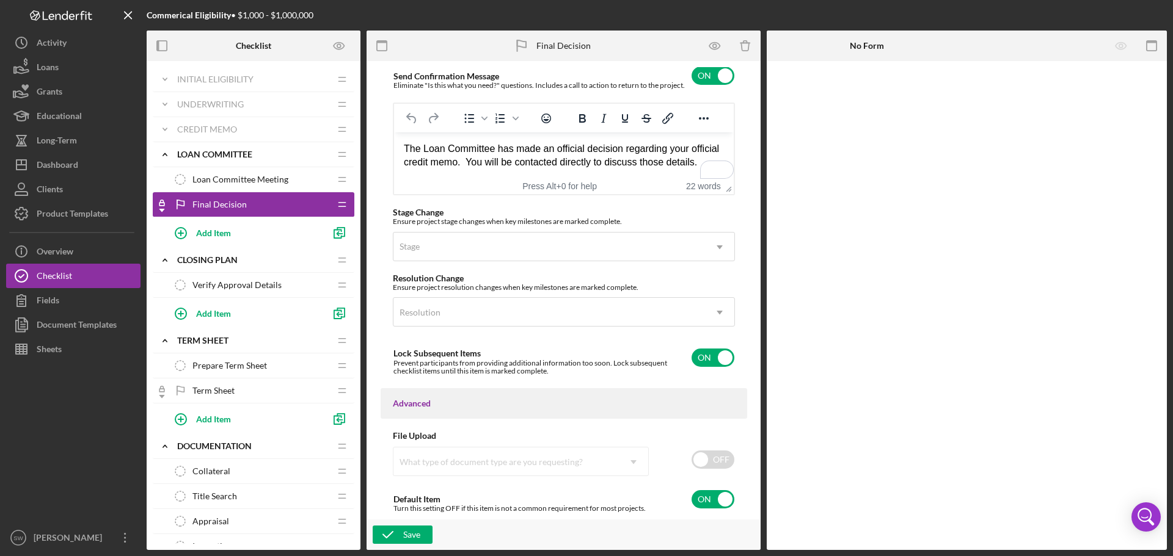
scroll to position [426, 0]
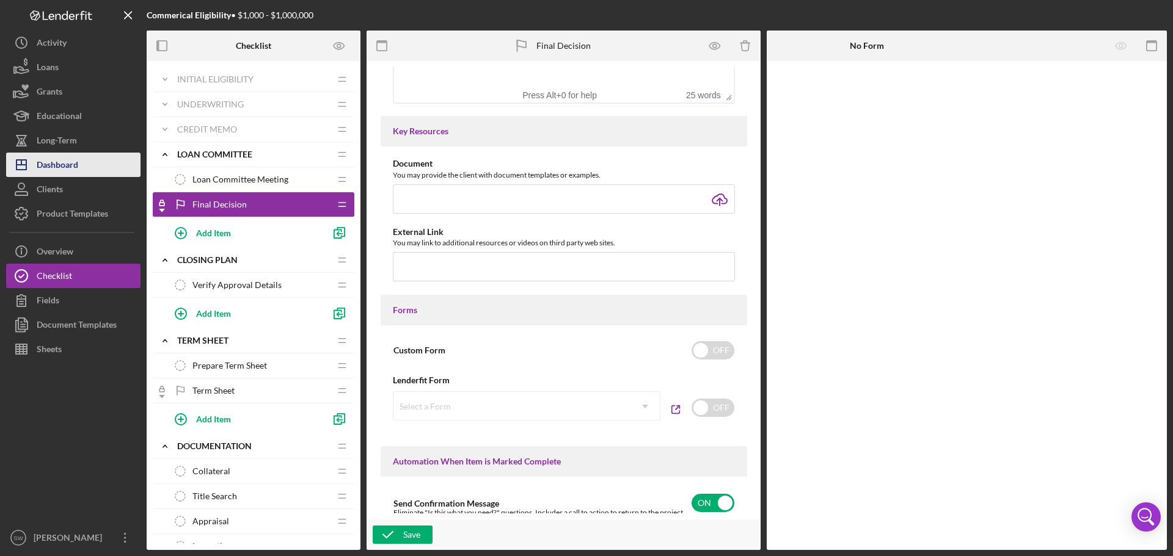
click at [57, 164] on div "Dashboard" at bounding box center [58, 166] width 42 height 27
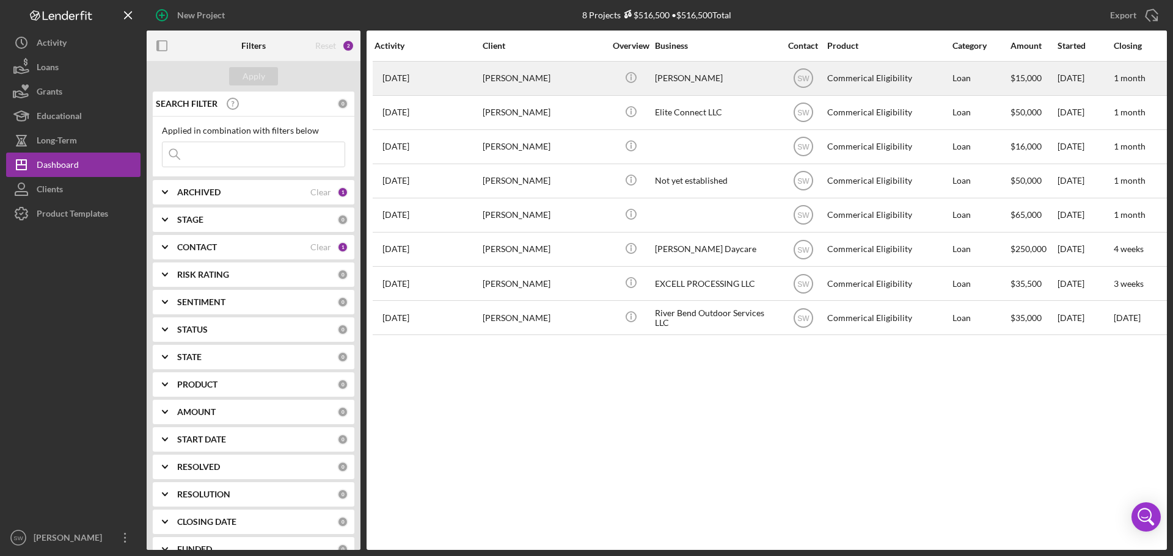
click at [507, 79] on div "[PERSON_NAME]" at bounding box center [543, 78] width 122 height 32
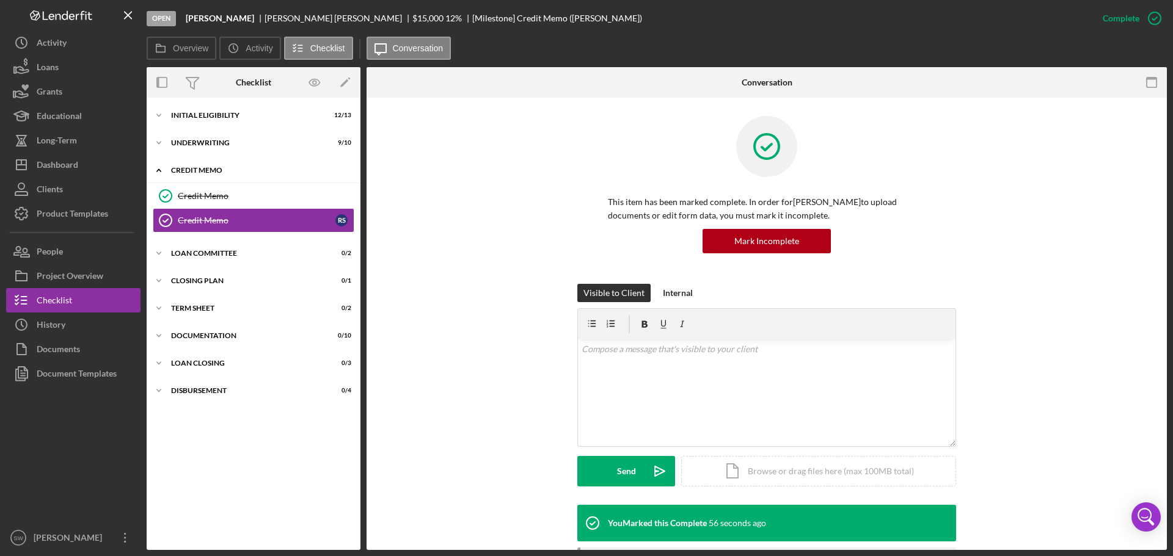
click at [156, 168] on icon "Icon/Expander" at bounding box center [159, 170] width 24 height 24
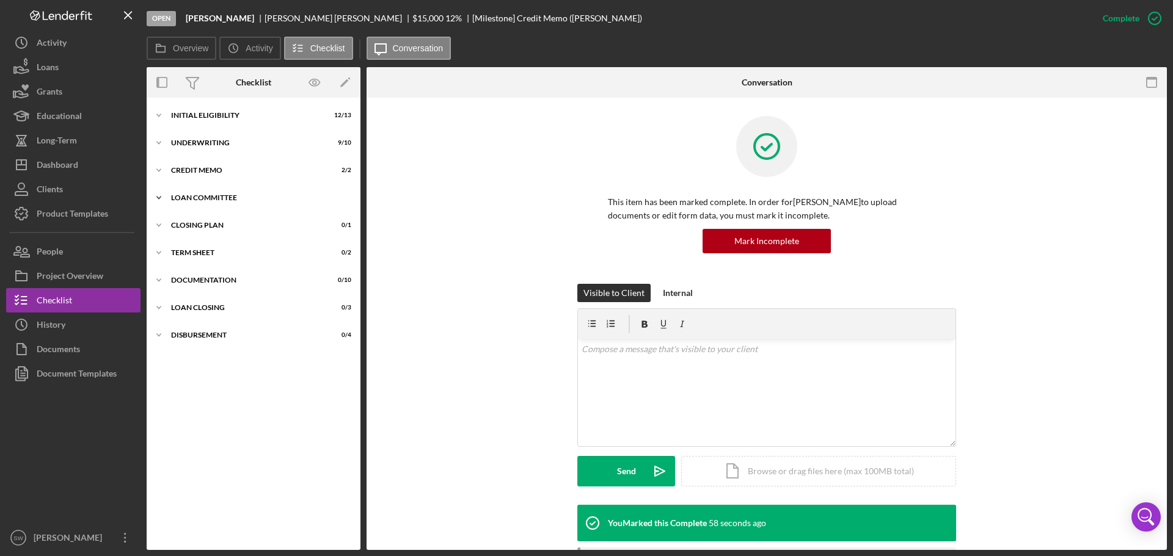
click at [158, 196] on icon "Icon/Expander" at bounding box center [159, 198] width 24 height 24
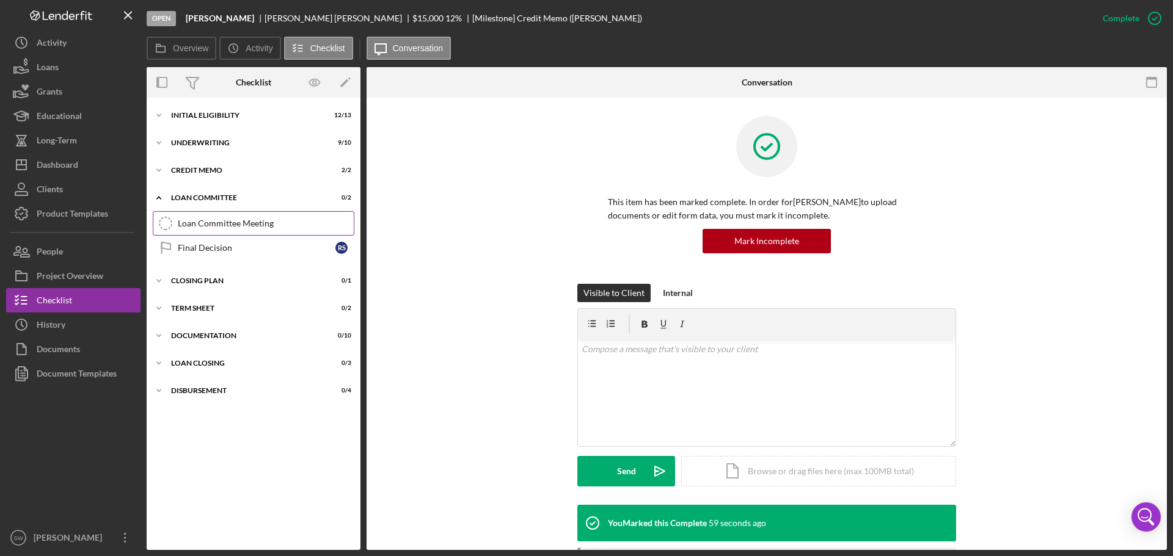
click at [192, 225] on div "Loan Committee Meeting" at bounding box center [266, 224] width 176 height 10
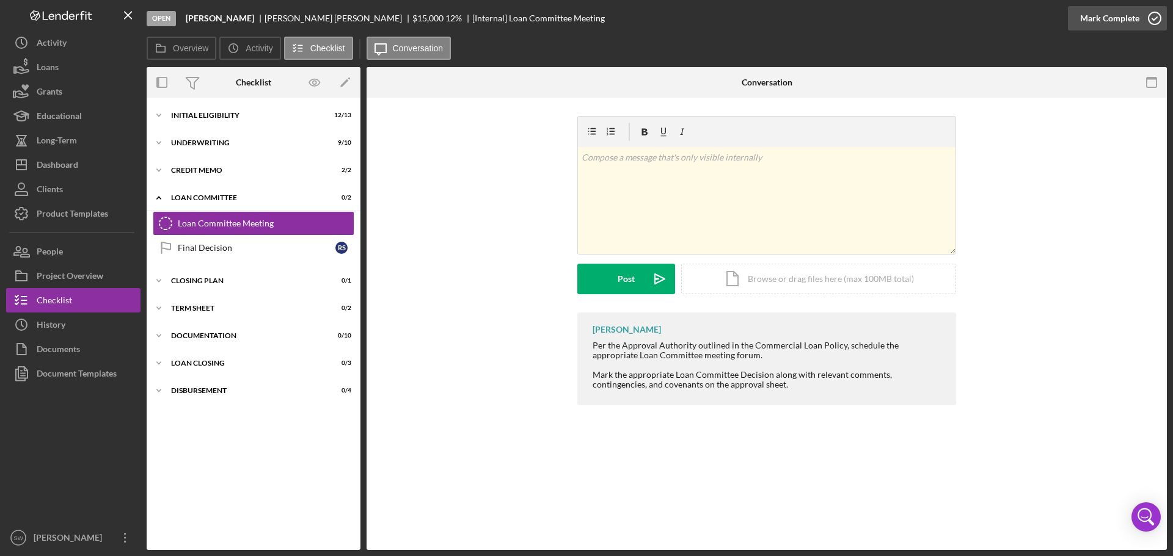
click at [1154, 18] on icon "button" at bounding box center [1154, 18] width 31 height 31
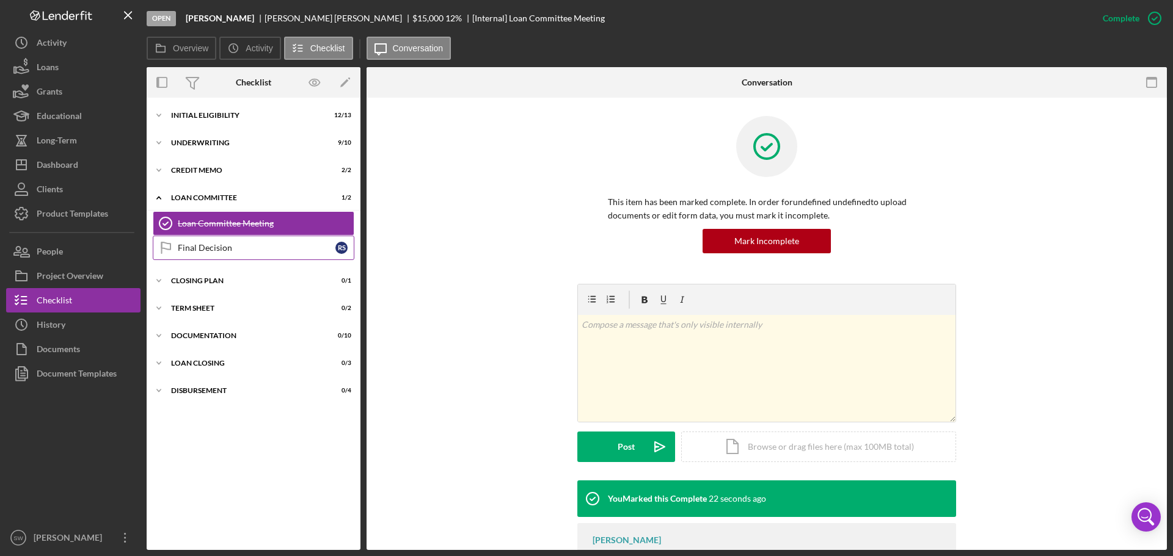
click at [193, 247] on div "Final Decision" at bounding box center [257, 248] width 158 height 10
